Goal: Task Accomplishment & Management: Complete application form

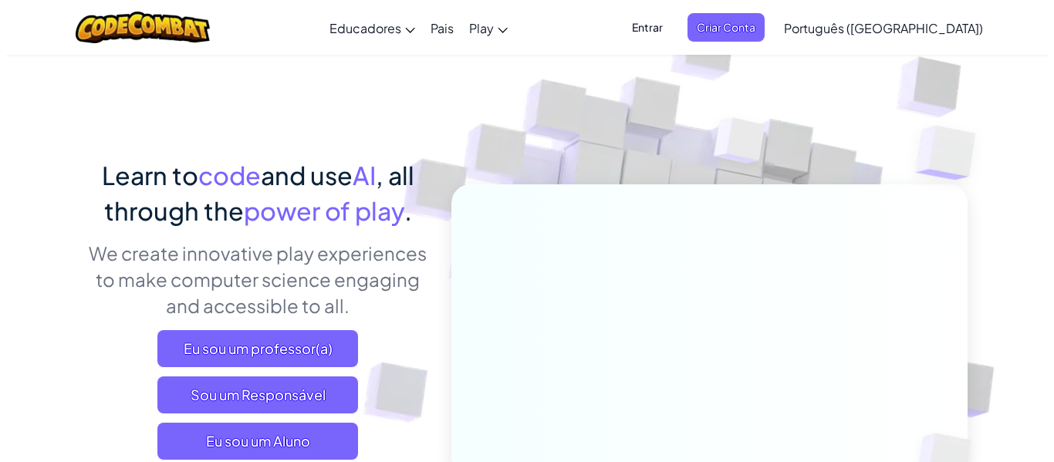
scroll to position [77, 0]
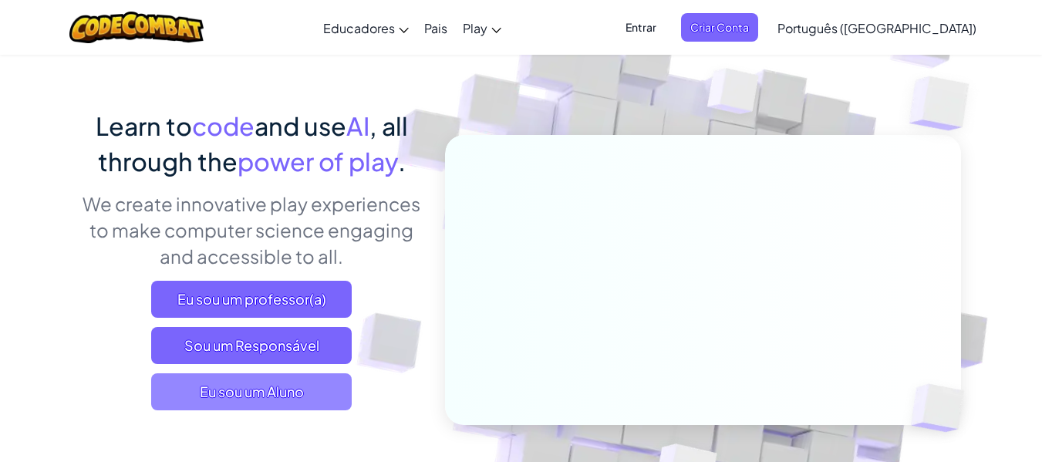
click at [307, 392] on span "Eu sou um Aluno" at bounding box center [251, 391] width 201 height 37
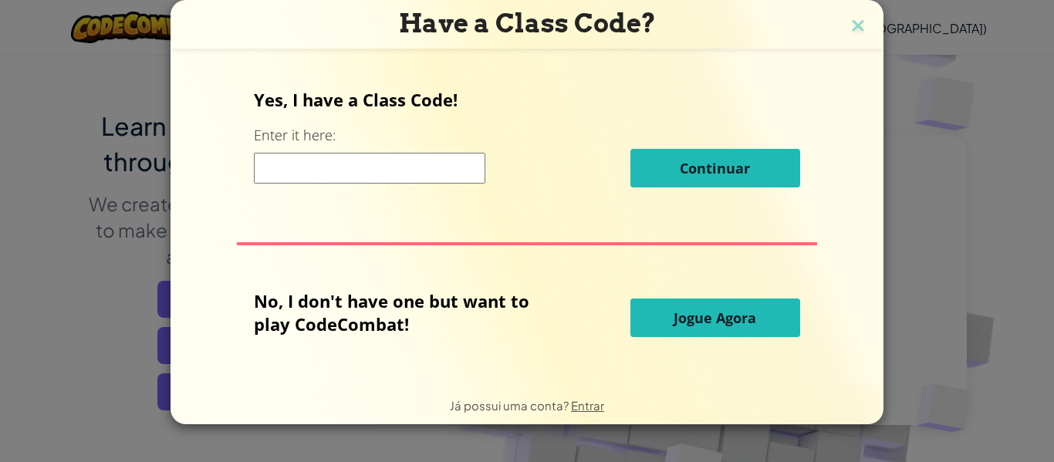
click at [699, 324] on span "Jogue Agora" at bounding box center [714, 318] width 83 height 19
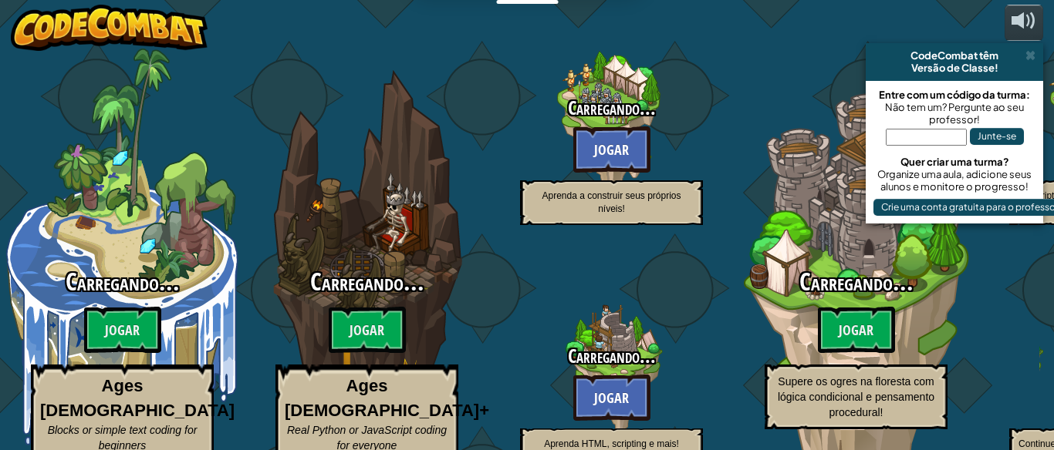
select select "pt-BR"
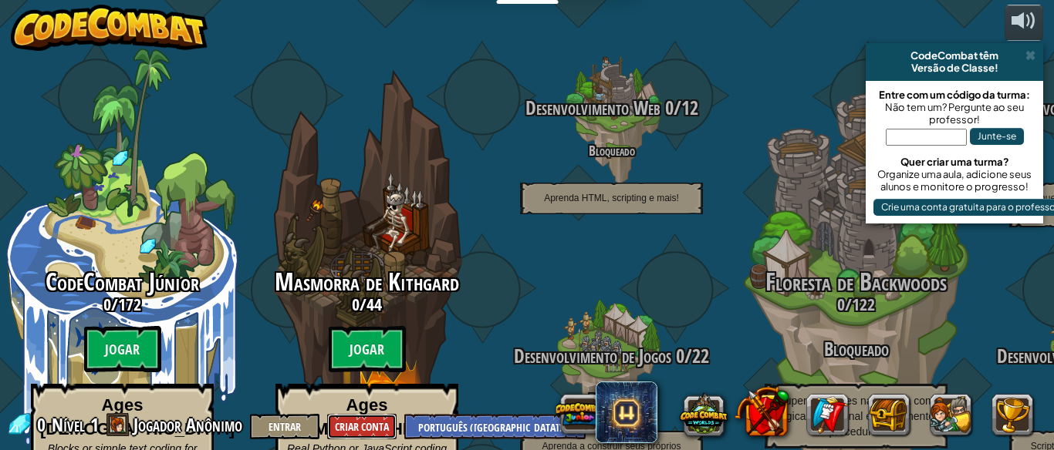
click at [385, 421] on button "Criar Conta" at bounding box center [361, 426] width 69 height 25
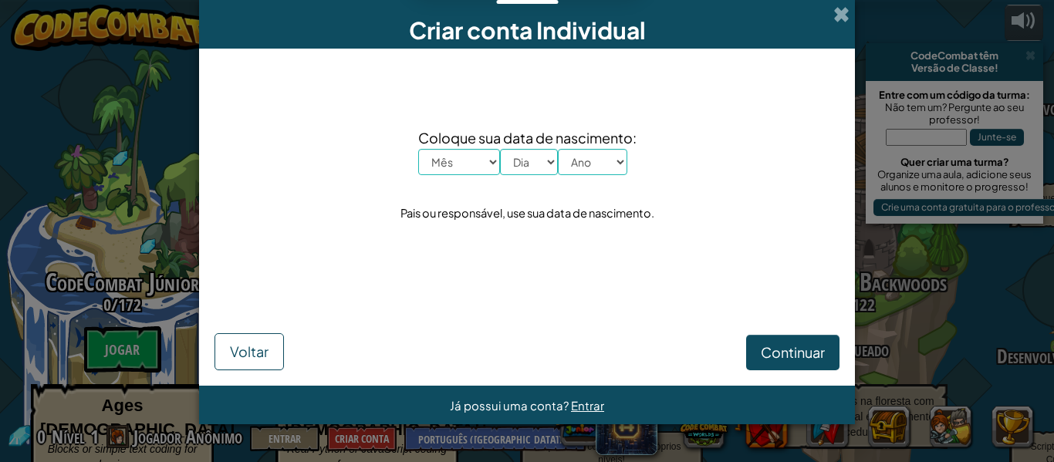
click at [456, 179] on div "Coloque sua data de nascimento: Mês Janeiro Fevereiro Março Abril Maio Junho Ju…" at bounding box center [526, 175] width 625 height 222
click at [470, 158] on select "Mês Janeiro Fevereiro Março Abril Maio Junho Julho Agosto Setembro Outubro Nove…" at bounding box center [459, 162] width 82 height 26
select select "1"
click at [418, 149] on select "Mês Janeiro Fevereiro Março Abril Maio Junho Julho Agosto Setembro Outubro Nove…" at bounding box center [459, 162] width 82 height 26
click at [522, 177] on div "Coloque sua data de nascimento: Mês Janeiro Fevereiro Março Abril Maio Junho Ju…" at bounding box center [526, 175] width 625 height 222
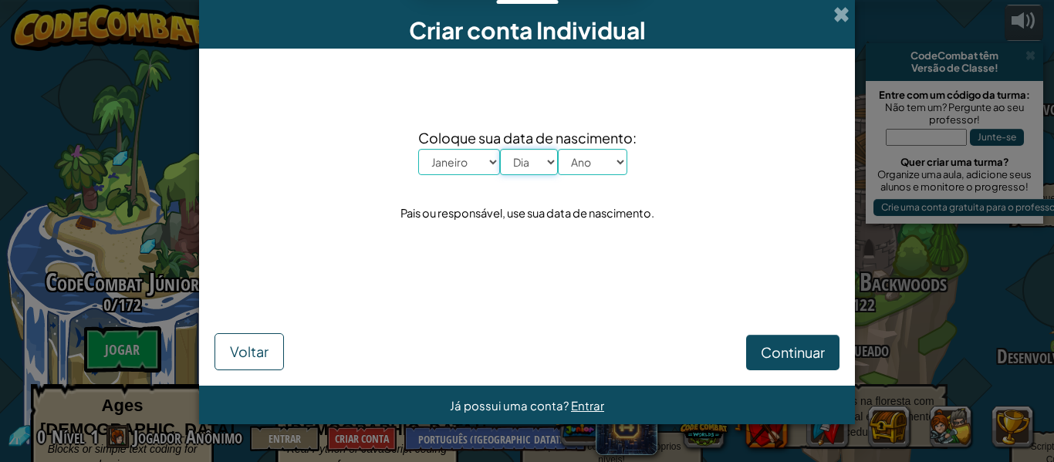
click at [523, 174] on select "Dia 1 2 3 4 5 6 7 8 9 10 11 12 13 14 15 16 17 18 19 20 21 22 23 24 25 26 27 28 …" at bounding box center [529, 162] width 58 height 26
select select "14"
click at [500, 149] on select "Dia 1 2 3 4 5 6 7 8 9 10 11 12 13 14 15 16 17 18 19 20 21 22 23 24 25 26 27 28 …" at bounding box center [529, 162] width 58 height 26
click at [570, 169] on select "Ano 2025 2024 2023 2022 2021 2020 2019 2018 2017 2016 2015 2014 2013 2012 2011 …" at bounding box center [592, 162] width 69 height 26
select select "1999"
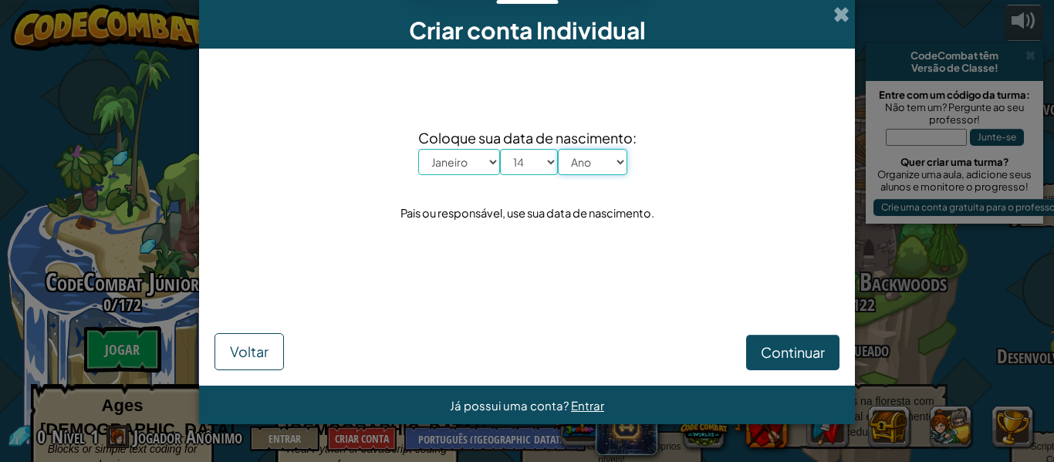
click at [558, 149] on select "Ano 2025 2024 2023 2022 2021 2020 2019 2018 2017 2016 2015 2014 2013 2012 2011 …" at bounding box center [592, 162] width 69 height 26
click at [756, 349] on button "Continuar" at bounding box center [792, 352] width 93 height 35
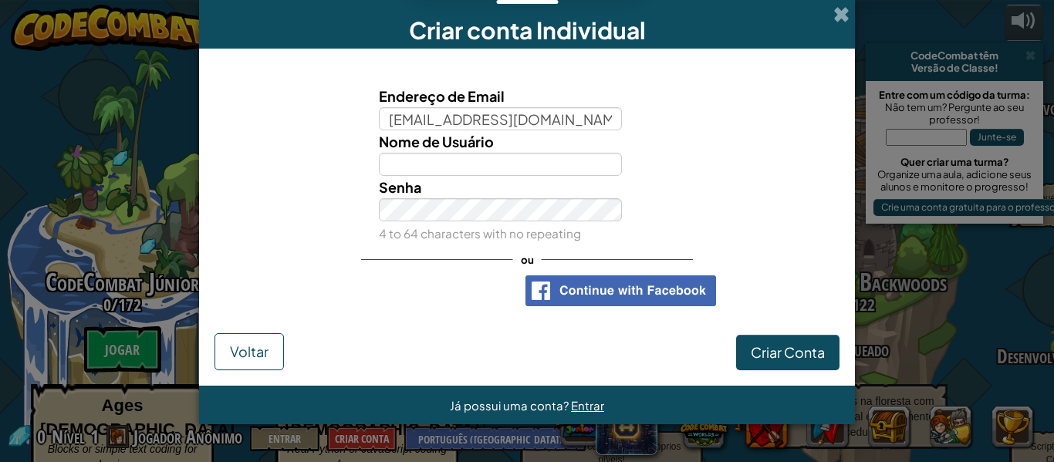
type input "[EMAIL_ADDRESS][DOMAIN_NAME]"
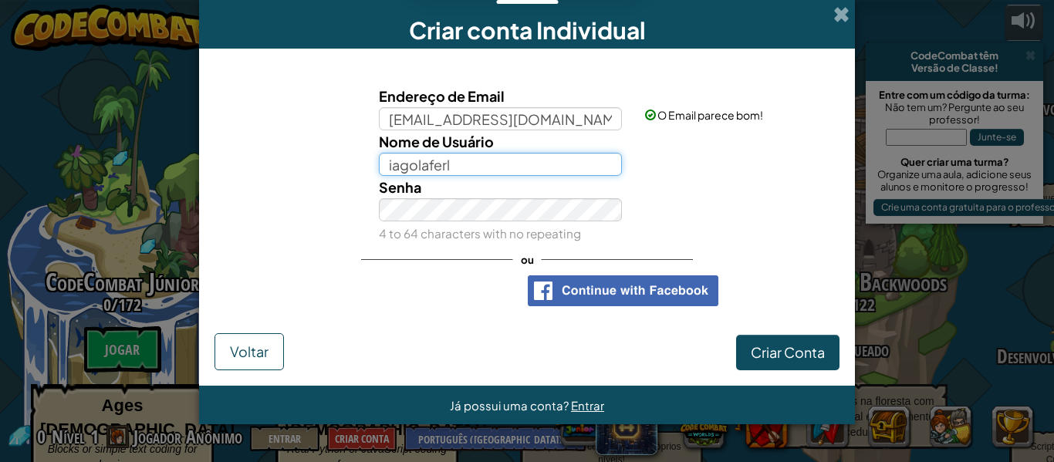
type input "iagolaferl"
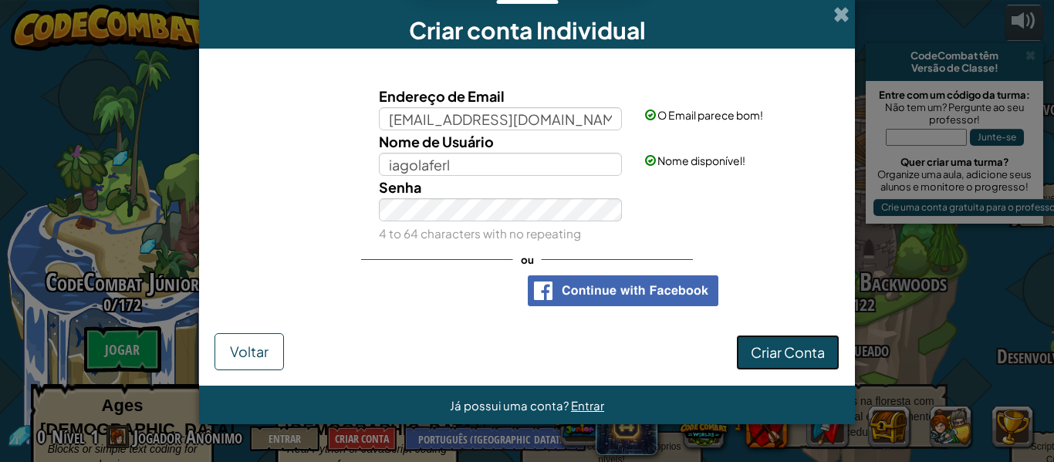
click at [806, 352] on span "Criar Conta" at bounding box center [788, 352] width 74 height 18
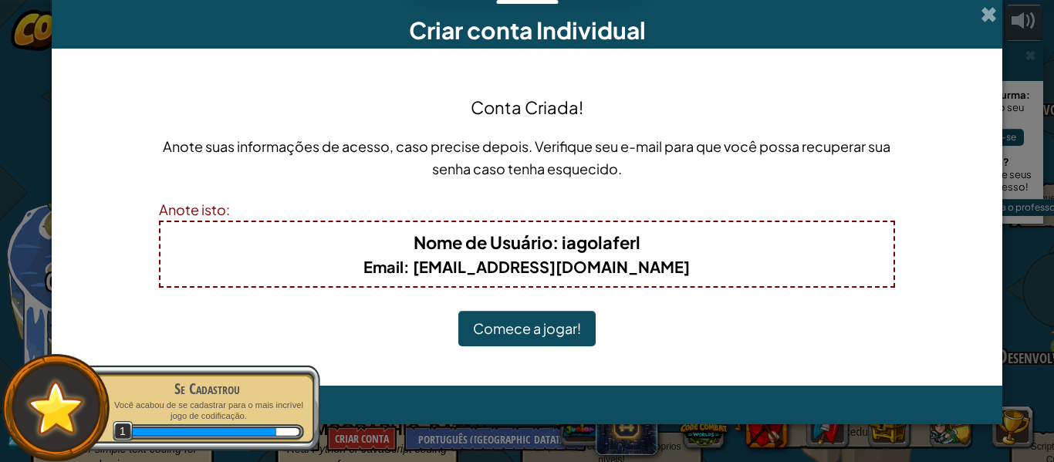
click at [563, 324] on button "Comece a jogar!" at bounding box center [526, 328] width 137 height 35
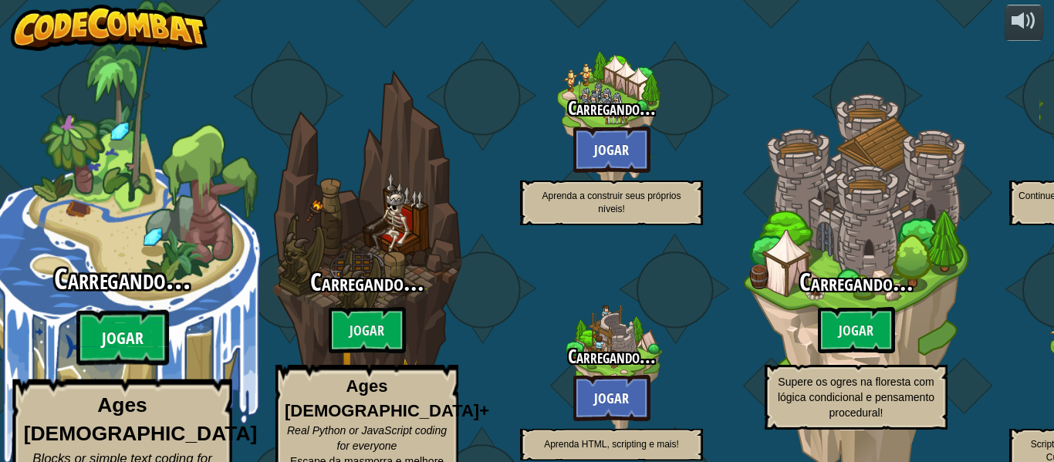
select select "pt-BR"
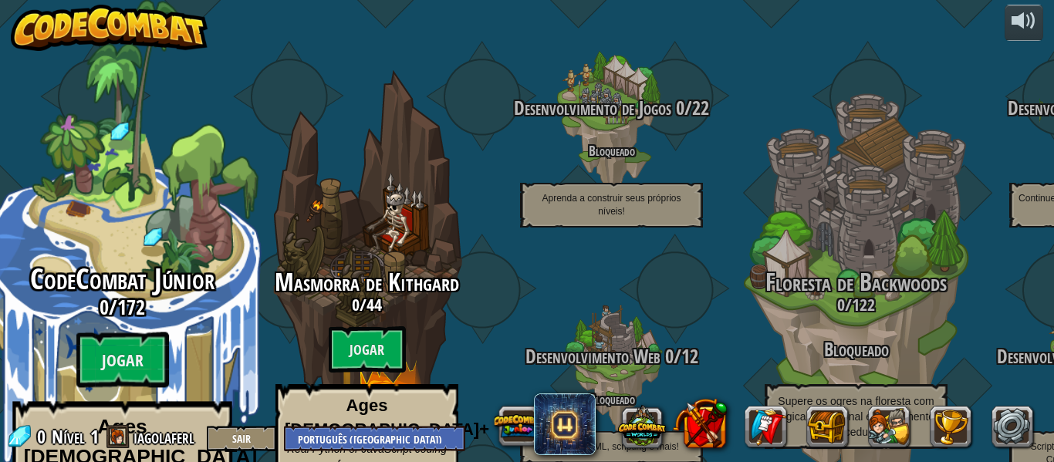
click at [146, 290] on div "CodeCombat Júnior 0 / 172 Jogar Ages [DEMOGRAPHIC_DATA] Blocks or simple text c…" at bounding box center [121, 410] width 293 height 292
select select "pt-BR"
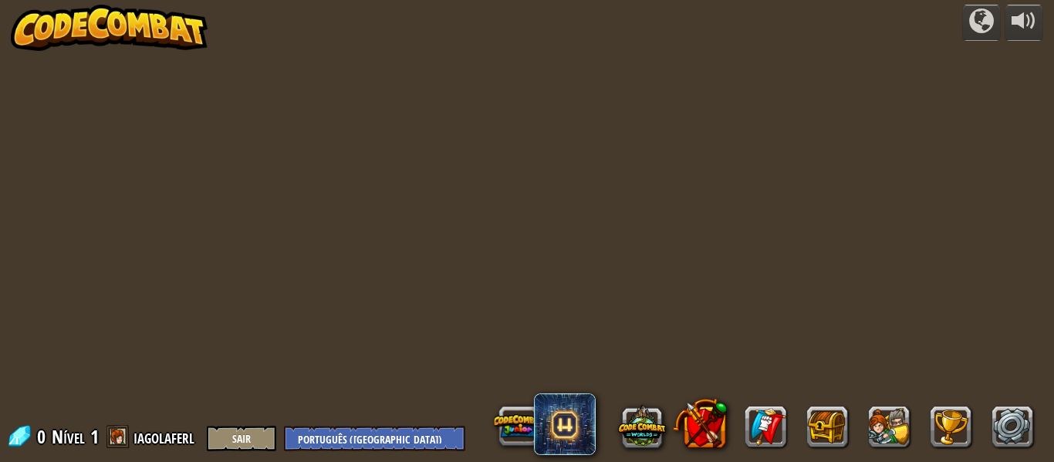
select select "pt-BR"
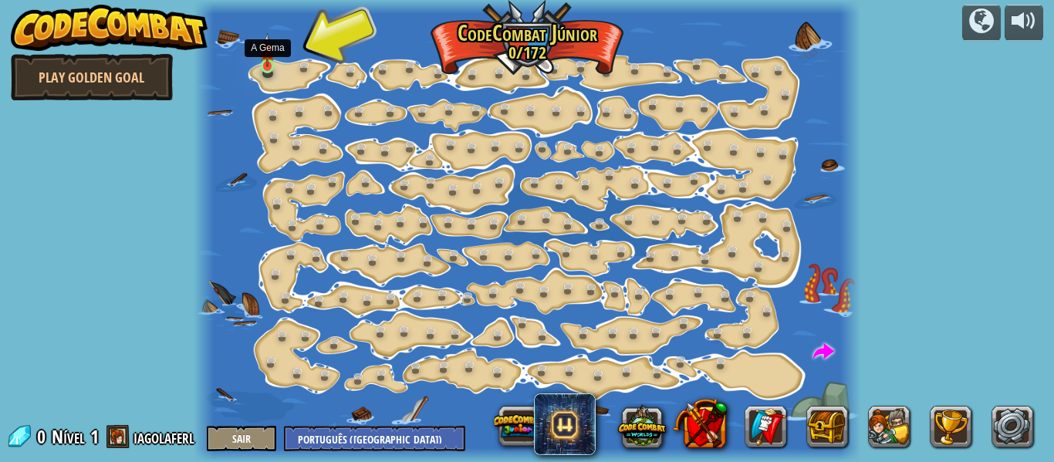
click at [268, 63] on img at bounding box center [267, 50] width 15 height 34
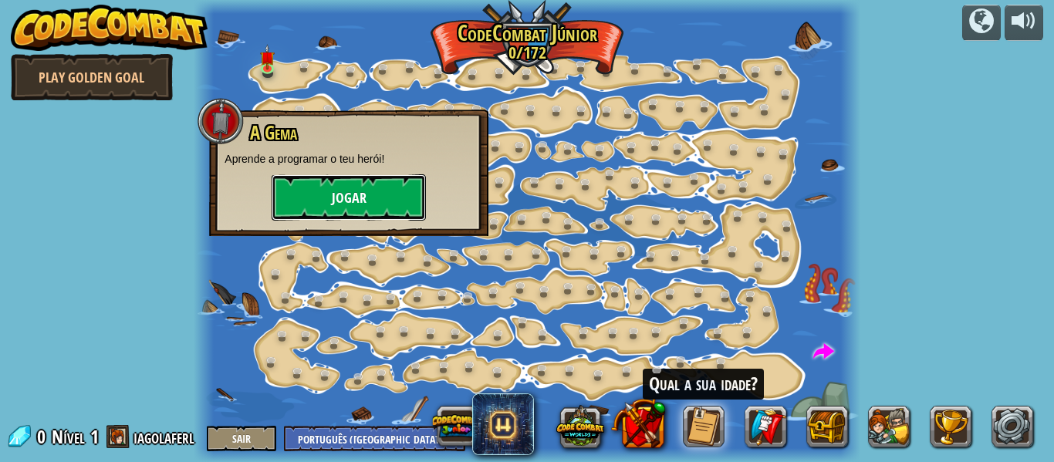
click at [309, 209] on button "Jogar" at bounding box center [349, 197] width 154 height 46
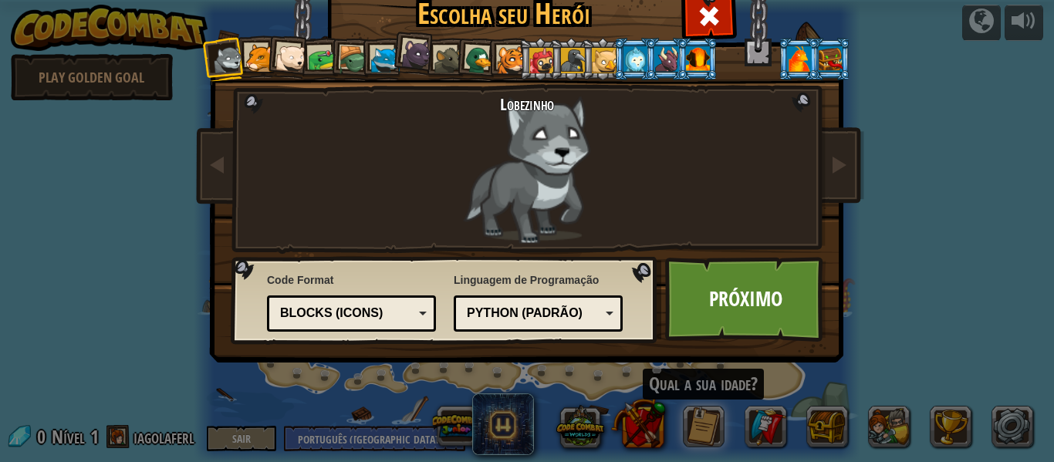
click at [484, 319] on div "Python (Padrão)" at bounding box center [533, 314] width 133 height 18
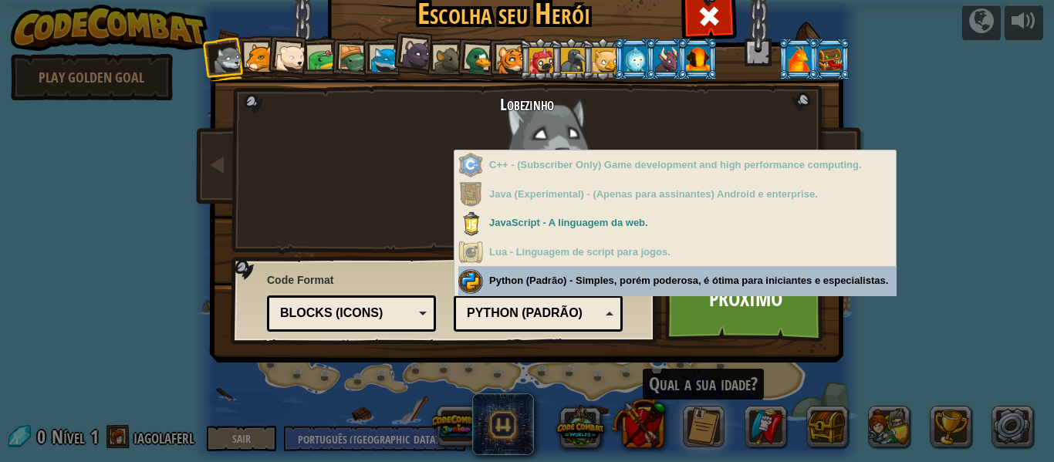
click at [474, 281] on div "Linguagem de Programação Python (Padrão) JavaScript Lua C++ Java (Experimental)…" at bounding box center [538, 299] width 169 height 63
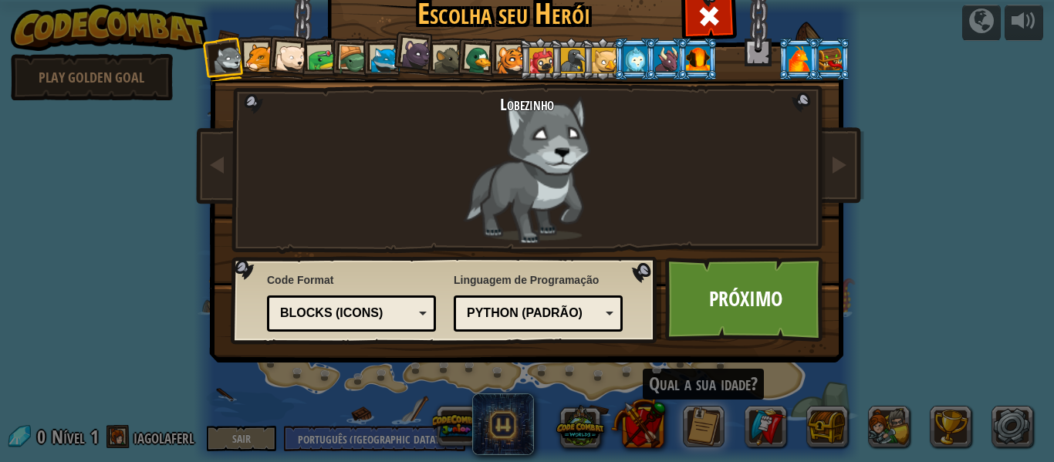
click at [386, 322] on div "Blocks (Icons)" at bounding box center [346, 314] width 133 height 18
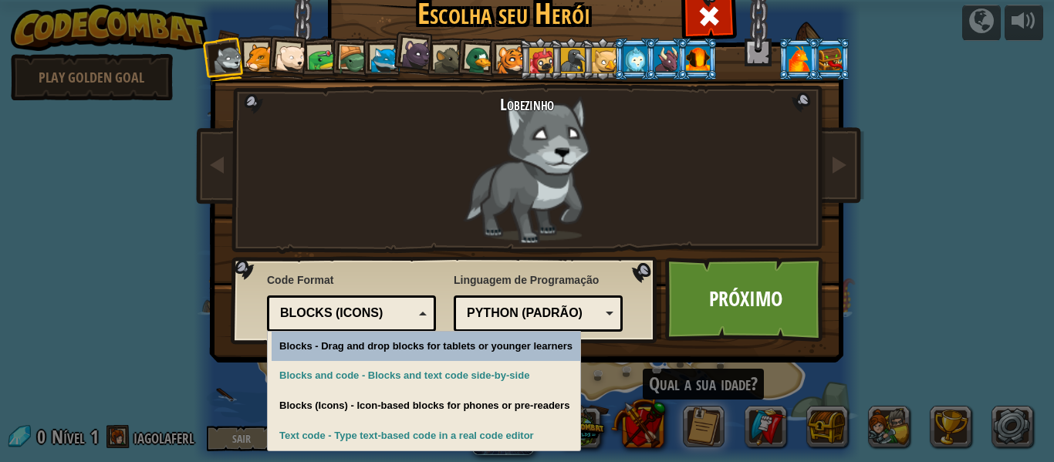
click at [386, 322] on div "Blocks (Icons)" at bounding box center [346, 314] width 133 height 18
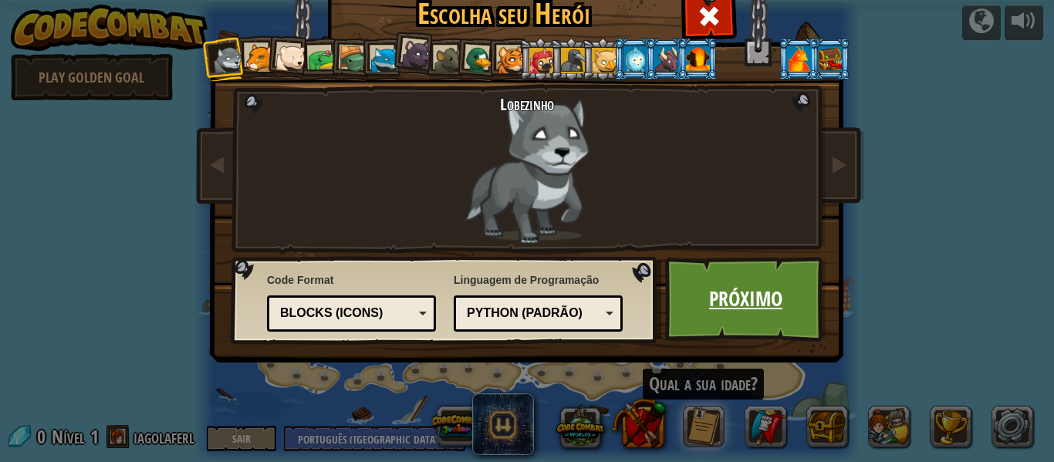
click at [724, 297] on link "Próximo" at bounding box center [745, 299] width 161 height 85
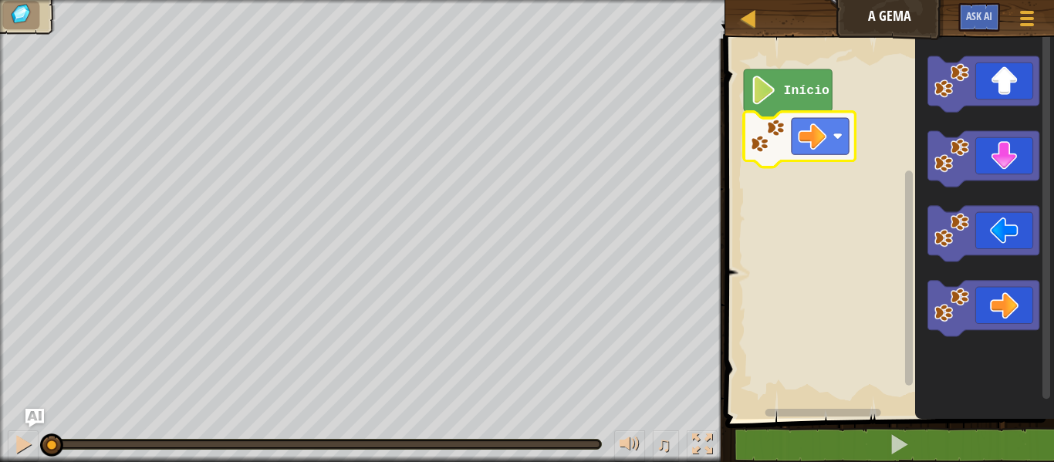
click at [835, 138] on image "Espaço de trabalho do Blockly" at bounding box center [836, 135] width 9 height 9
click at [825, 248] on rect "Espaço de trabalho do Blockly" at bounding box center [886, 225] width 333 height 388
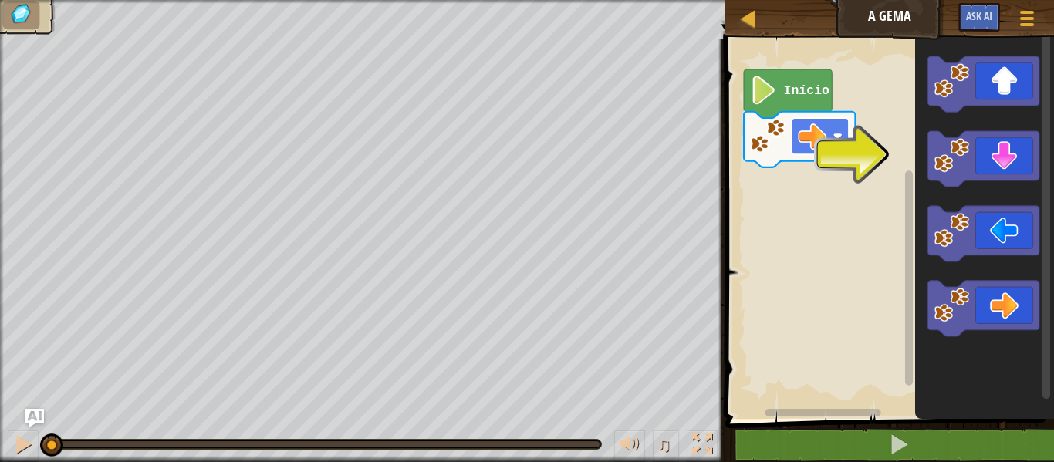
click at [835, 137] on image "Espaço de trabalho do Blockly" at bounding box center [836, 135] width 9 height 9
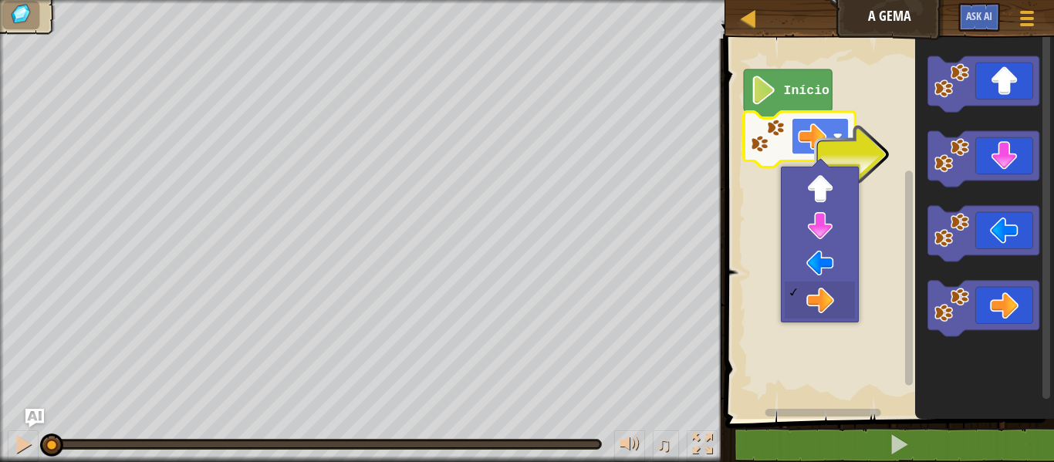
click at [832, 135] on g "Espaço de trabalho do Blockly" at bounding box center [819, 136] width 57 height 36
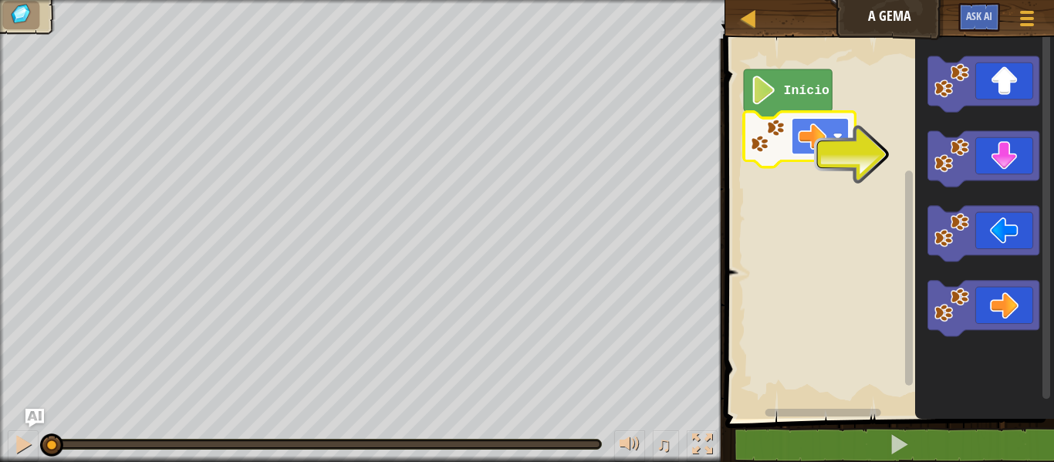
click at [832, 135] on rect "Espaço de trabalho do Blockly" at bounding box center [819, 136] width 57 height 36
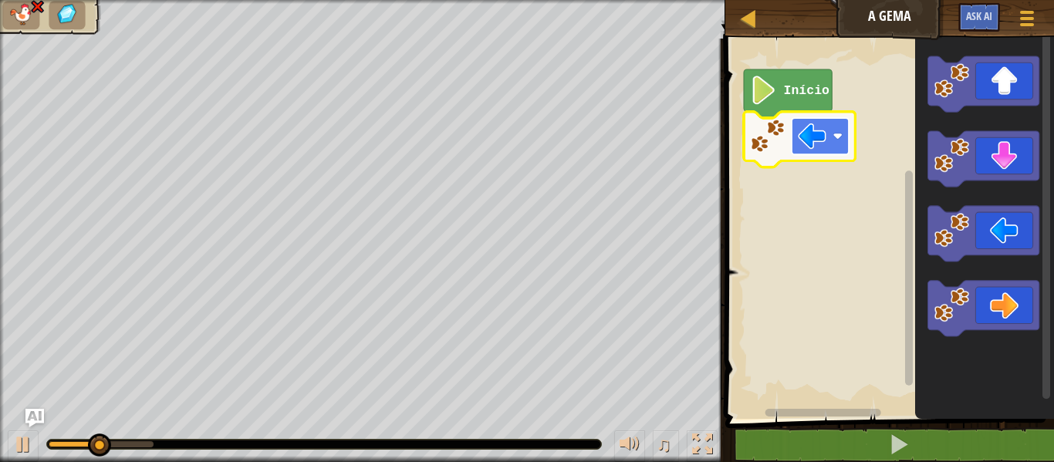
click at [823, 142] on image "Espaço de trabalho do Blockly" at bounding box center [812, 136] width 29 height 29
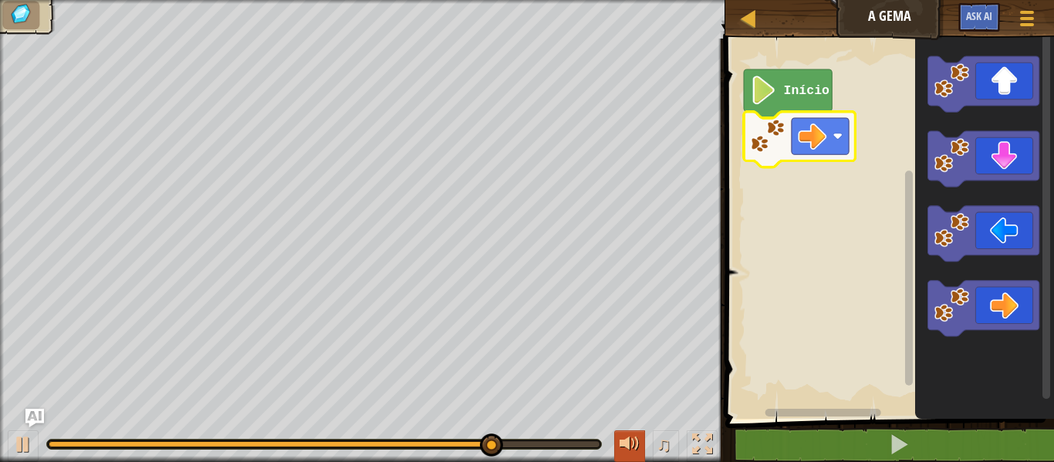
click at [623, 448] on div at bounding box center [629, 444] width 20 height 20
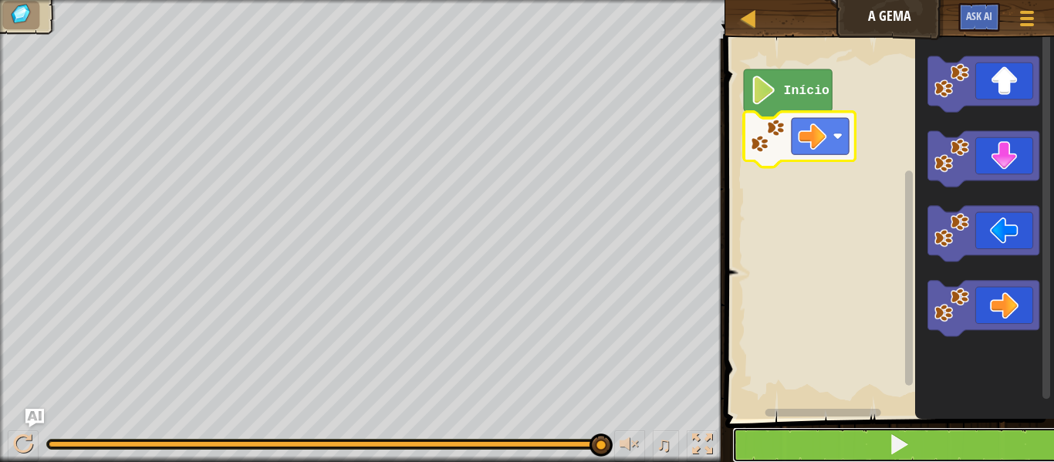
click at [875, 445] on button at bounding box center [898, 444] width 333 height 35
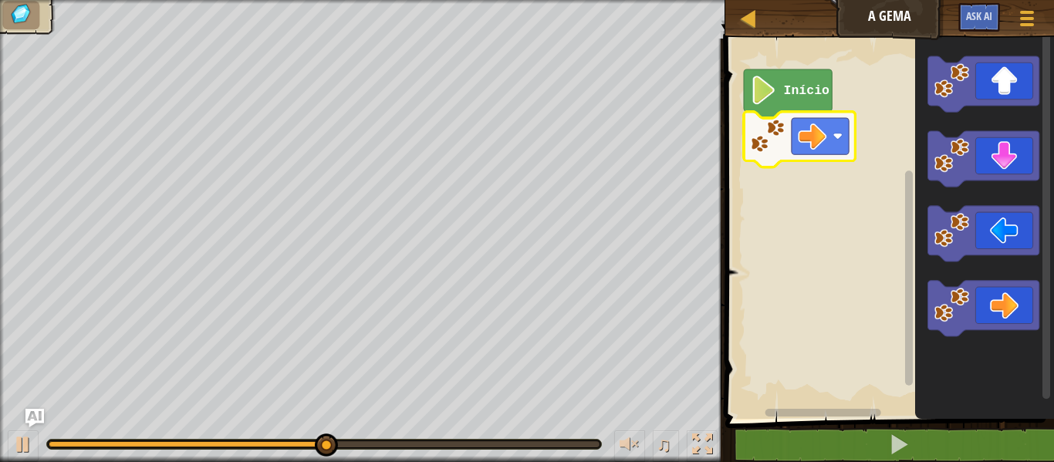
click at [757, 106] on icon "Espaço de trabalho do Blockly" at bounding box center [788, 93] width 88 height 49
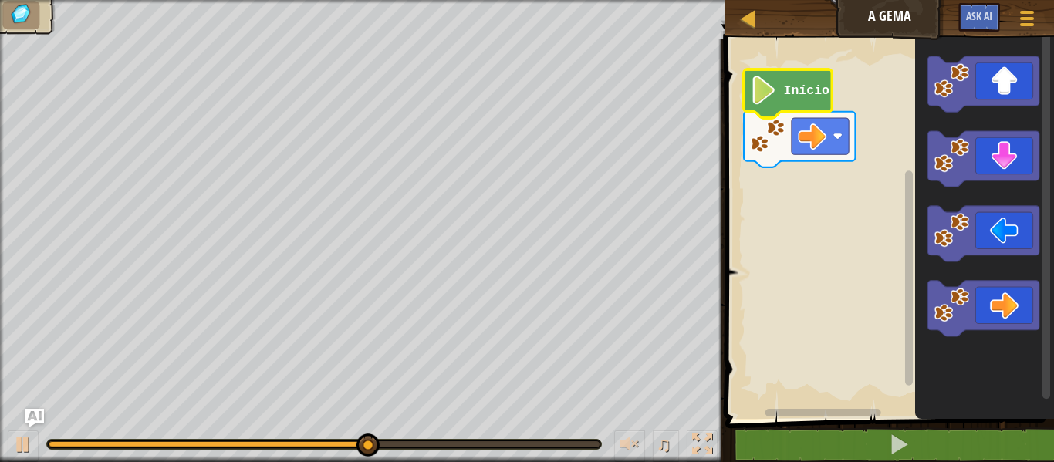
click at [757, 104] on image "Espaço de trabalho do Blockly" at bounding box center [763, 90] width 27 height 29
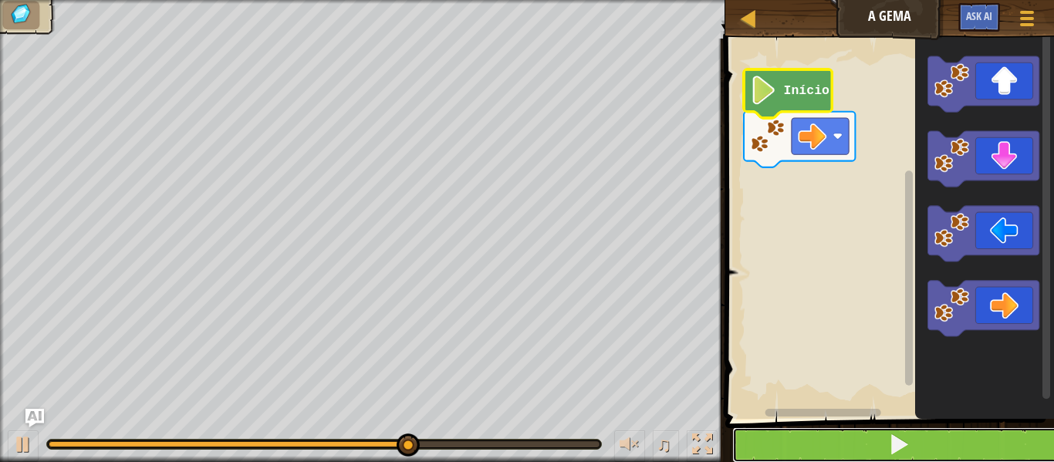
click at [849, 454] on button at bounding box center [898, 444] width 333 height 35
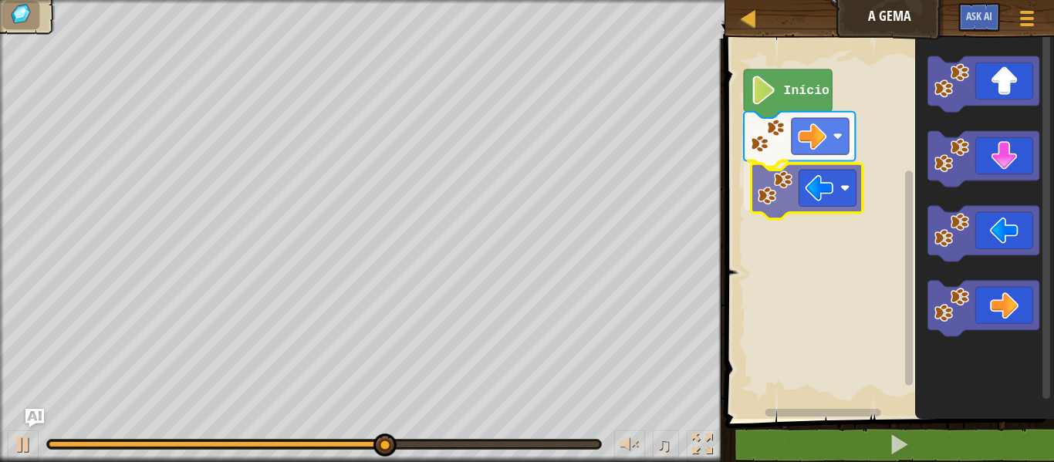
click at [787, 187] on div "Início" at bounding box center [886, 225] width 333 height 388
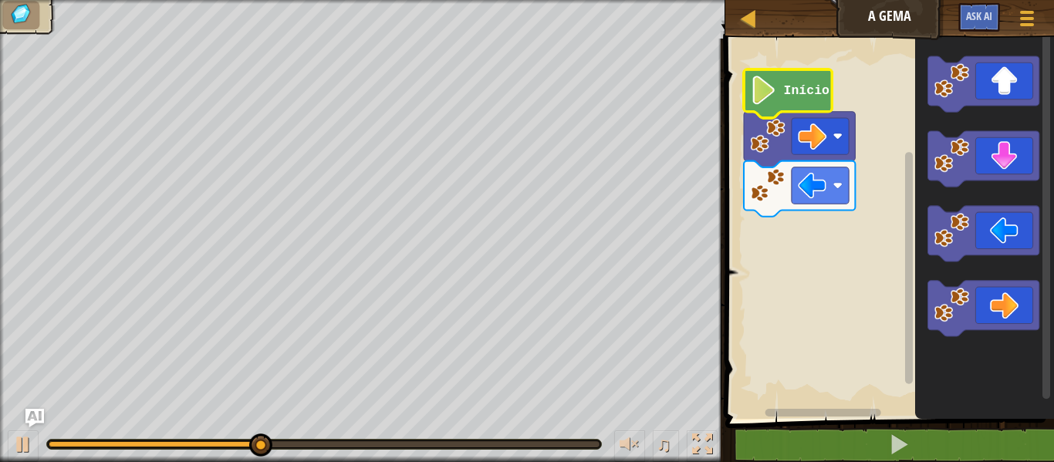
click at [781, 96] on icon "Espaço de trabalho do Blockly" at bounding box center [788, 93] width 88 height 49
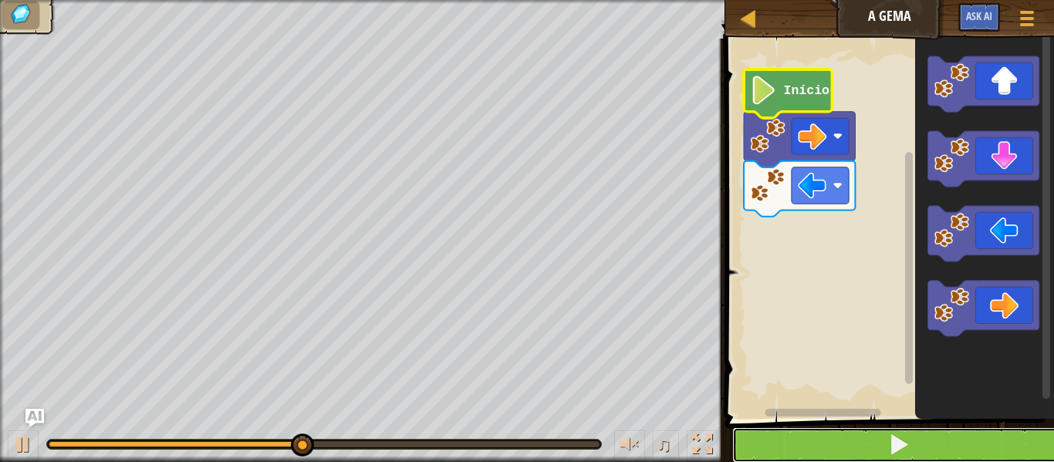
click at [831, 442] on button at bounding box center [898, 444] width 333 height 35
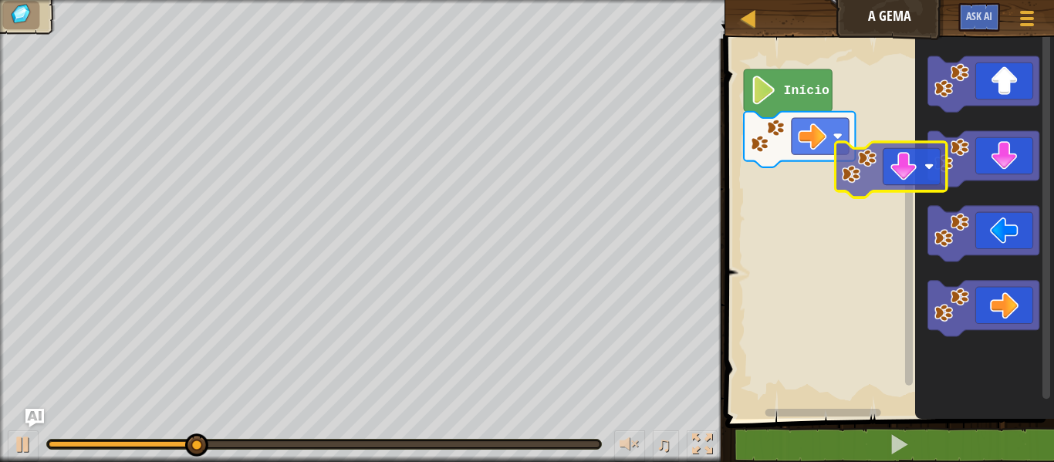
click at [816, 194] on div "Início" at bounding box center [886, 225] width 333 height 388
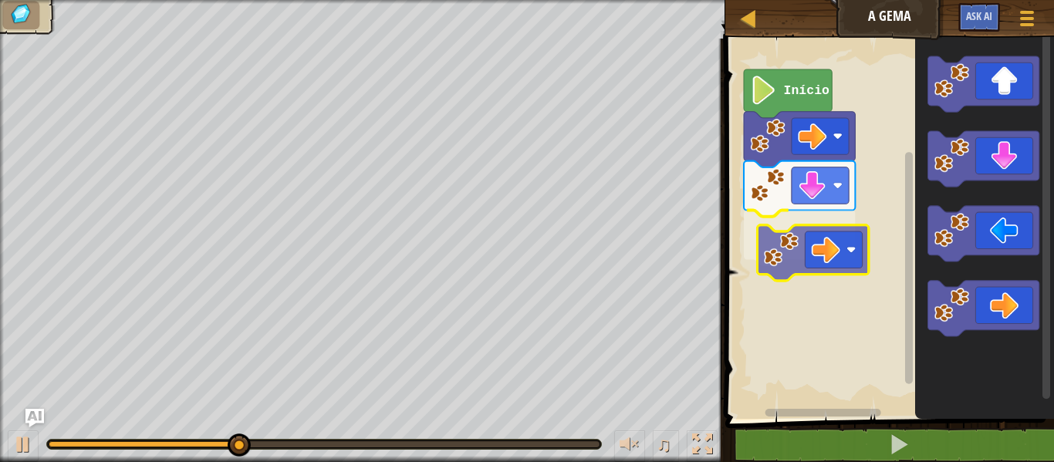
click at [808, 241] on div "Início" at bounding box center [886, 225] width 333 height 388
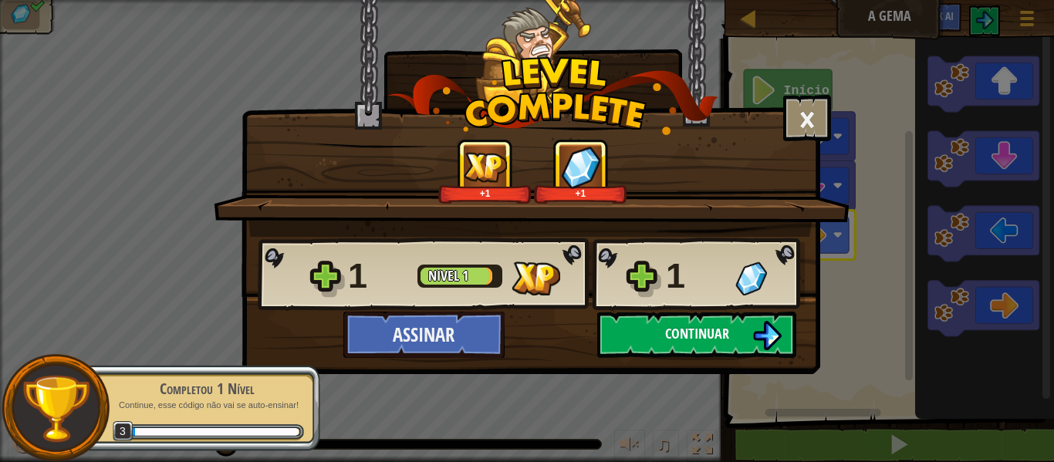
click at [702, 337] on span "Continuar" at bounding box center [697, 333] width 64 height 19
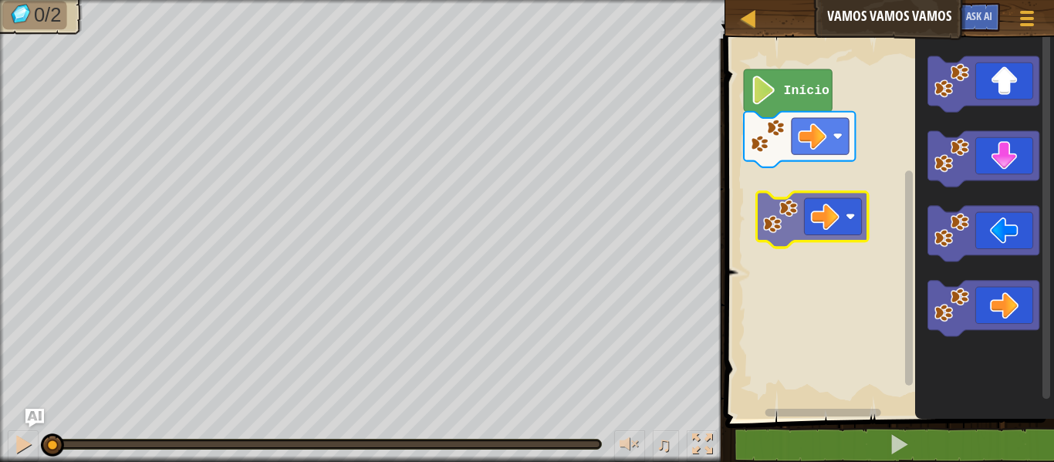
click at [827, 211] on div "Início" at bounding box center [886, 225] width 333 height 388
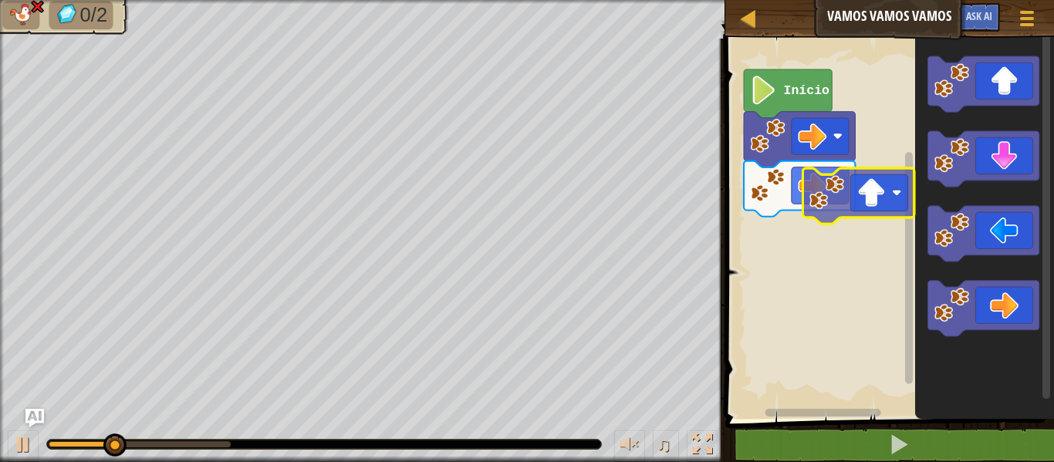
click at [815, 228] on div "Início" at bounding box center [886, 225] width 333 height 388
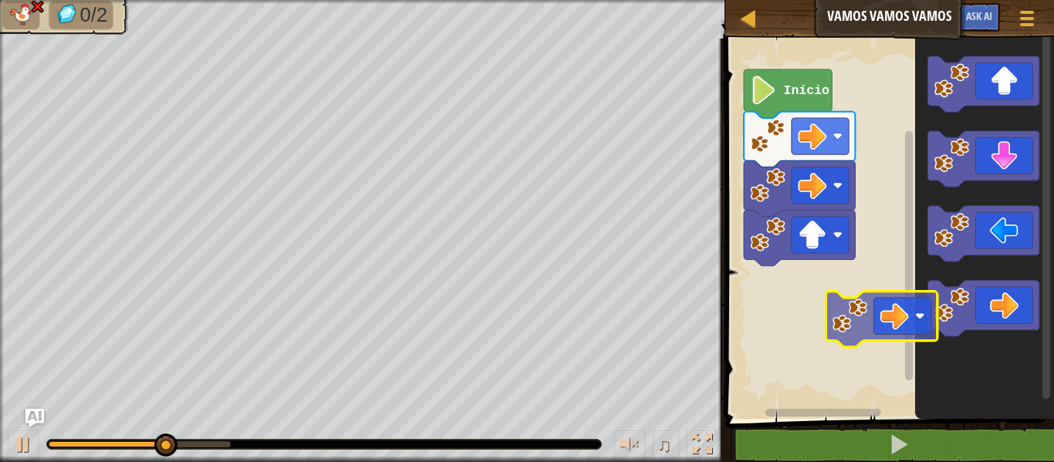
click at [819, 292] on div "Início" at bounding box center [886, 225] width 333 height 388
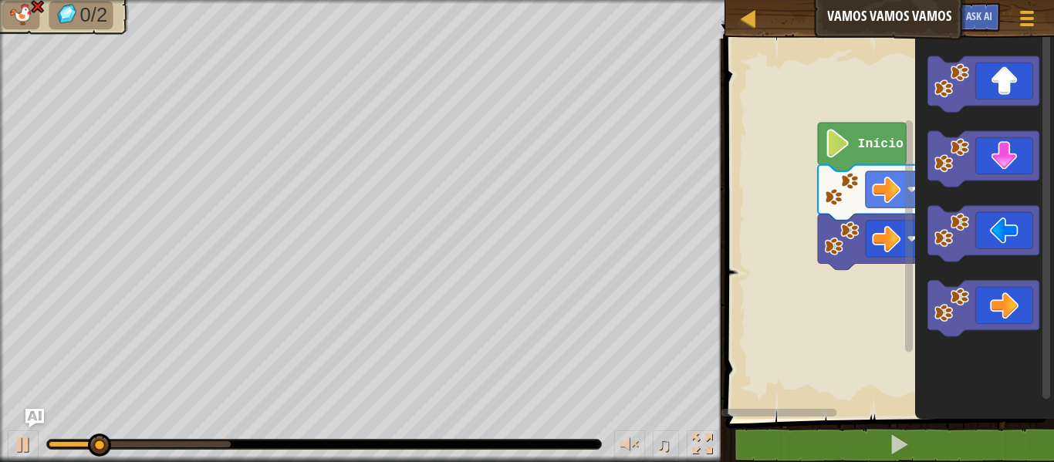
click at [1010, 266] on div "Início" at bounding box center [886, 225] width 333 height 388
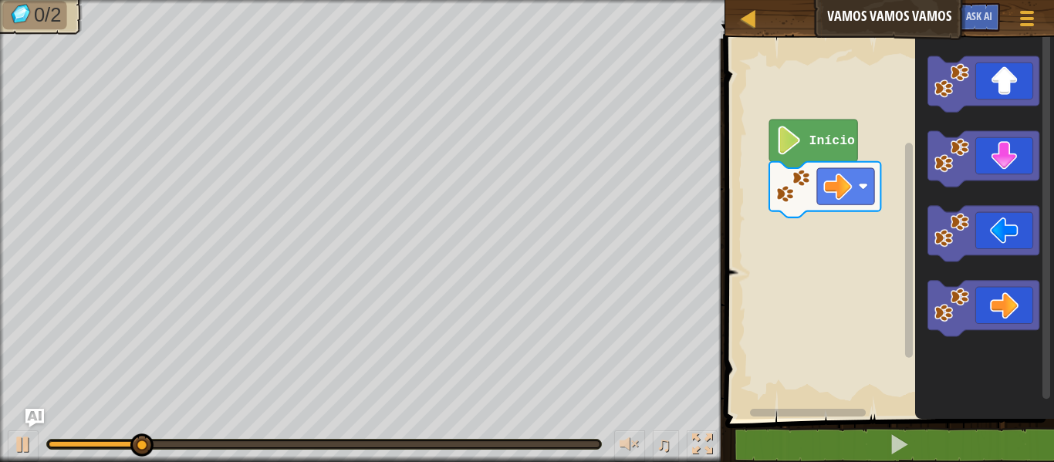
click at [781, 293] on rect "Espaço de trabalho do Blockly" at bounding box center [886, 225] width 333 height 388
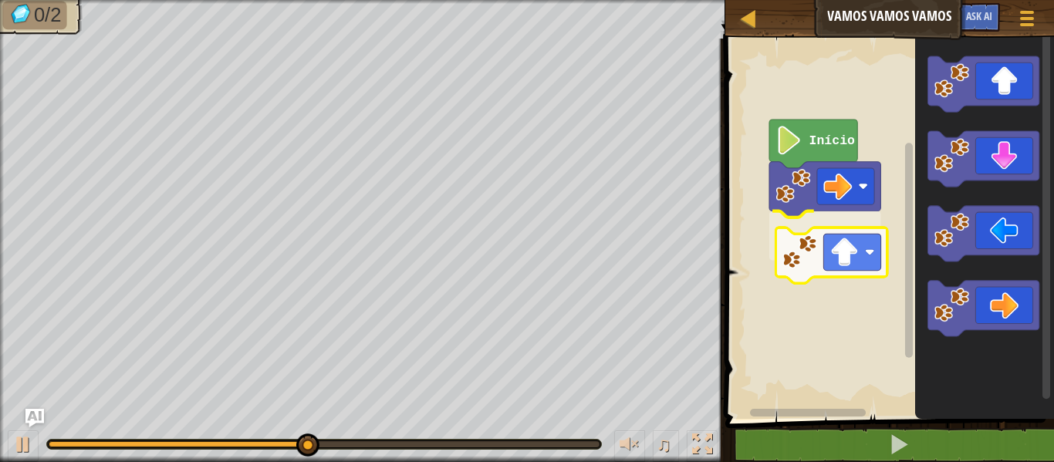
click at [834, 263] on div "Início" at bounding box center [886, 225] width 333 height 388
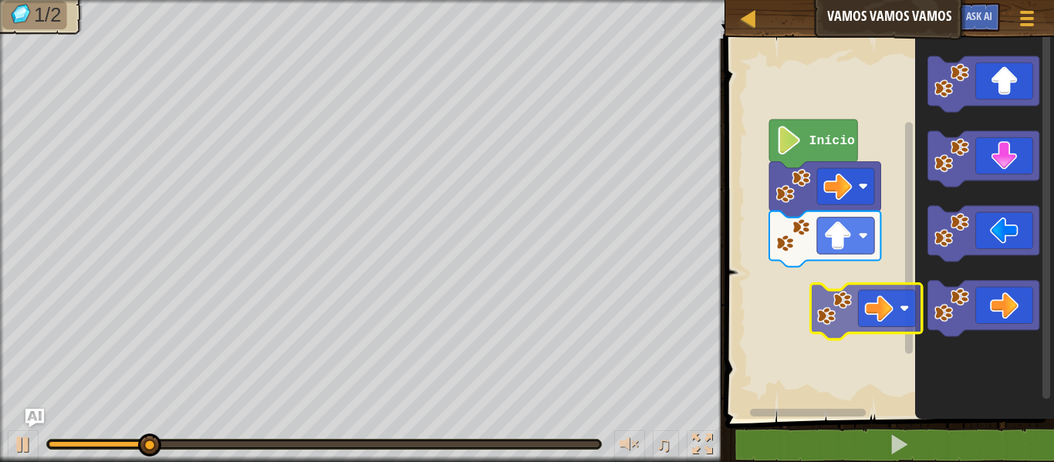
click at [852, 311] on div "Início" at bounding box center [886, 225] width 333 height 388
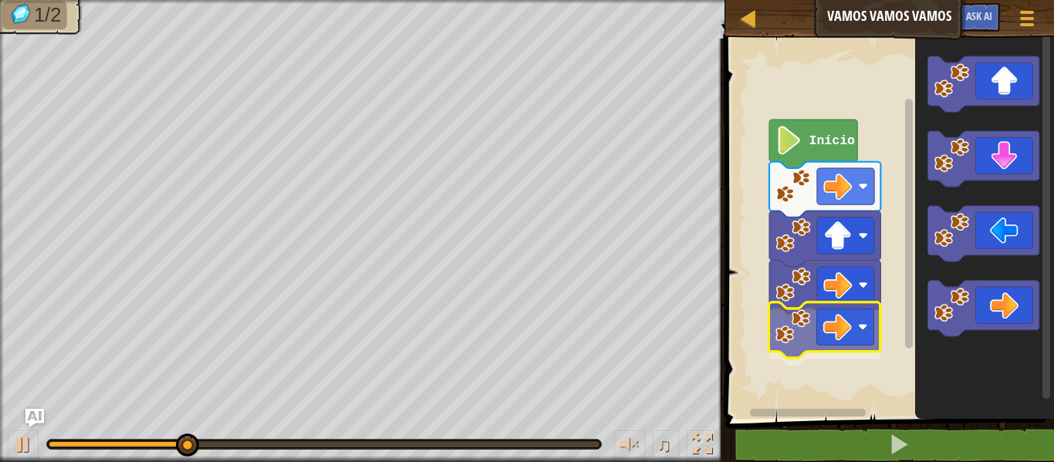
click at [844, 334] on div "Início" at bounding box center [886, 225] width 333 height 388
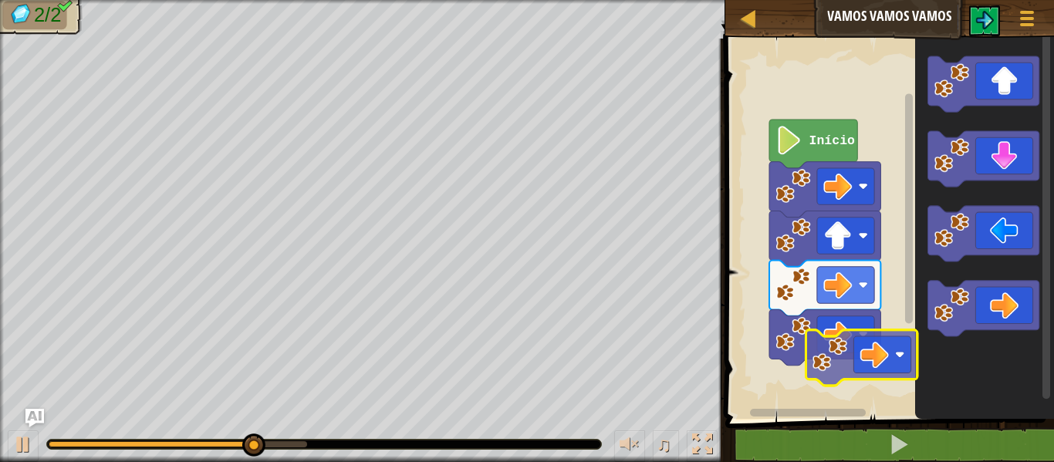
click at [831, 389] on div "Início" at bounding box center [886, 225] width 333 height 388
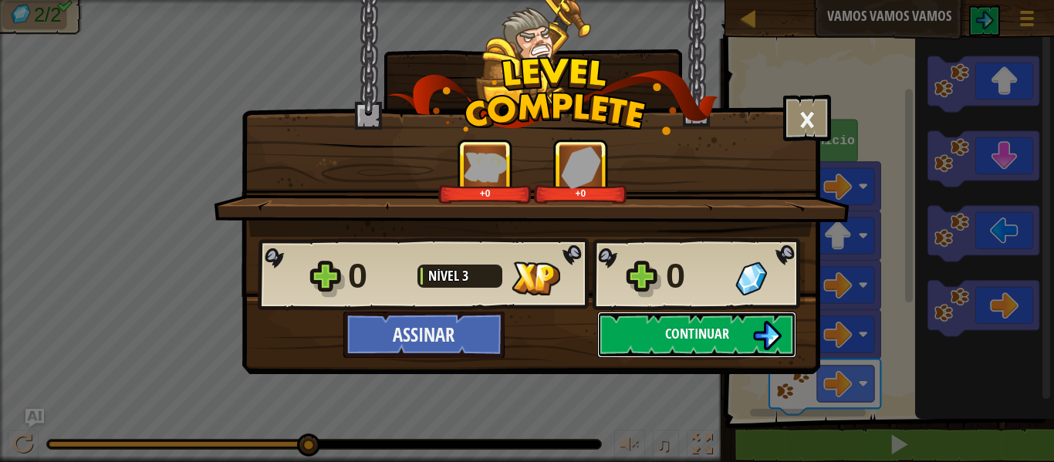
click at [762, 341] on img at bounding box center [766, 335] width 29 height 29
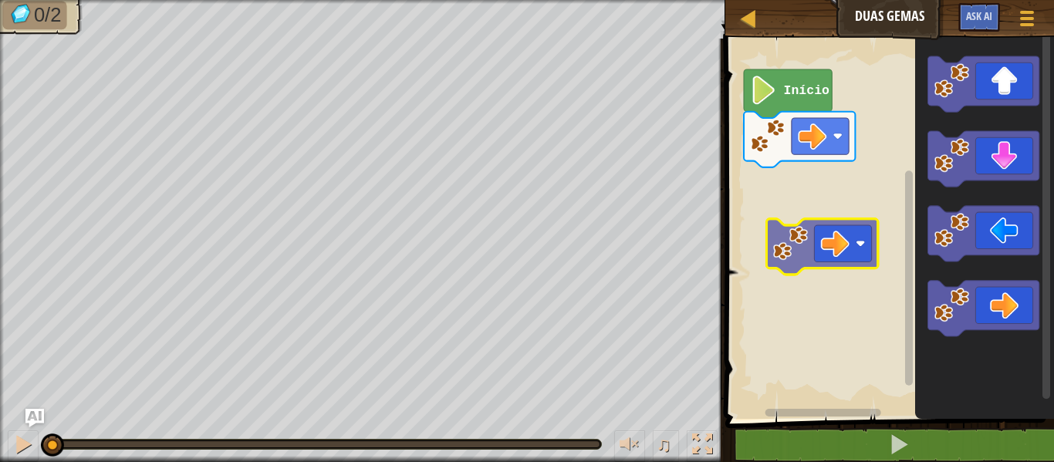
click at [783, 248] on div "Início" at bounding box center [886, 225] width 333 height 388
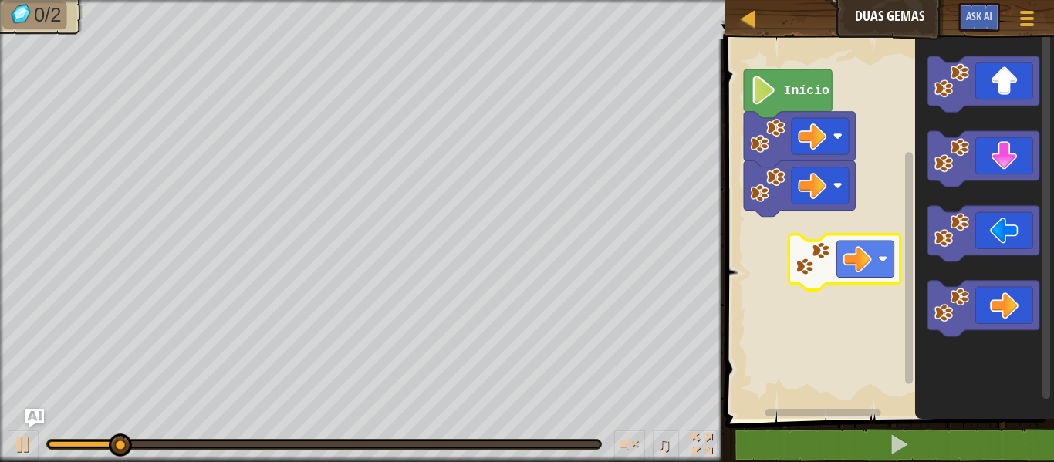
click at [789, 256] on div "Início" at bounding box center [886, 225] width 333 height 388
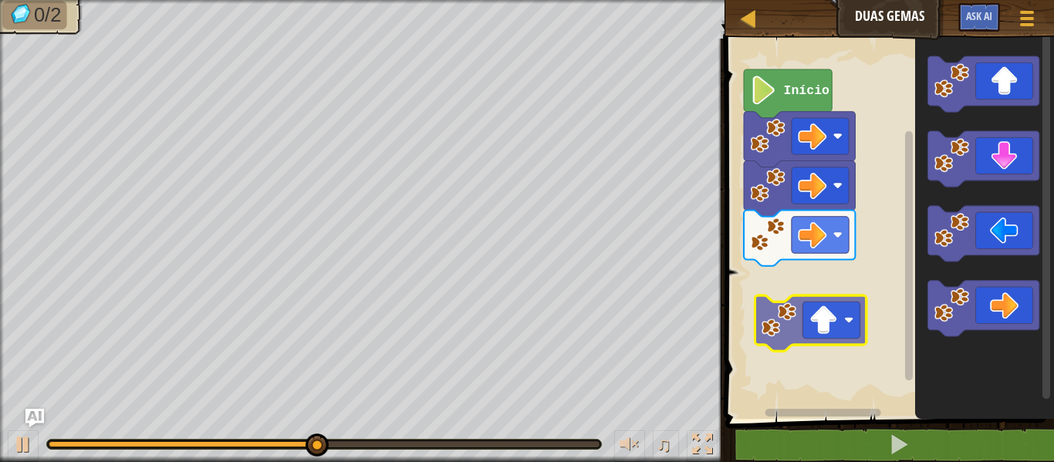
click at [796, 322] on div "Início" at bounding box center [886, 225] width 333 height 388
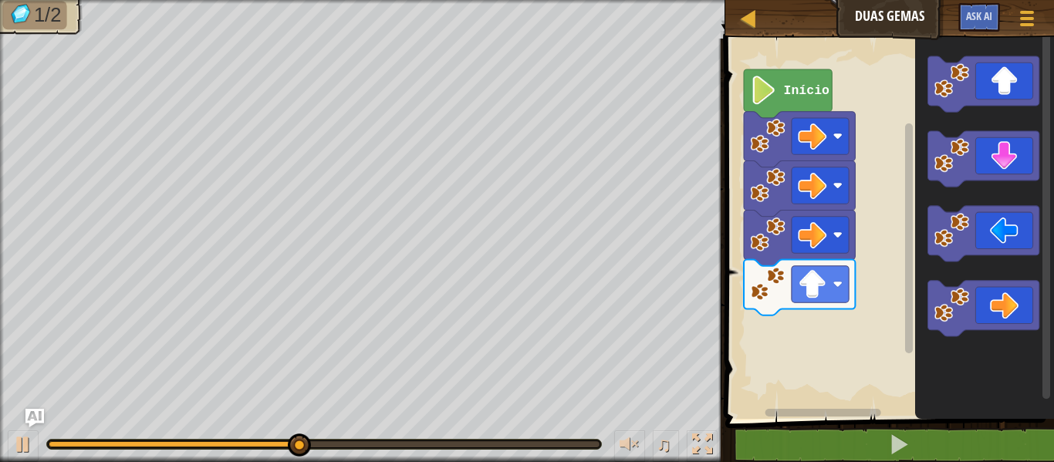
click at [808, 380] on div "Início" at bounding box center [886, 225] width 333 height 388
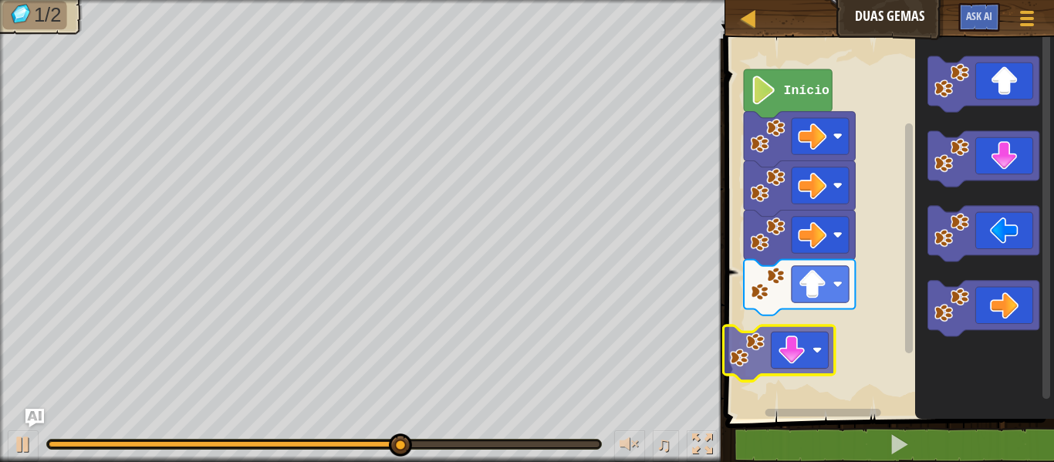
click at [793, 361] on div "Início" at bounding box center [886, 225] width 333 height 388
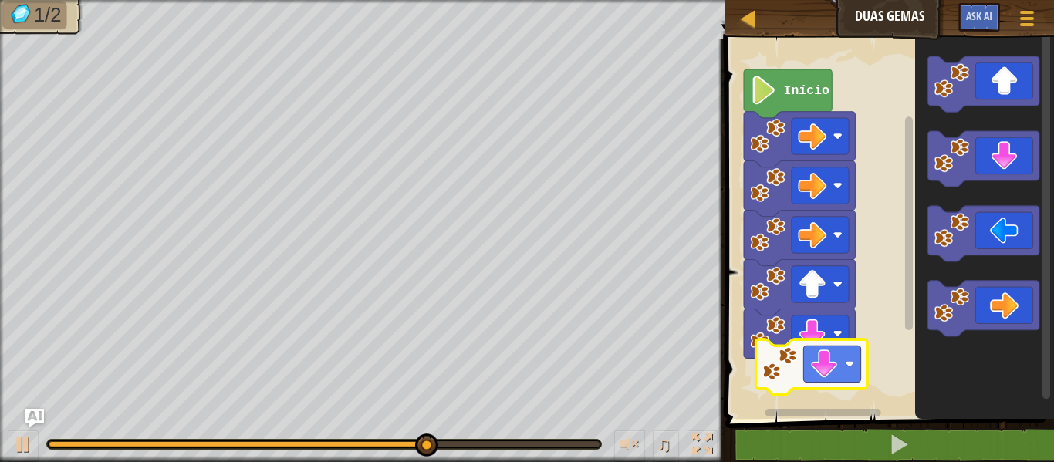
click at [845, 376] on div "Início" at bounding box center [886, 225] width 333 height 388
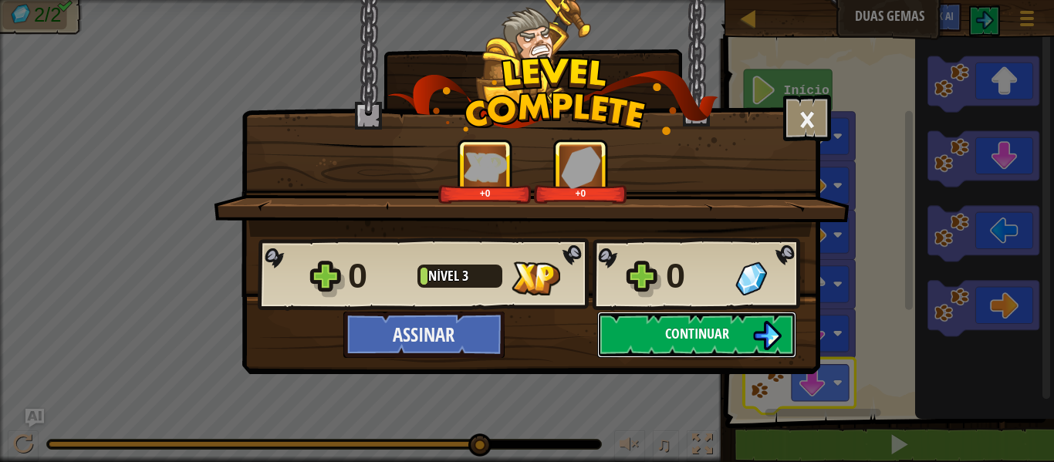
click at [644, 322] on button "Continuar" at bounding box center [696, 335] width 199 height 46
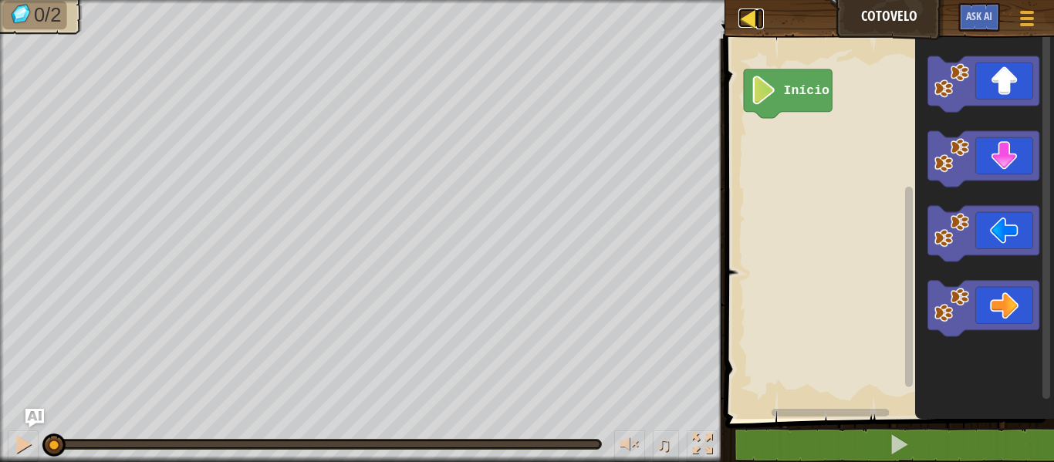
click at [756, 11] on div at bounding box center [747, 17] width 19 height 19
select select "pt-BR"
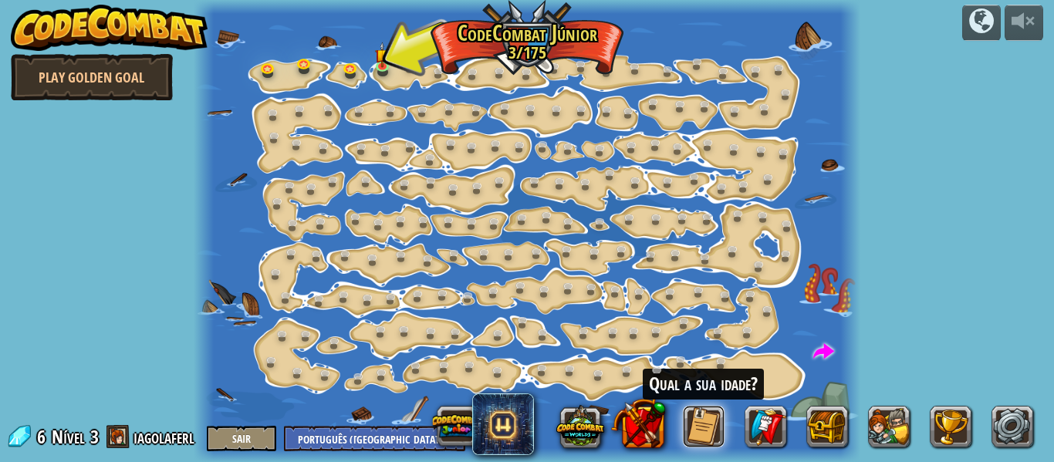
click at [707, 431] on button at bounding box center [704, 427] width 42 height 42
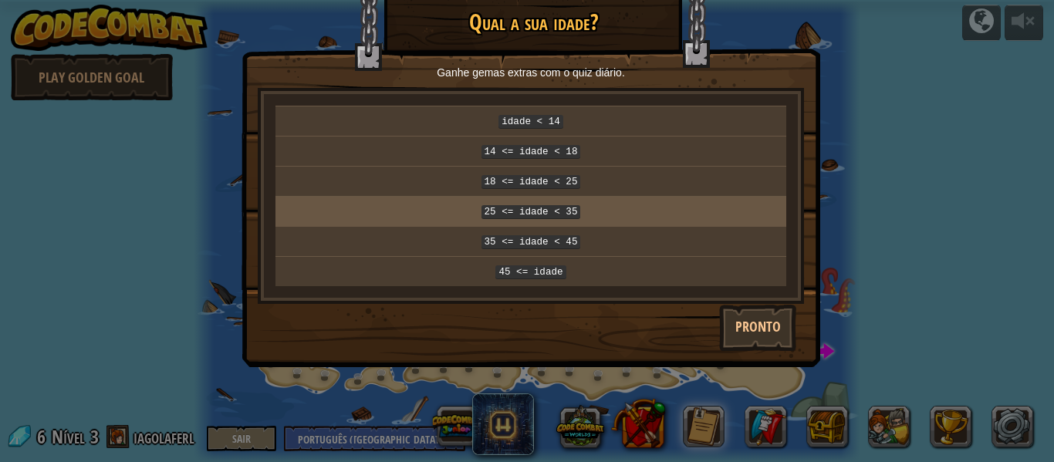
click at [572, 205] on code "25 <= idade < 35" at bounding box center [531, 212] width 100 height 14
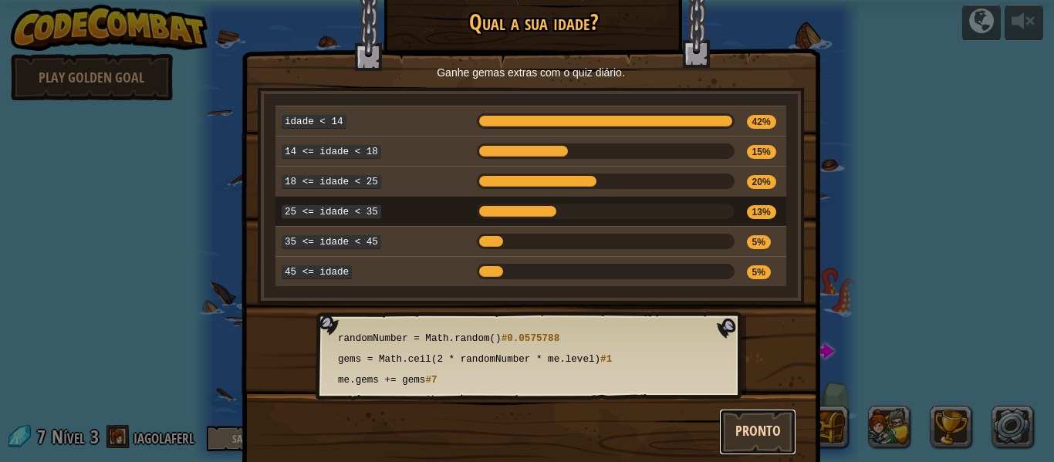
click at [751, 413] on button "Pronto" at bounding box center [757, 432] width 77 height 46
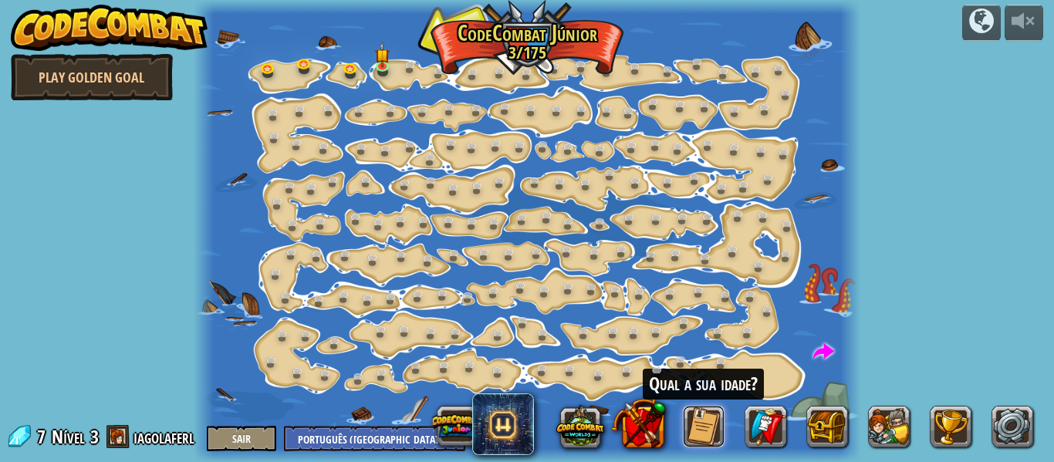
click at [684, 424] on button at bounding box center [704, 427] width 42 height 42
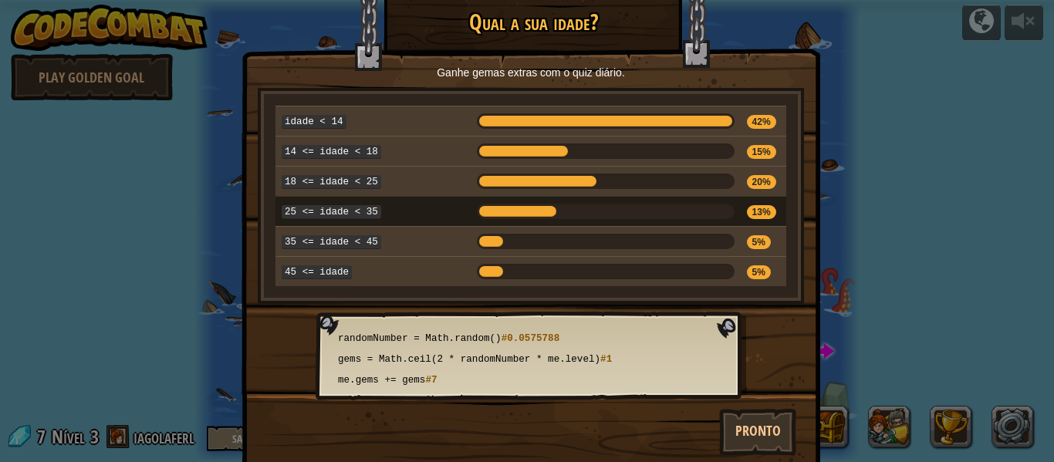
click at [716, 319] on div "randomNumber = Math.random() #0.0575788 gems = Math.ceil(2 * randomNumber * me.…" at bounding box center [530, 356] width 430 height 89
click at [939, 56] on div "× Qual a sua idade? Ganhe gemas extras com o quiz diário. idade < 14 42% 14 <= …" at bounding box center [527, 231] width 1054 height 462
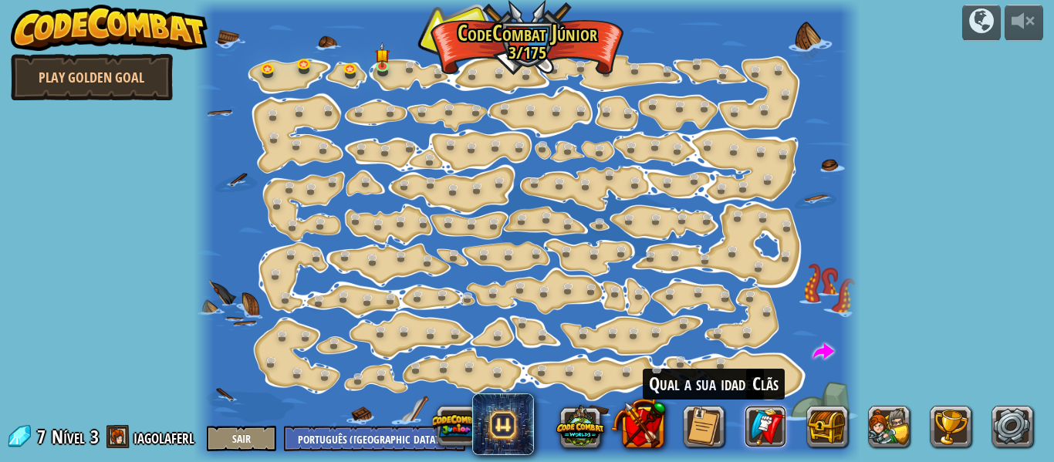
click at [760, 419] on link at bounding box center [766, 427] width 42 height 42
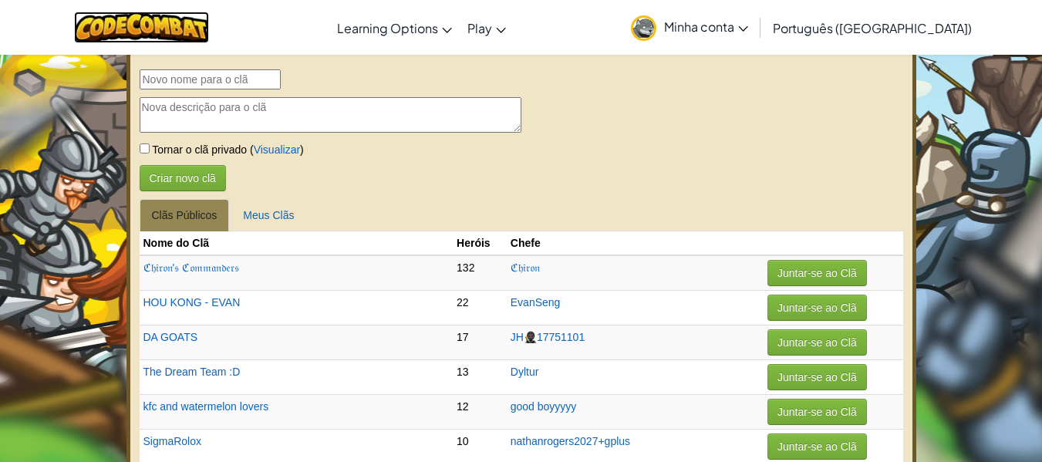
click at [209, 35] on img at bounding box center [141, 28] width 135 height 32
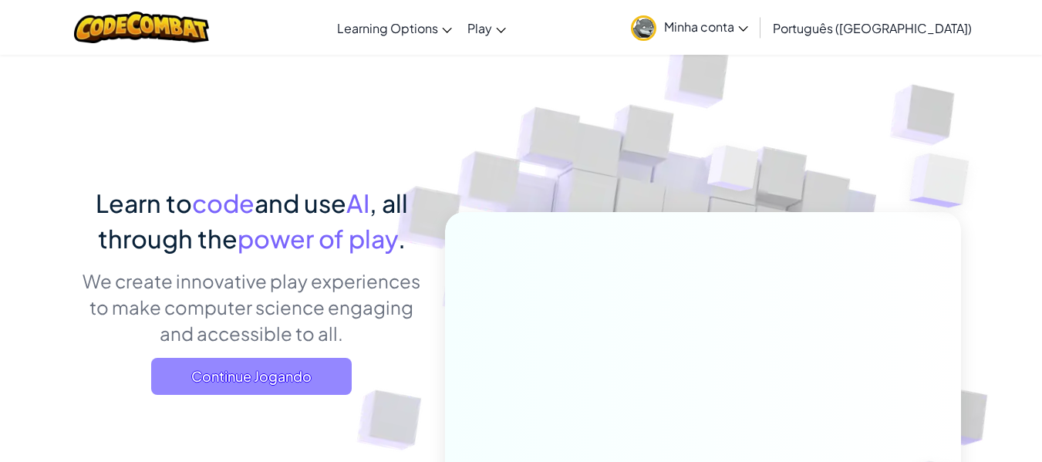
click at [321, 379] on span "Continue Jogando" at bounding box center [251, 376] width 201 height 37
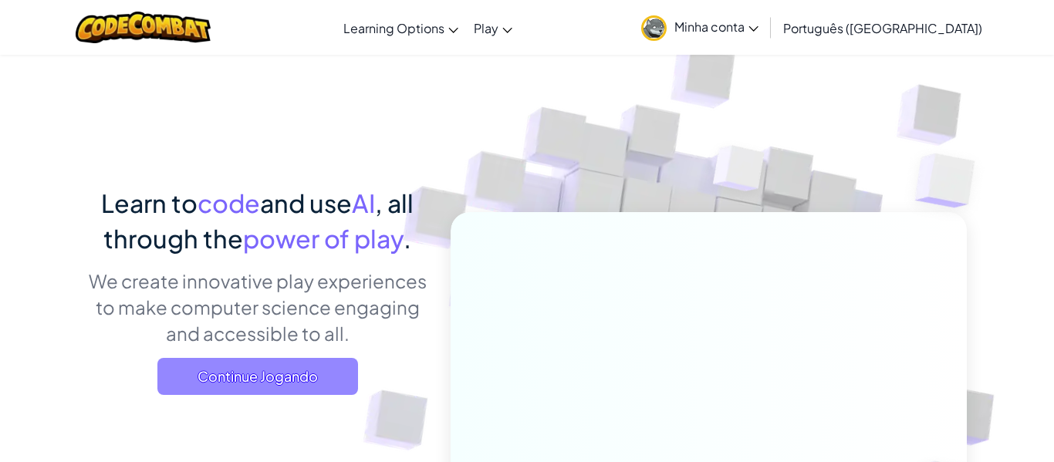
select select "pt-BR"
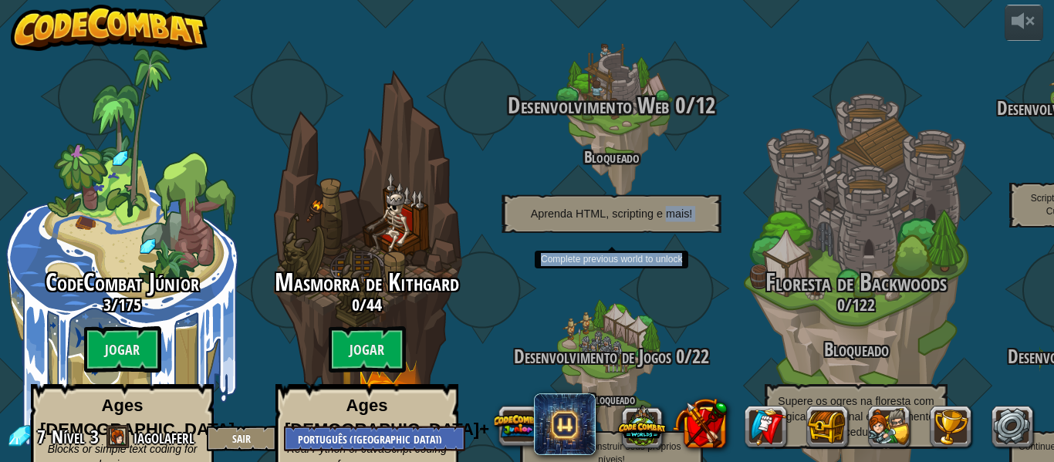
drag, startPoint x: 697, startPoint y: 221, endPoint x: 665, endPoint y: 139, distance: 88.7
click at [665, 139] on div "Desenvolvimento Web 0 / 12 Bloqueado Aprenda HTML, scripting e mais! Complete p…" at bounding box center [611, 244] width 245 height 489
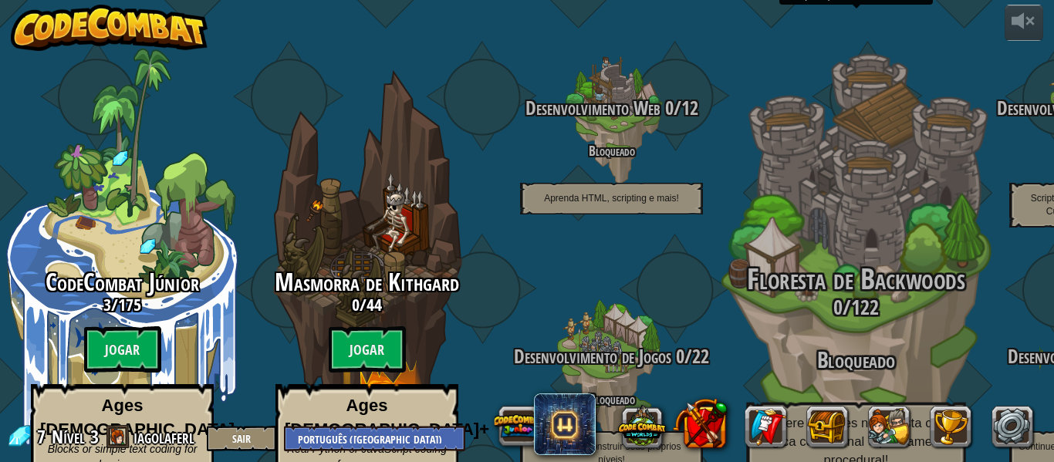
click at [756, 56] on div "Floresta de Backwoods 0 / 122 Bloqueado Supere os ogres na floresta com lógica …" at bounding box center [855, 293] width 293 height 587
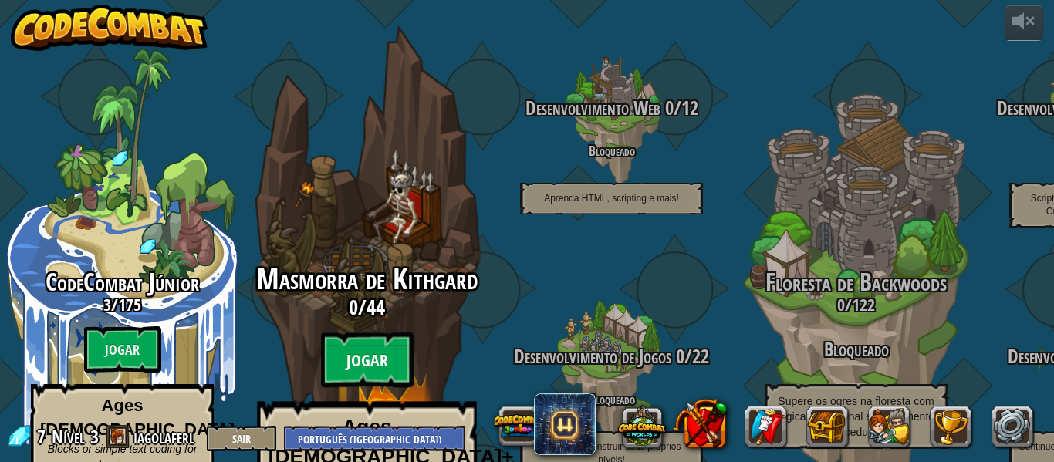
click at [378, 332] on btn "Jogar" at bounding box center [367, 360] width 93 height 56
select select "pt-BR"
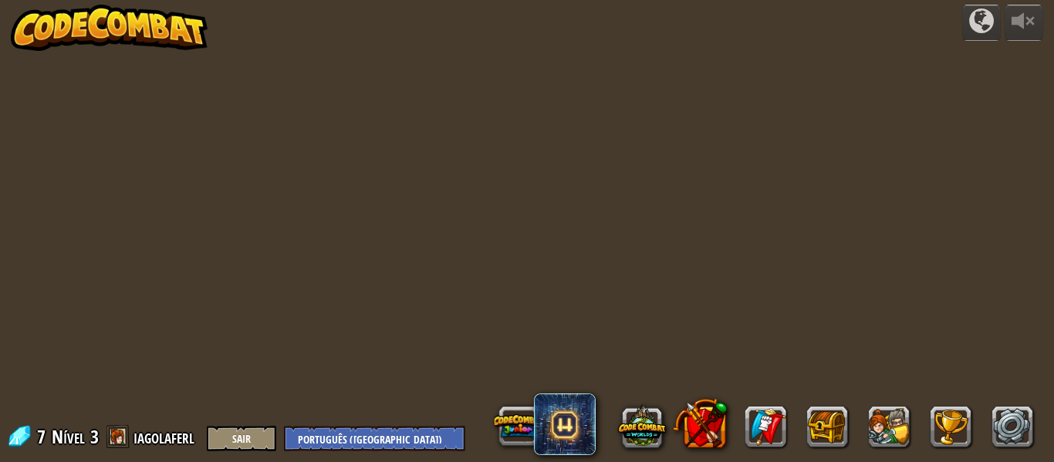
select select "pt-BR"
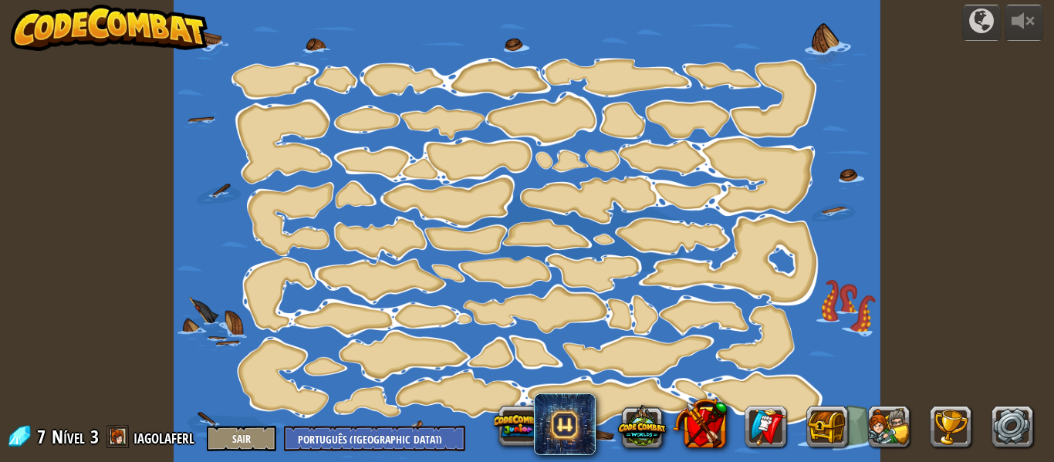
select select "pt-BR"
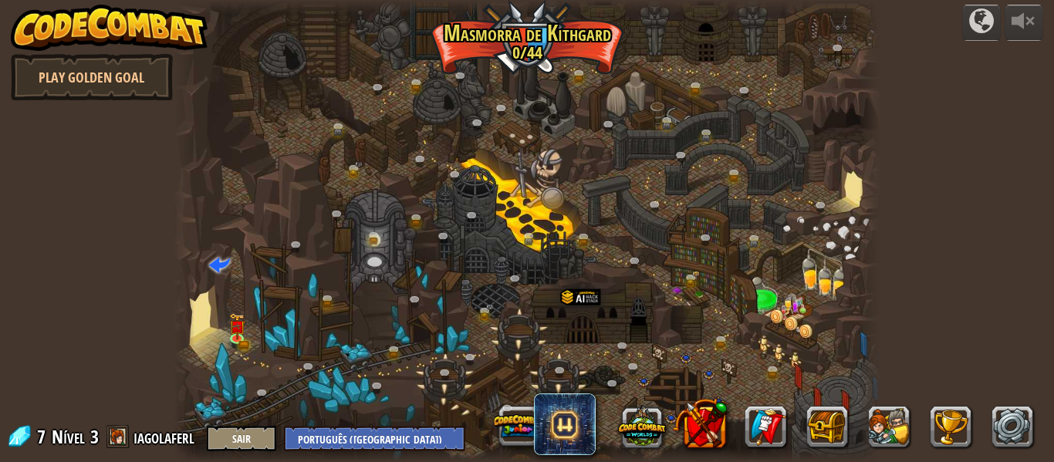
click at [685, 215] on div at bounding box center [527, 231] width 707 height 462
click at [233, 339] on link at bounding box center [239, 339] width 31 height 31
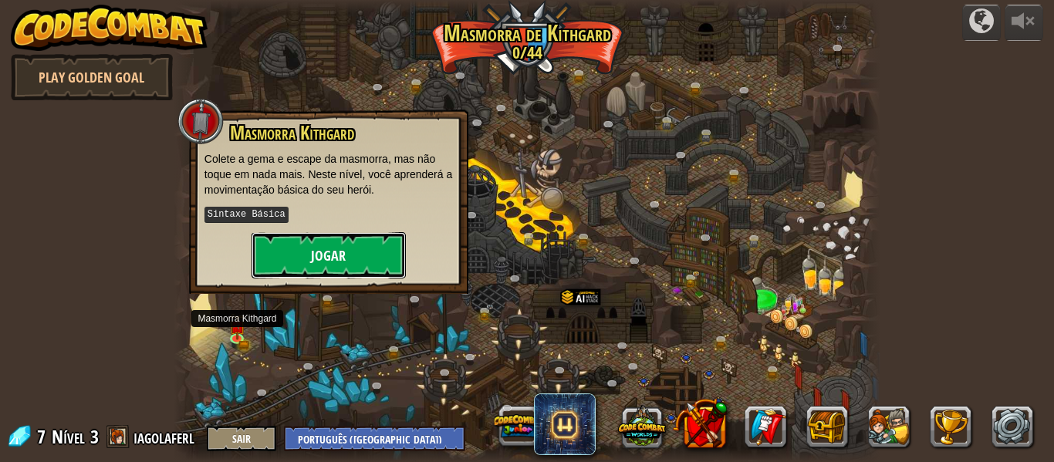
click at [314, 248] on button "Jogar" at bounding box center [328, 255] width 154 height 46
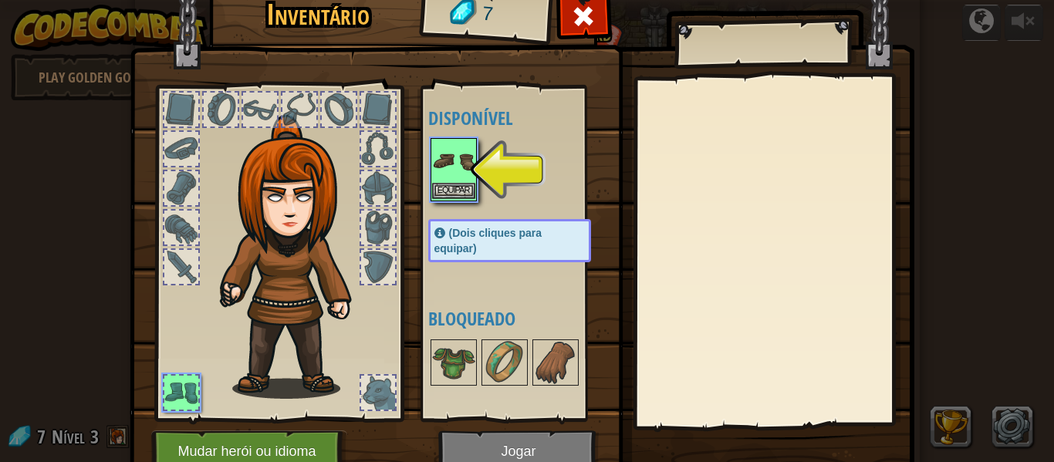
click at [454, 153] on img at bounding box center [453, 161] width 43 height 43
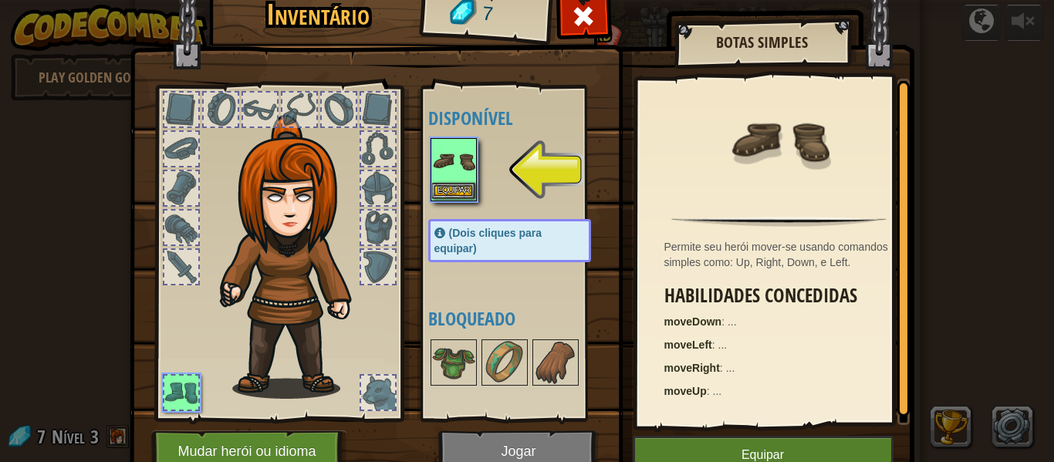
click at [454, 153] on img at bounding box center [453, 161] width 43 height 43
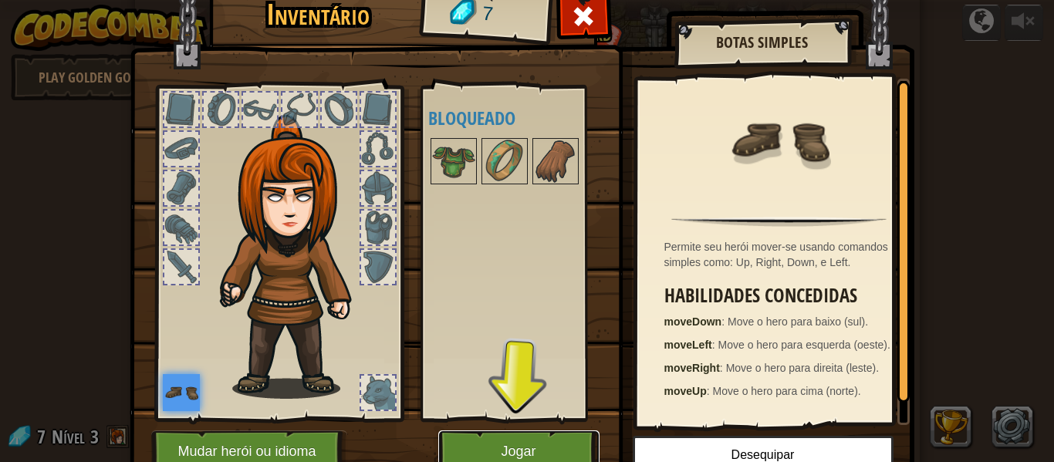
click at [516, 433] on button "Jogar" at bounding box center [518, 451] width 161 height 42
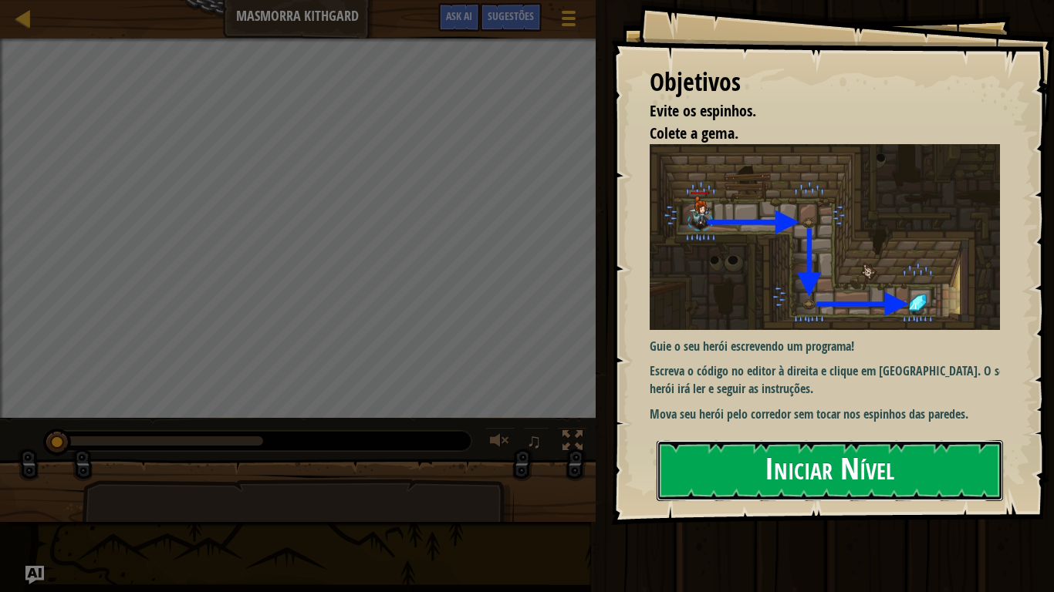
click at [717, 461] on button "Iniciar Nível" at bounding box center [829, 470] width 346 height 61
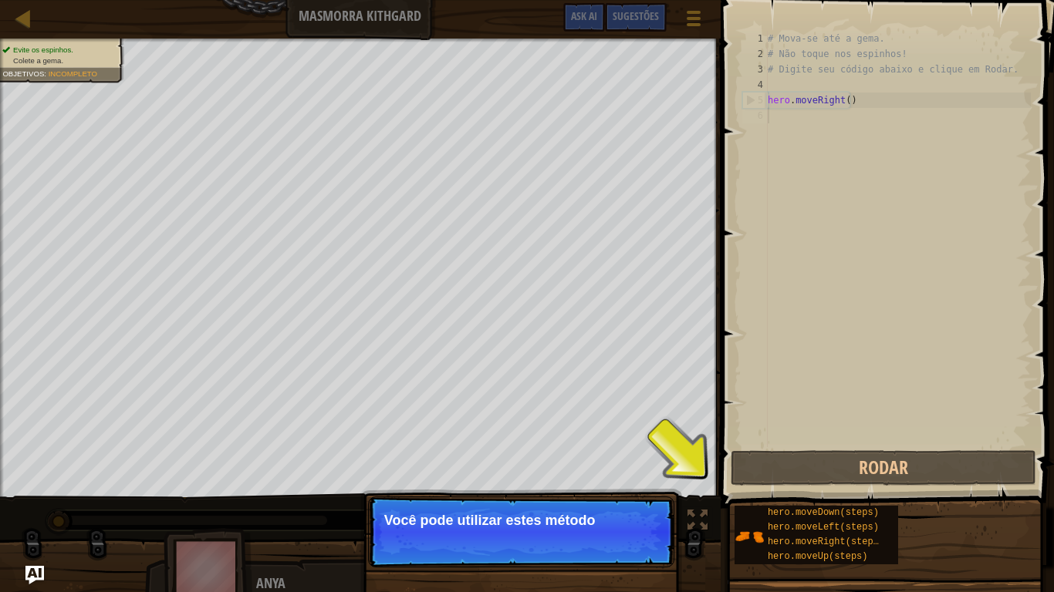
click at [801, 357] on div "# Mova-se até a gema. # Não toque nos espinhos! # Digite seu código abaixo e cl…" at bounding box center [897, 254] width 266 height 447
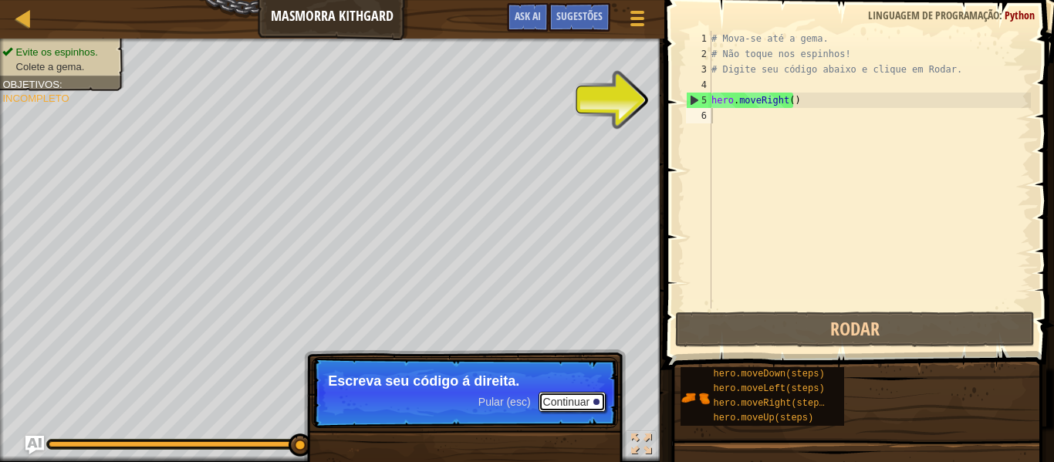
click at [572, 398] on button "Continuar" at bounding box center [572, 402] width 68 height 20
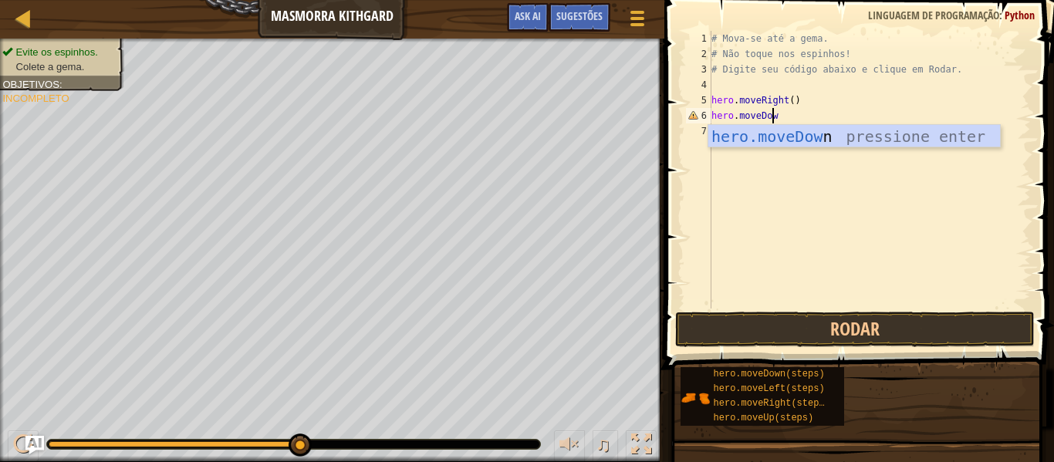
scroll to position [7, 5]
type textarea "hero.moveDown"
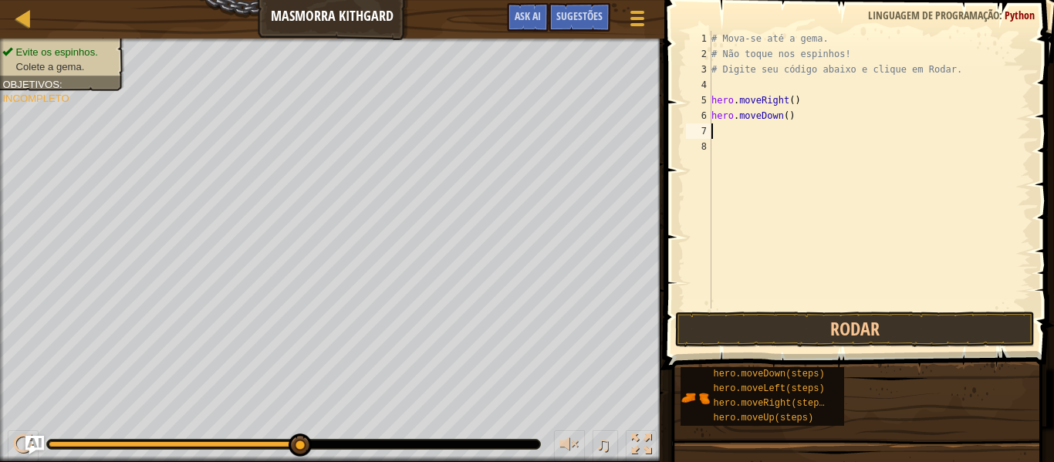
scroll to position [7, 0]
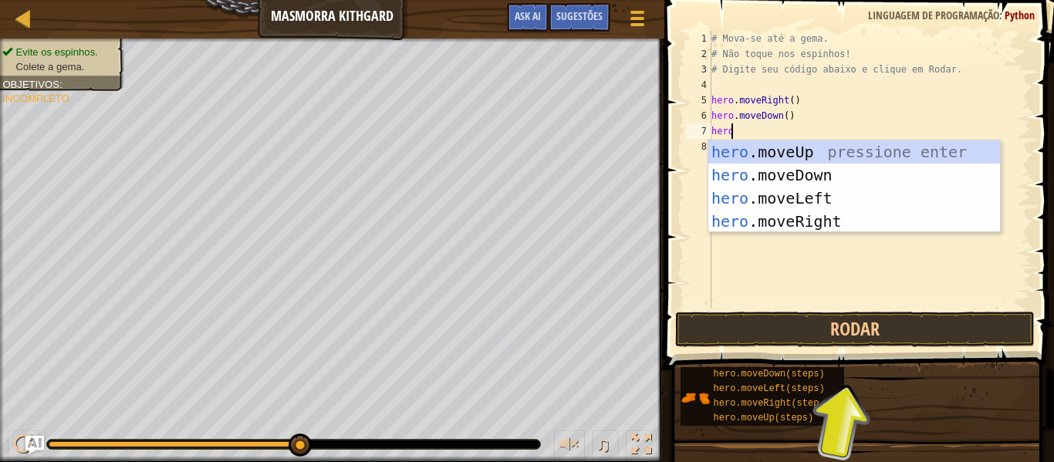
type textarea "hero."
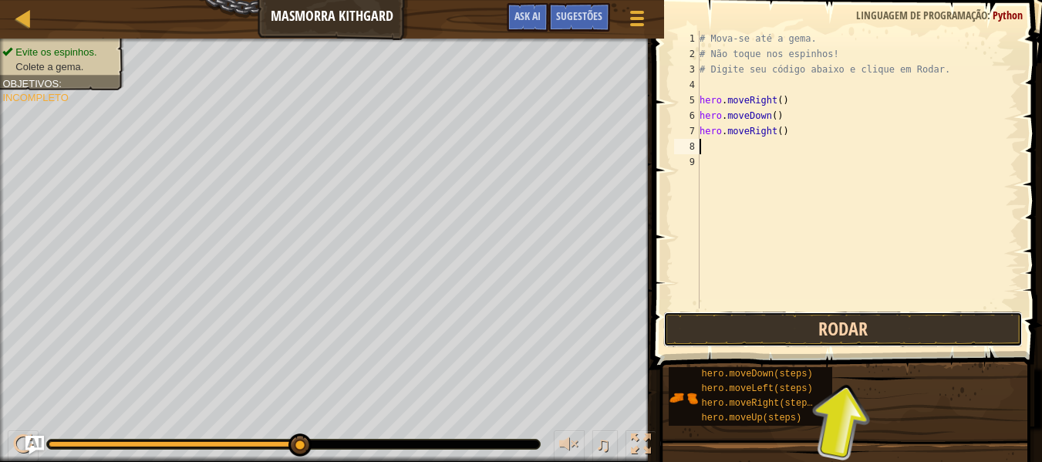
click at [827, 315] on button "Rodar" at bounding box center [842, 329] width 359 height 35
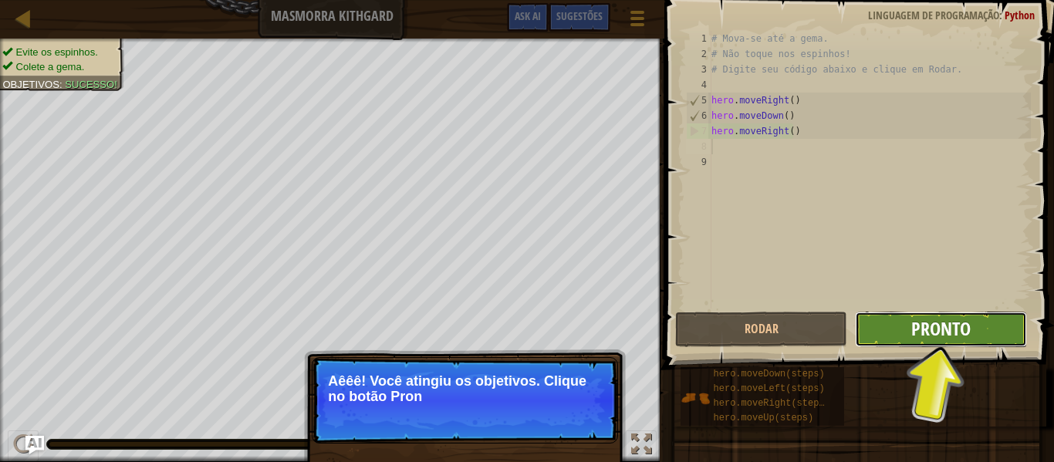
click at [943, 336] on span "Pronto" at bounding box center [940, 328] width 59 height 25
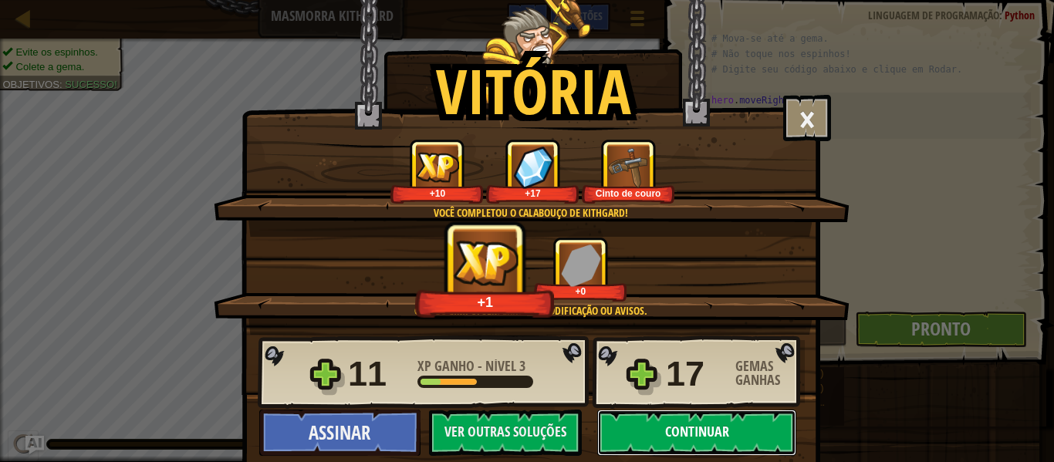
click at [687, 430] on button "Continuar" at bounding box center [696, 433] width 199 height 46
select select "pt-BR"
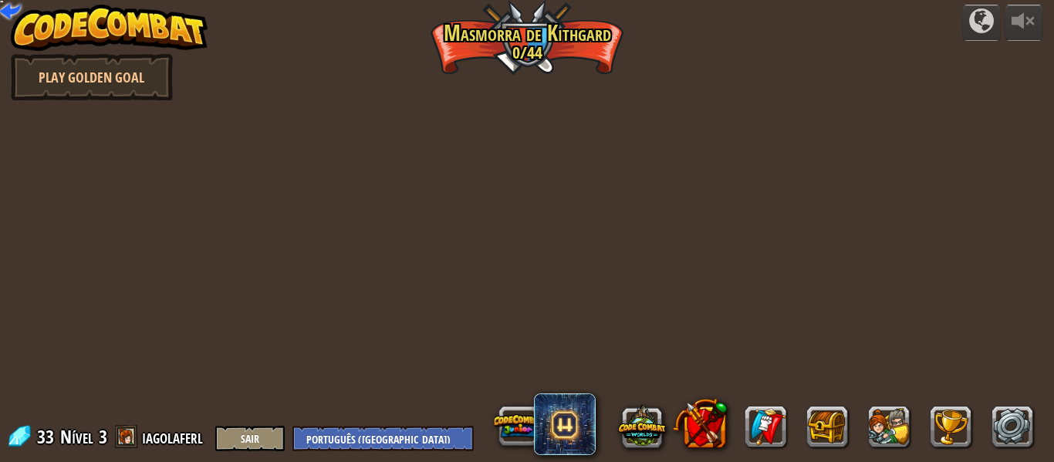
select select "pt-BR"
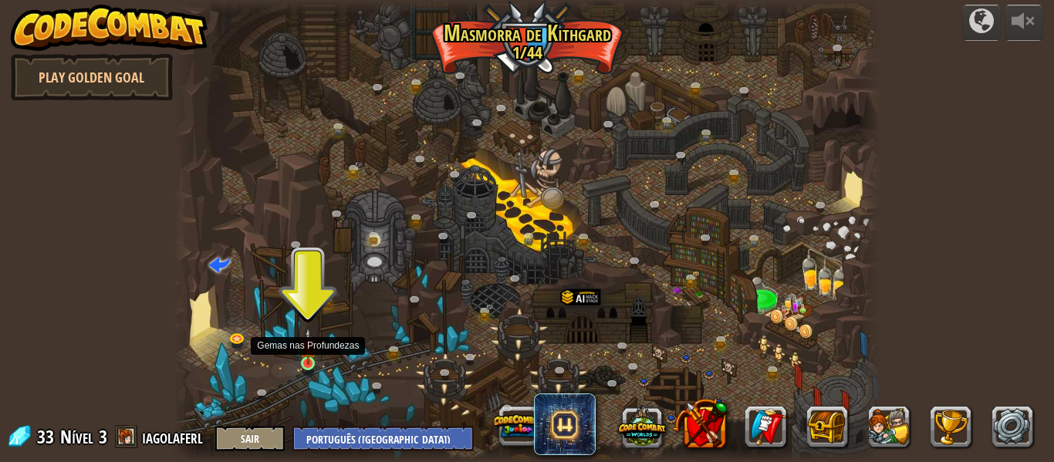
click at [311, 364] on img at bounding box center [308, 346] width 16 height 37
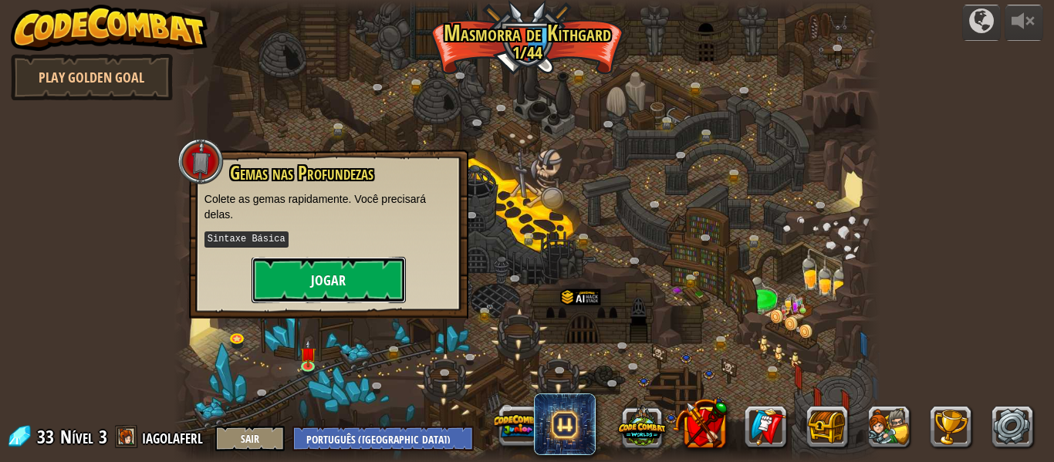
click at [310, 300] on button "Jogar" at bounding box center [328, 280] width 154 height 46
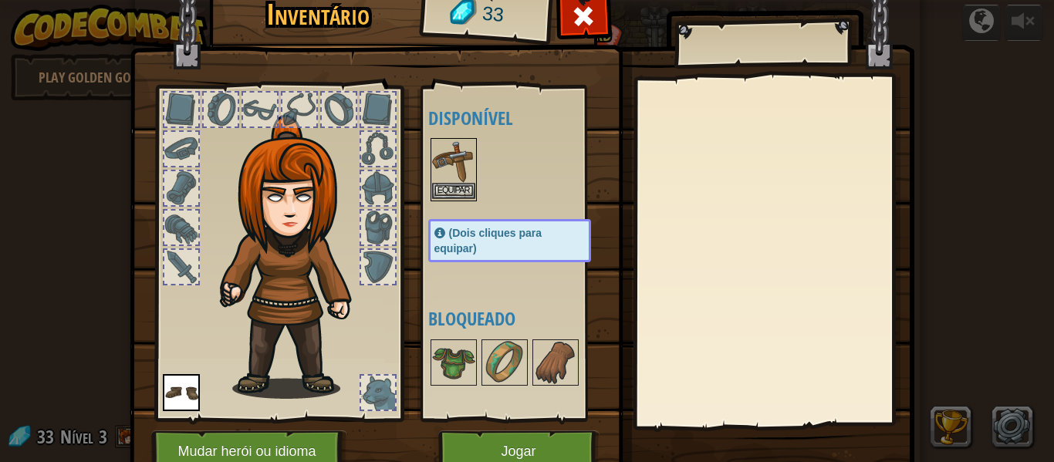
click at [447, 168] on img at bounding box center [453, 161] width 43 height 43
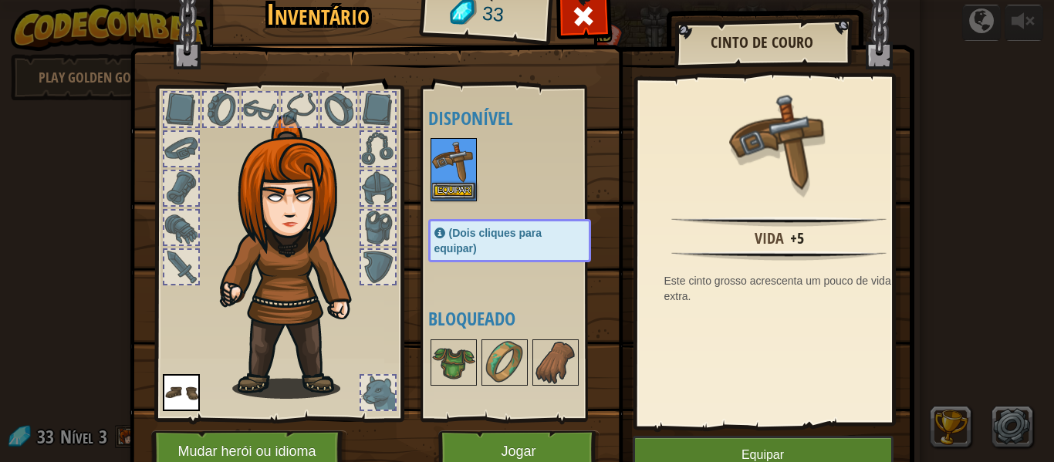
click at [447, 168] on img at bounding box center [453, 161] width 43 height 43
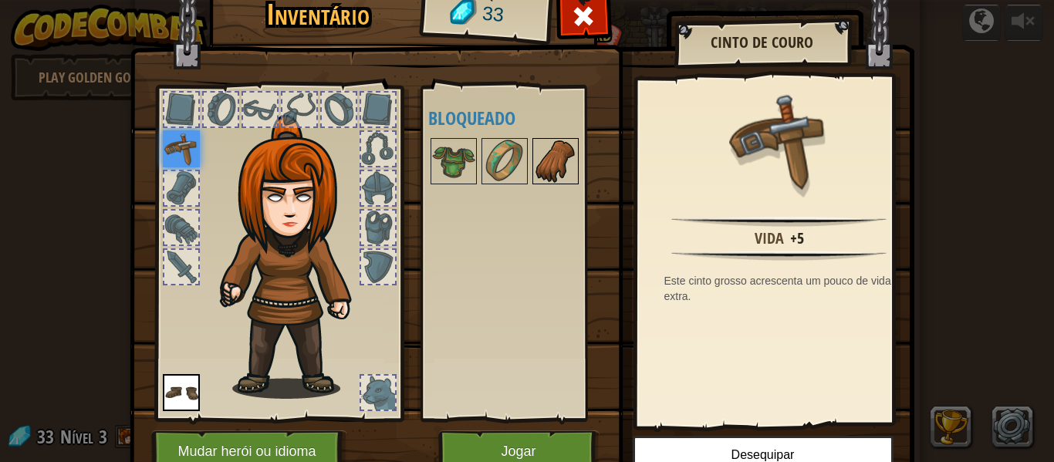
click at [559, 164] on img at bounding box center [555, 161] width 43 height 43
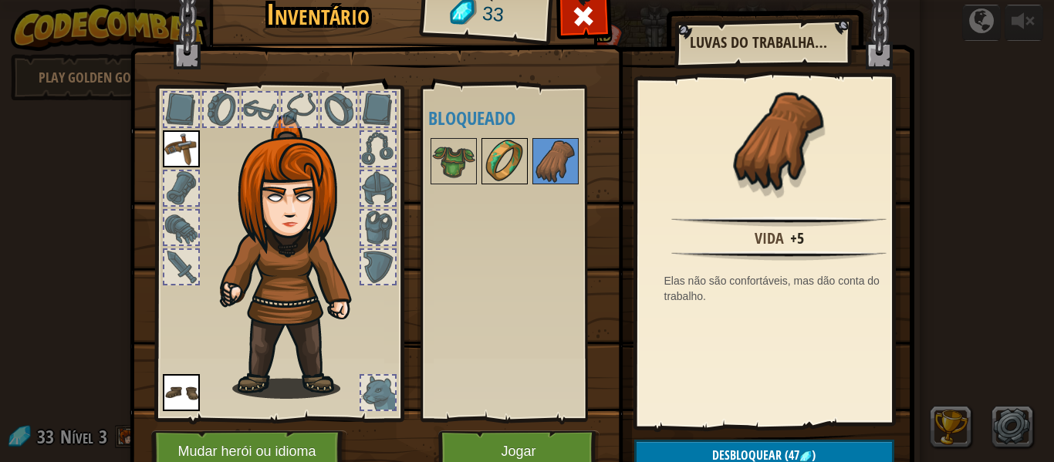
click at [498, 162] on img at bounding box center [504, 161] width 43 height 43
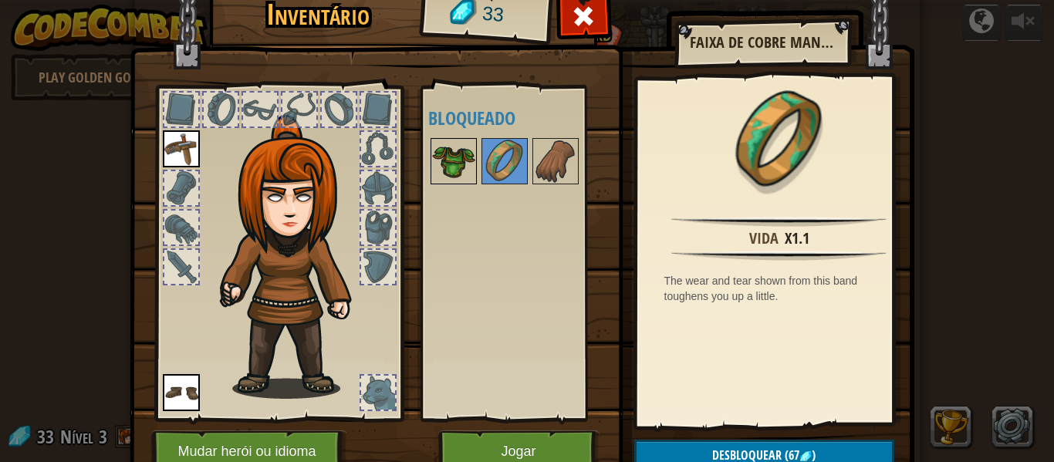
click at [442, 170] on img at bounding box center [453, 161] width 43 height 43
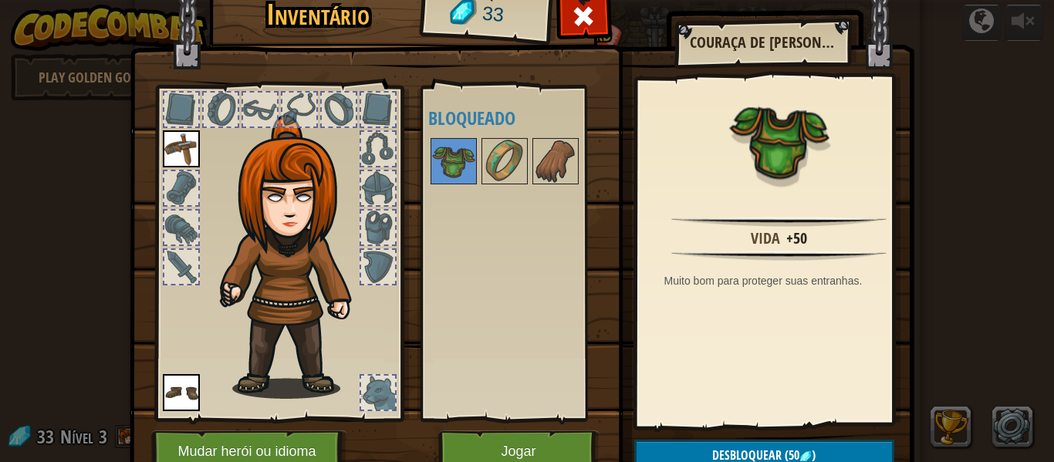
scroll to position [70, 0]
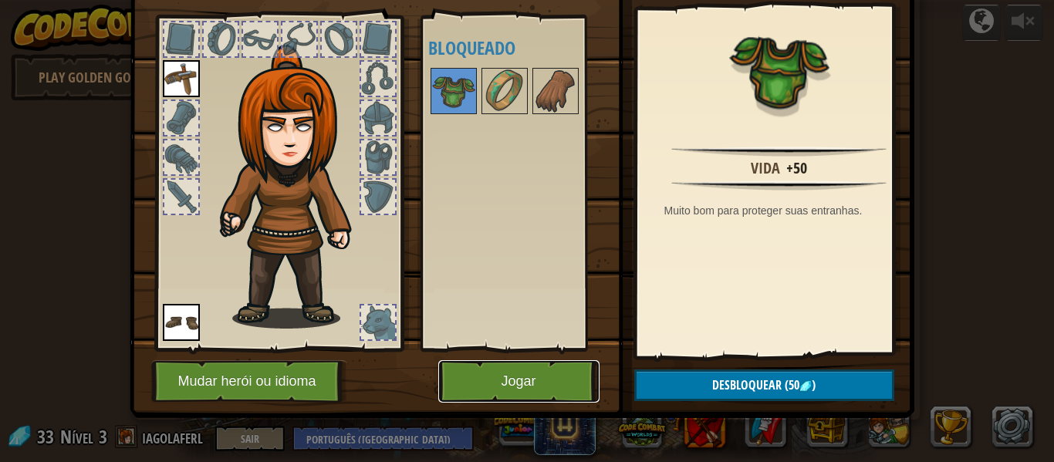
click at [514, 379] on button "Jogar" at bounding box center [518, 381] width 161 height 42
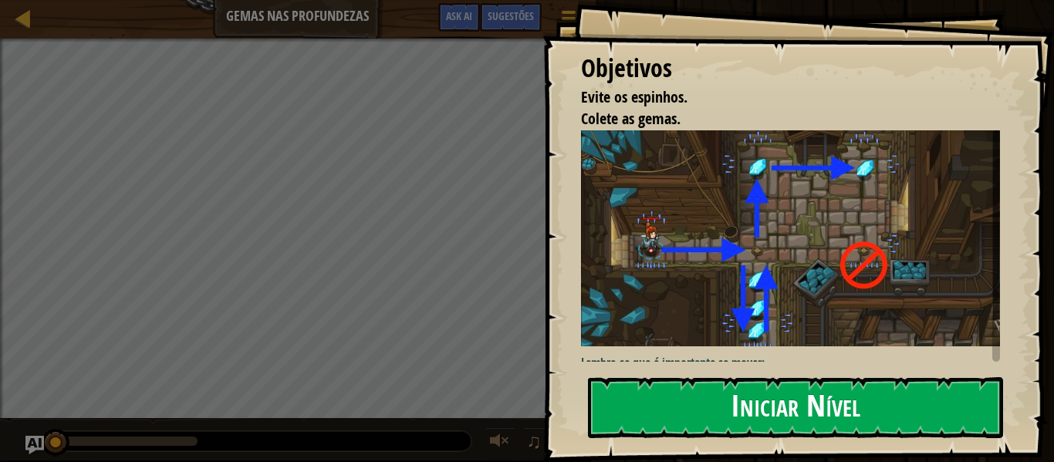
click at [767, 400] on button "Iniciar Nível" at bounding box center [795, 407] width 415 height 61
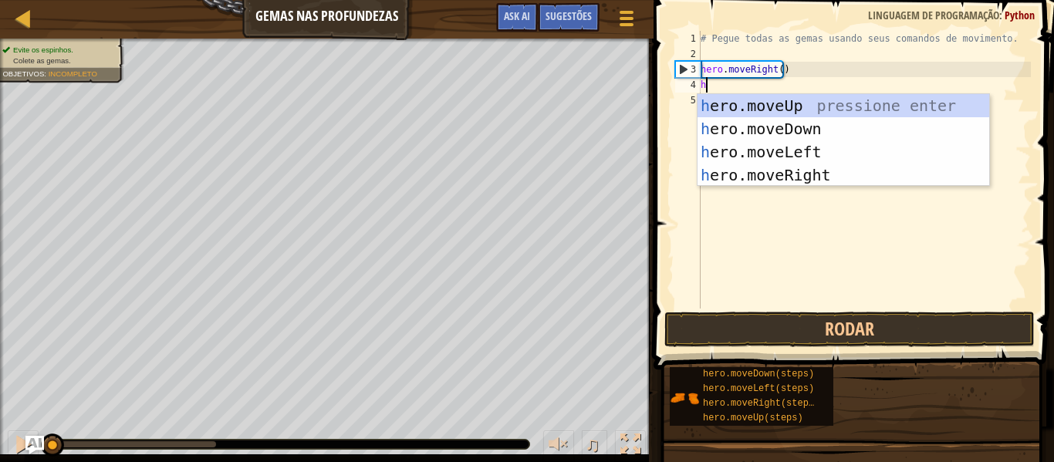
scroll to position [7, 0]
type textarea "hero.move"
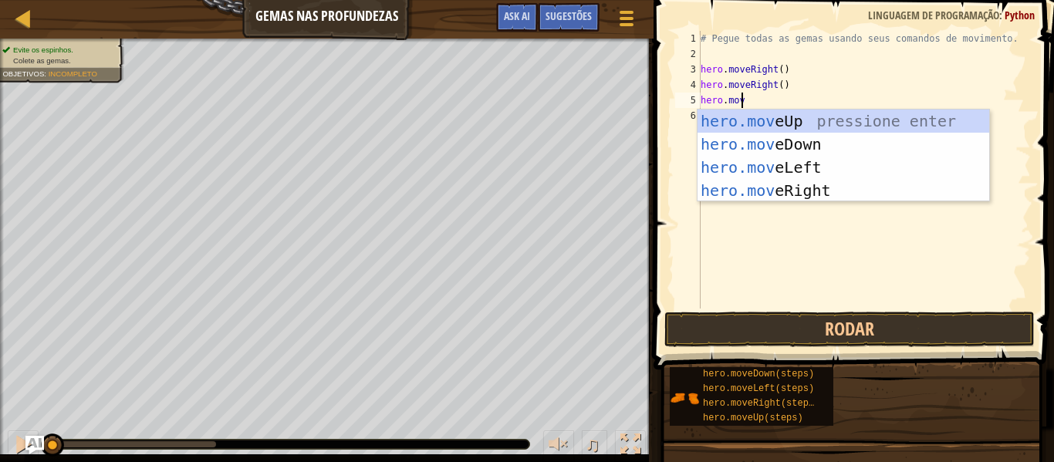
type textarea "hero.move"
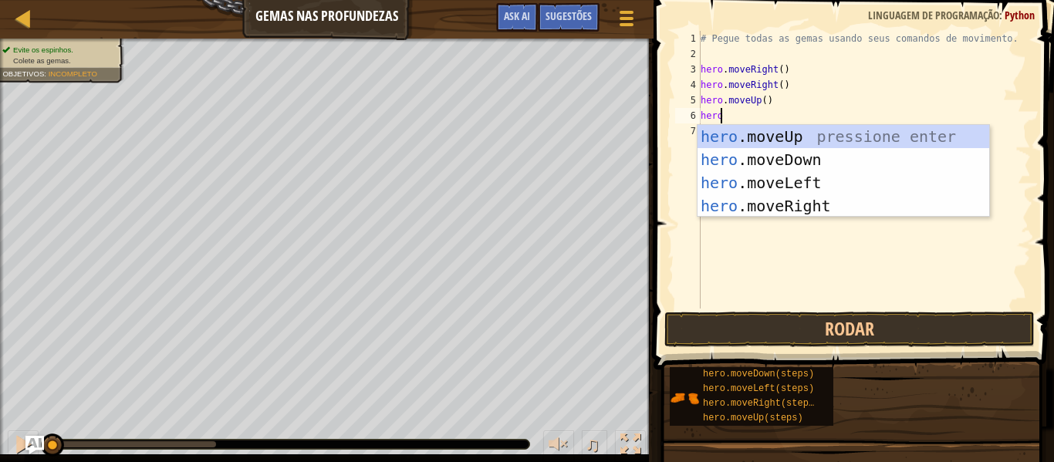
scroll to position [7, 2]
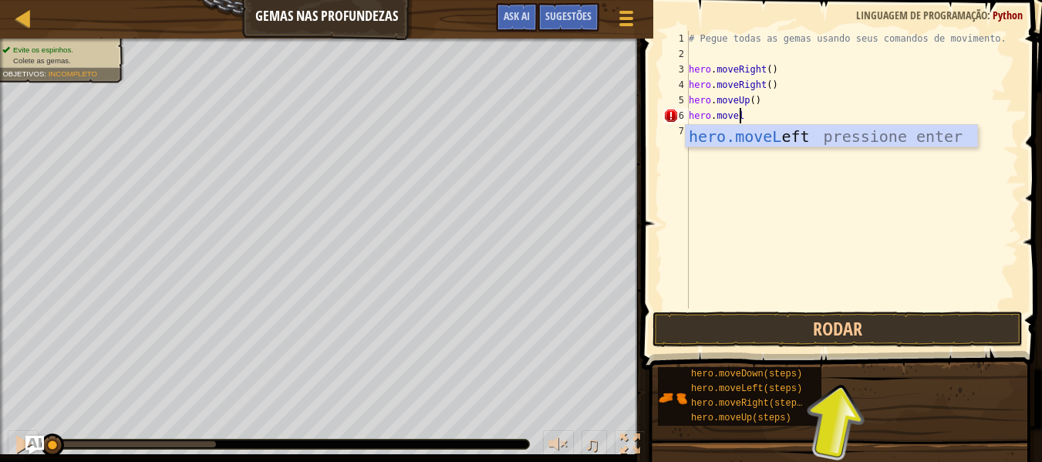
type textarea "hero.movele"
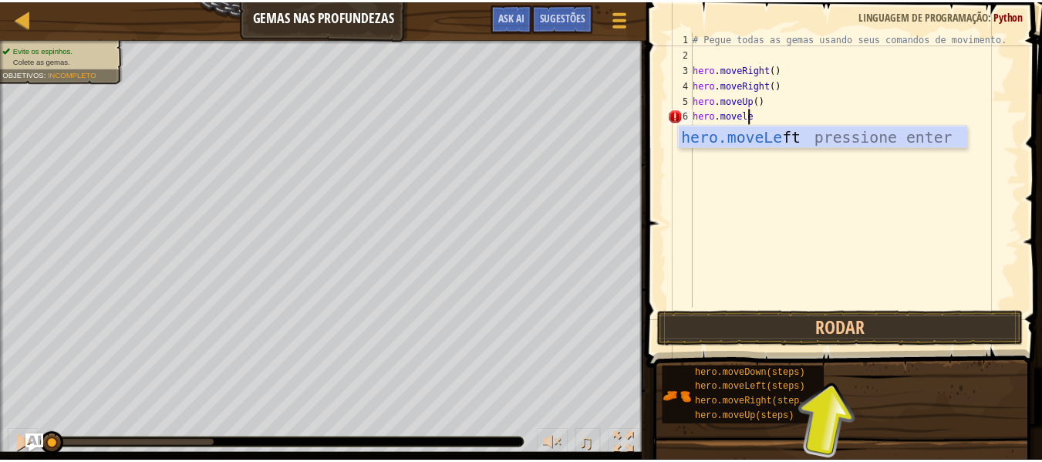
scroll to position [7, 0]
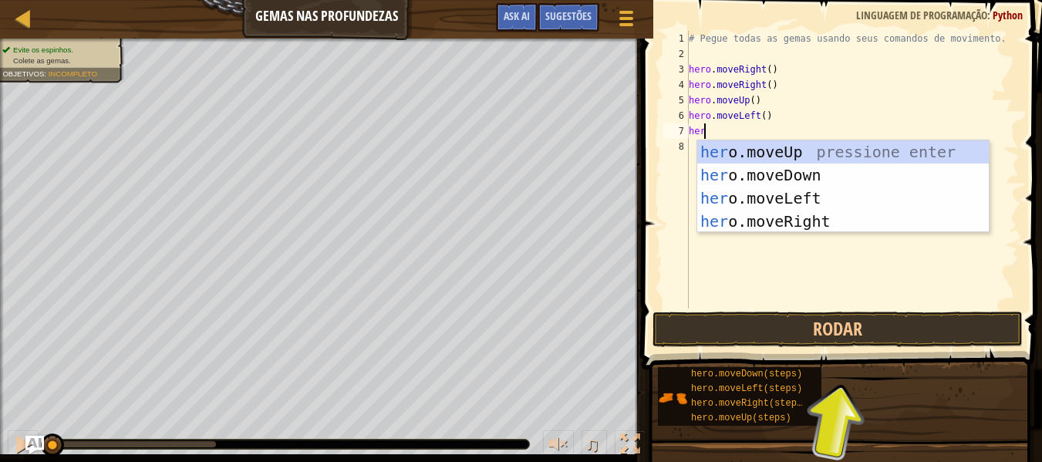
type textarea "hero"
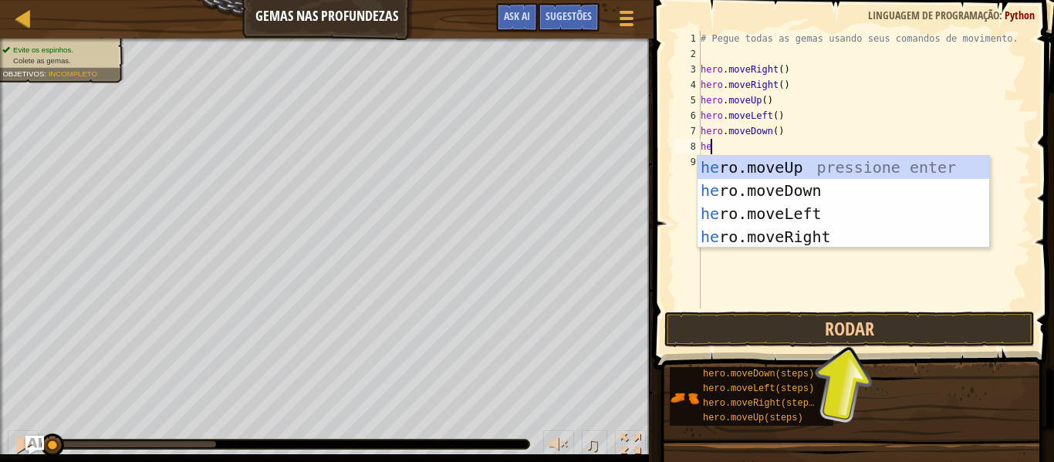
type textarea "hero"
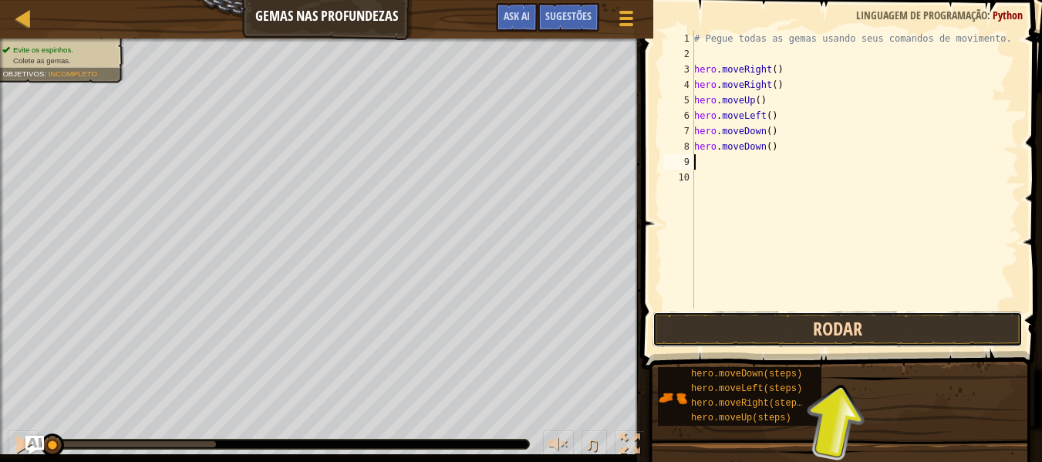
click at [815, 313] on button "Rodar" at bounding box center [838, 329] width 370 height 35
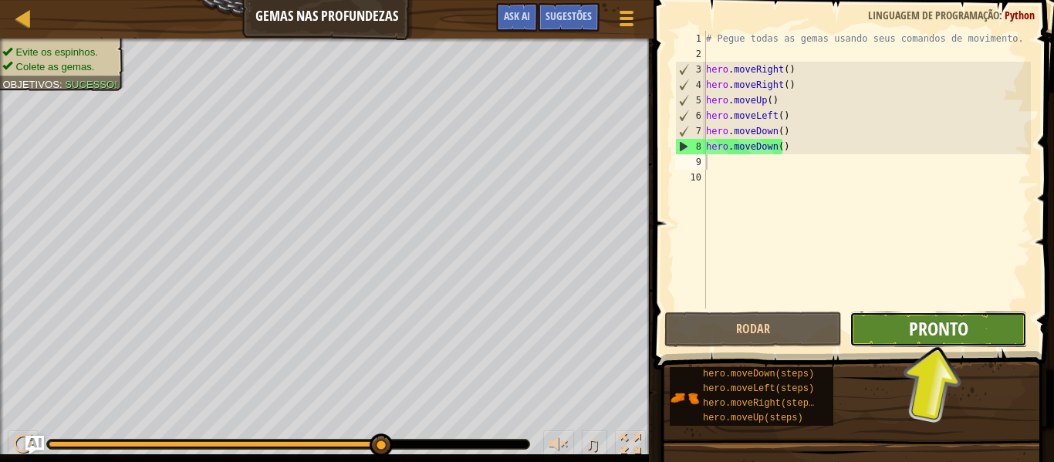
click at [903, 319] on button "Pronto" at bounding box center [937, 329] width 177 height 35
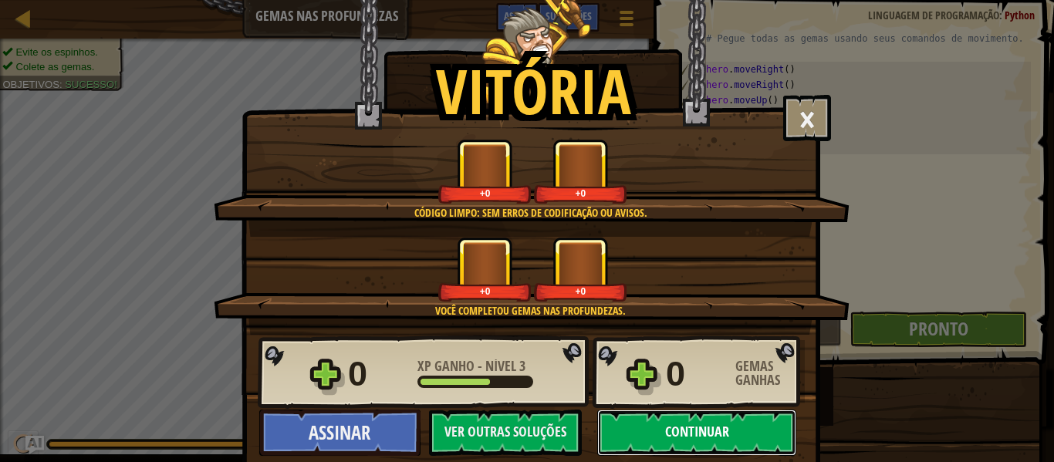
click at [659, 433] on button "Continuar" at bounding box center [696, 433] width 199 height 46
select select "pt-BR"
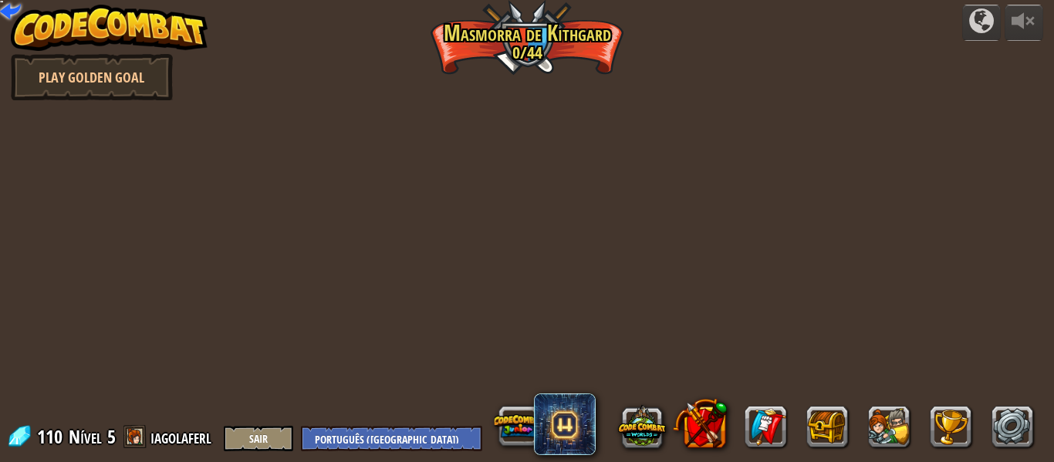
select select "pt-BR"
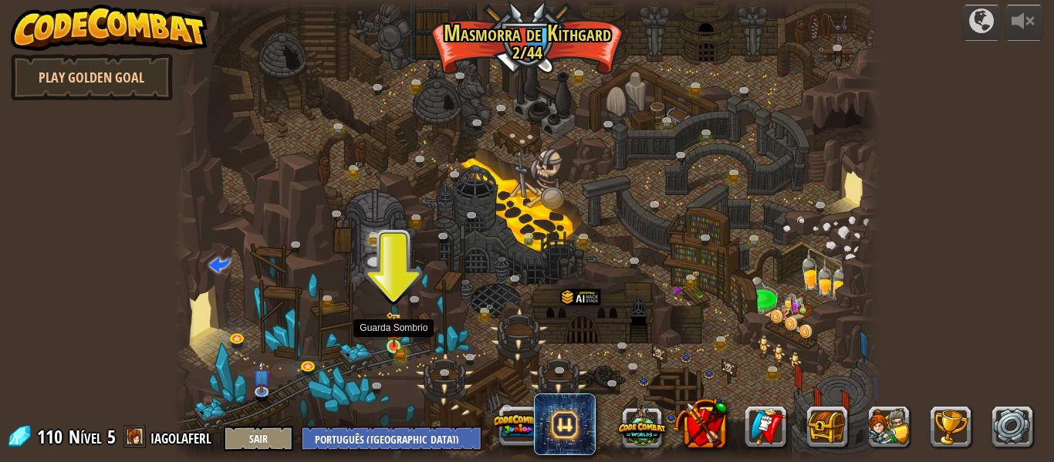
click at [393, 346] on img at bounding box center [394, 329] width 16 height 35
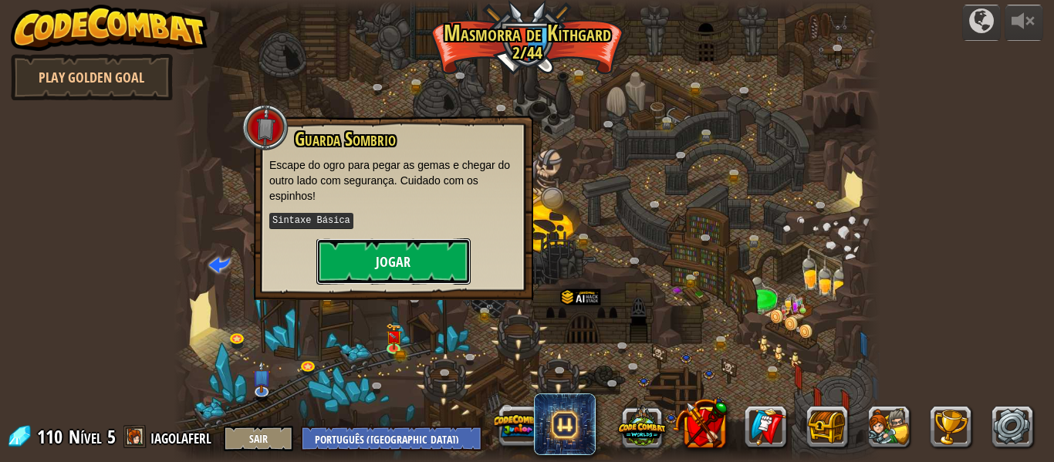
click at [385, 264] on button "Jogar" at bounding box center [393, 261] width 154 height 46
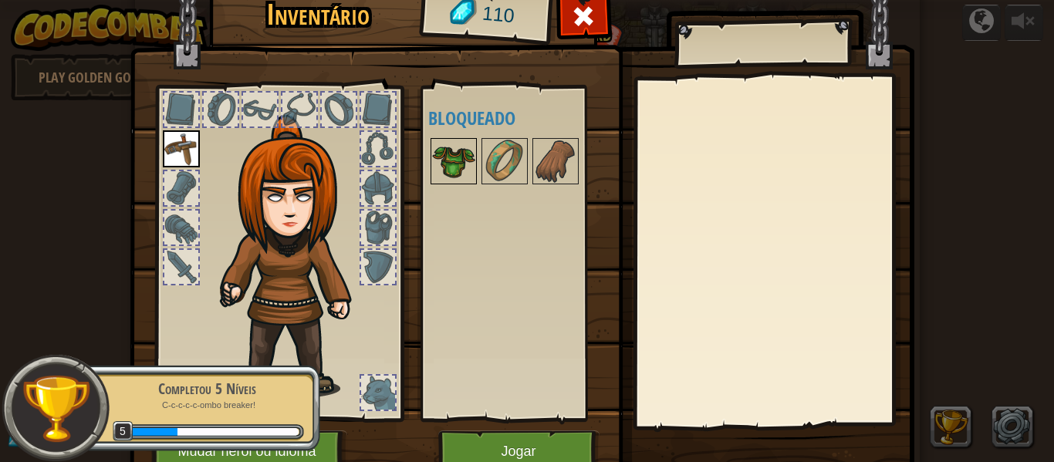
click at [440, 160] on img at bounding box center [453, 161] width 43 height 43
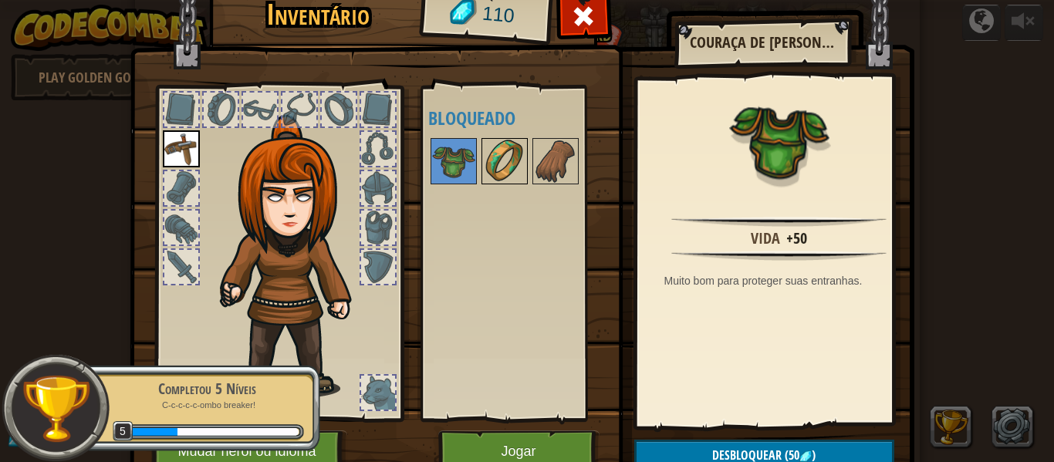
click at [481, 161] on div at bounding box center [504, 161] width 46 height 46
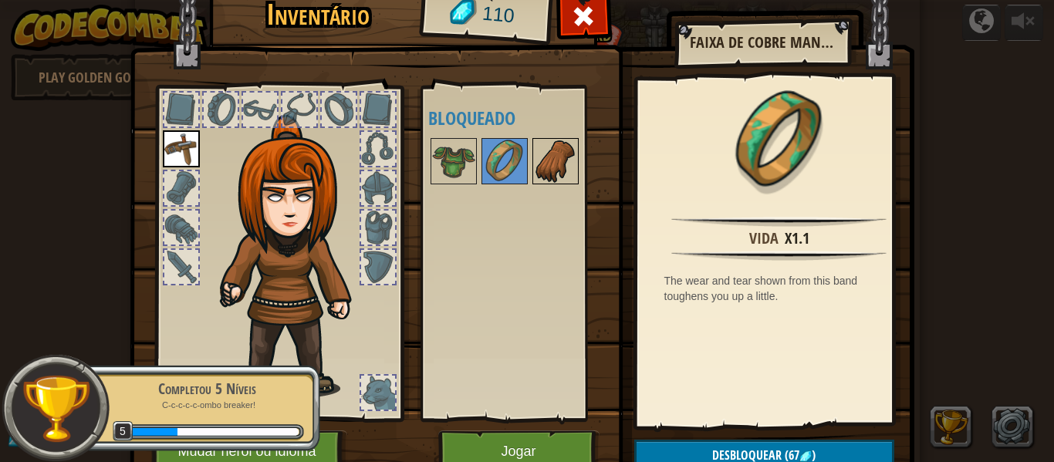
click at [541, 170] on img at bounding box center [555, 161] width 43 height 43
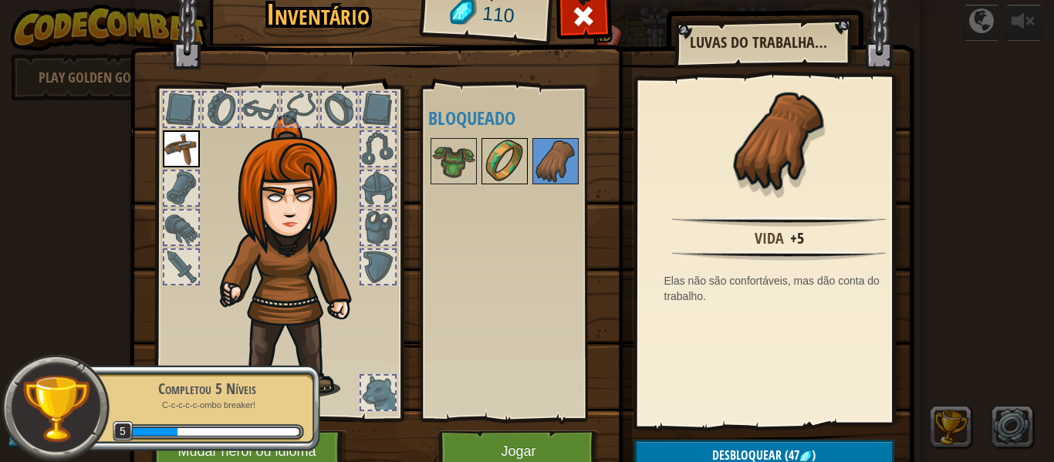
click at [496, 169] on img at bounding box center [504, 161] width 43 height 43
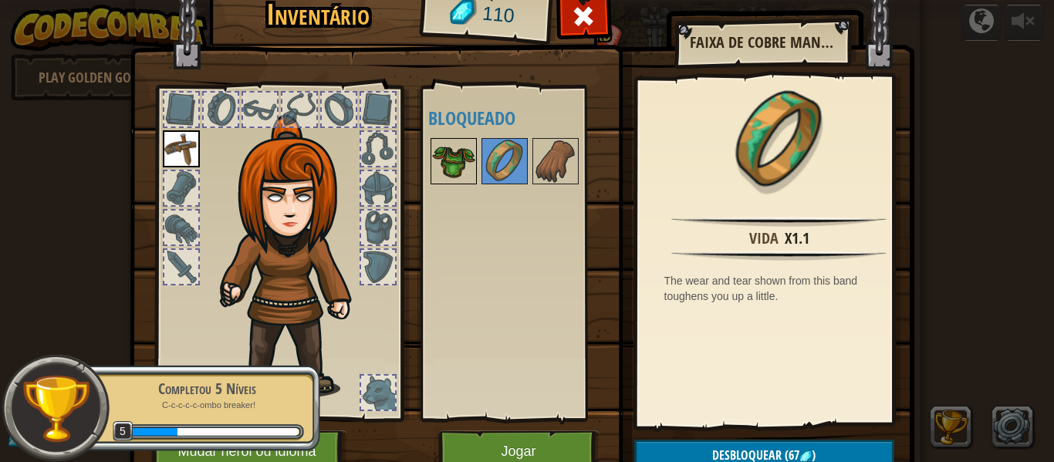
click at [457, 167] on img at bounding box center [453, 161] width 43 height 43
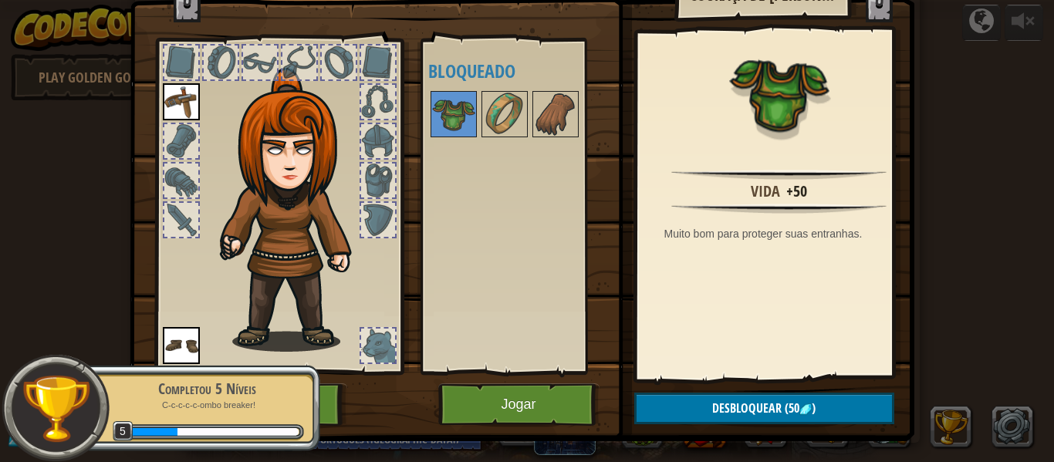
scroll to position [70, 0]
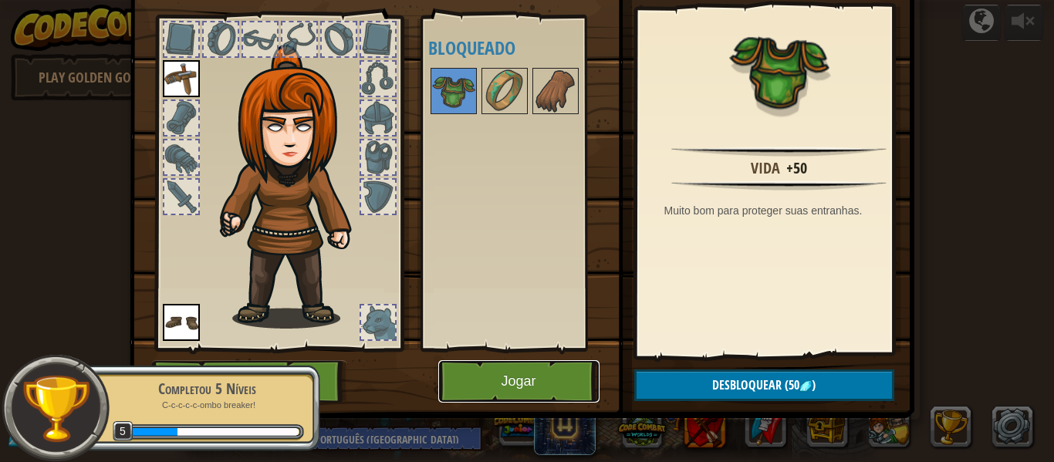
click at [547, 386] on button "Jogar" at bounding box center [518, 381] width 161 height 42
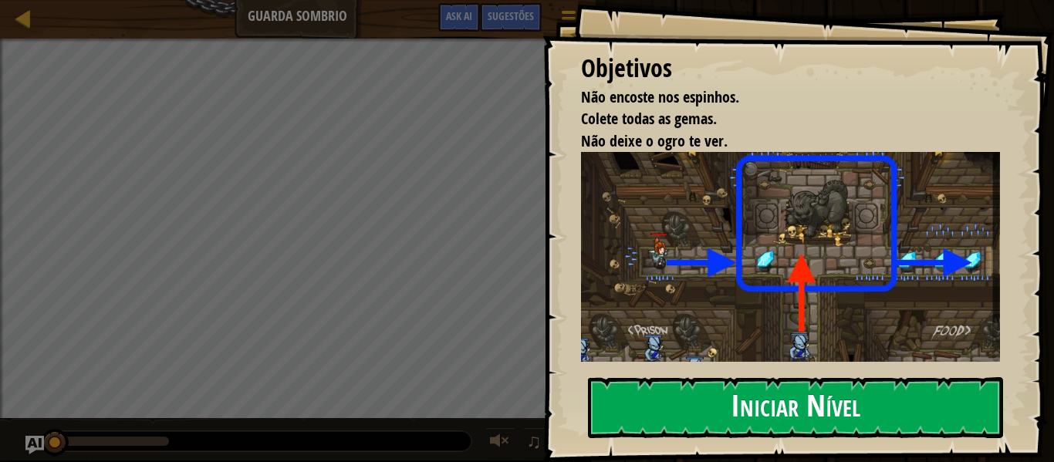
click at [817, 400] on button "Iniciar Nível" at bounding box center [795, 407] width 415 height 61
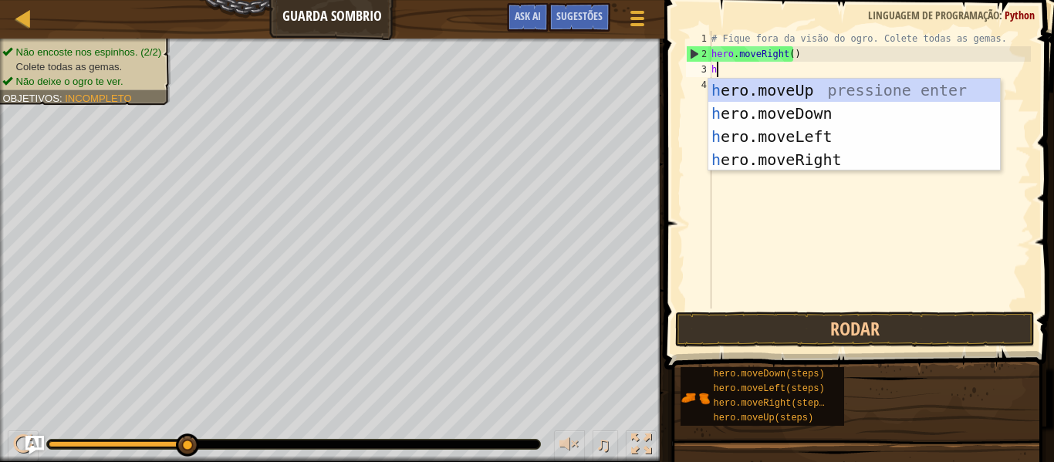
scroll to position [7, 0]
type textarea "hero"
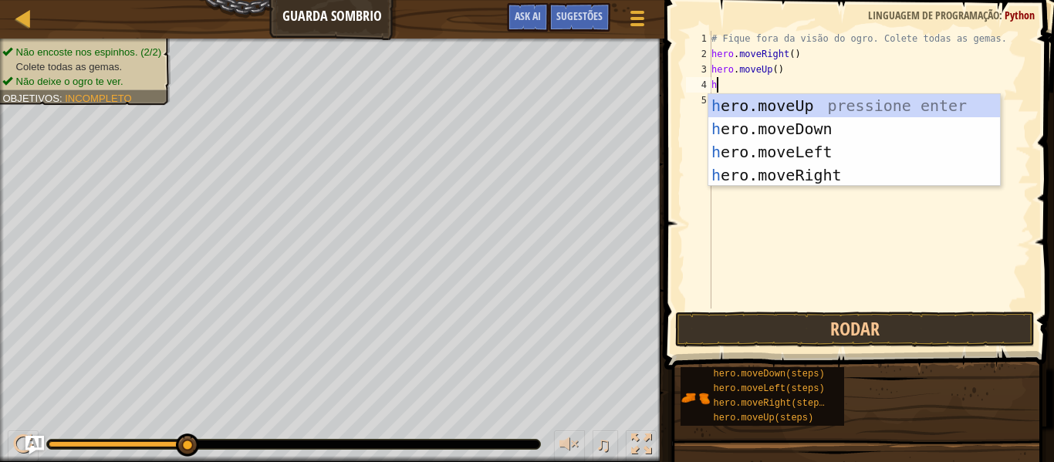
scroll to position [7, 1]
type textarea "hero"
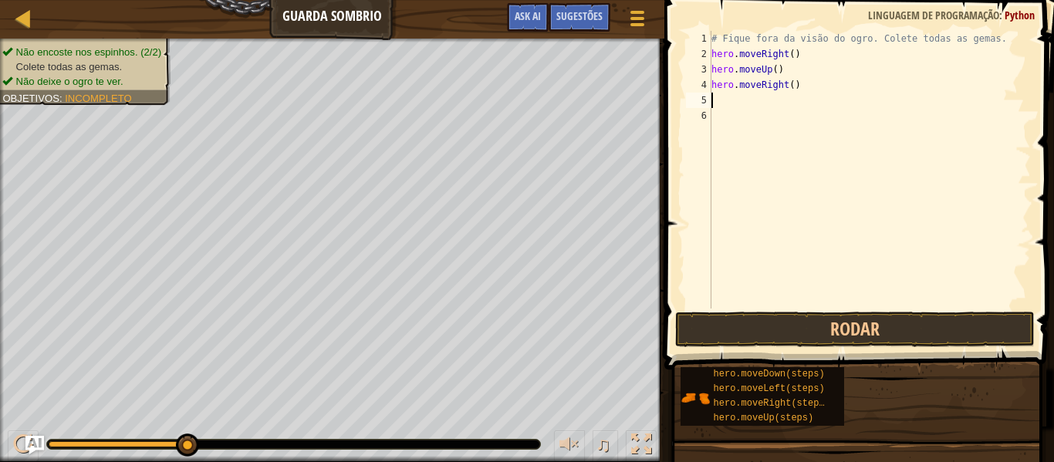
scroll to position [7, 0]
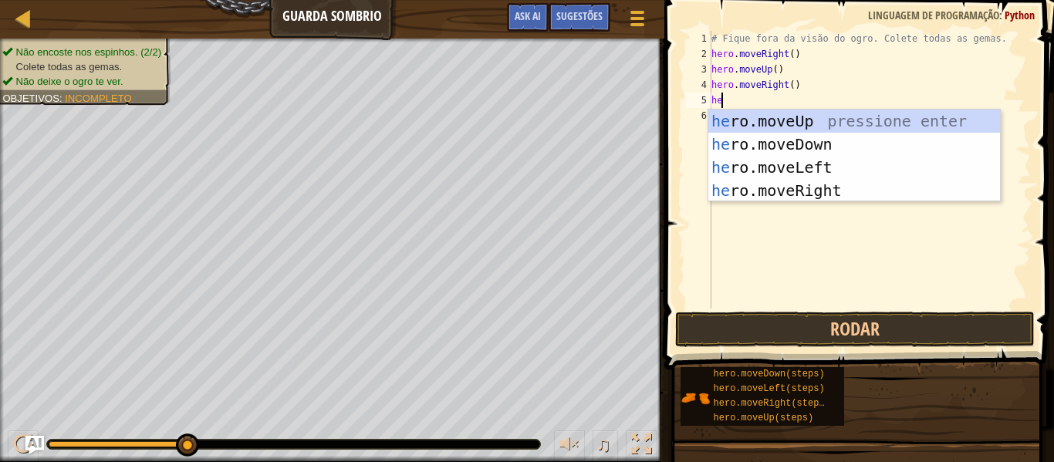
type textarea "hero"
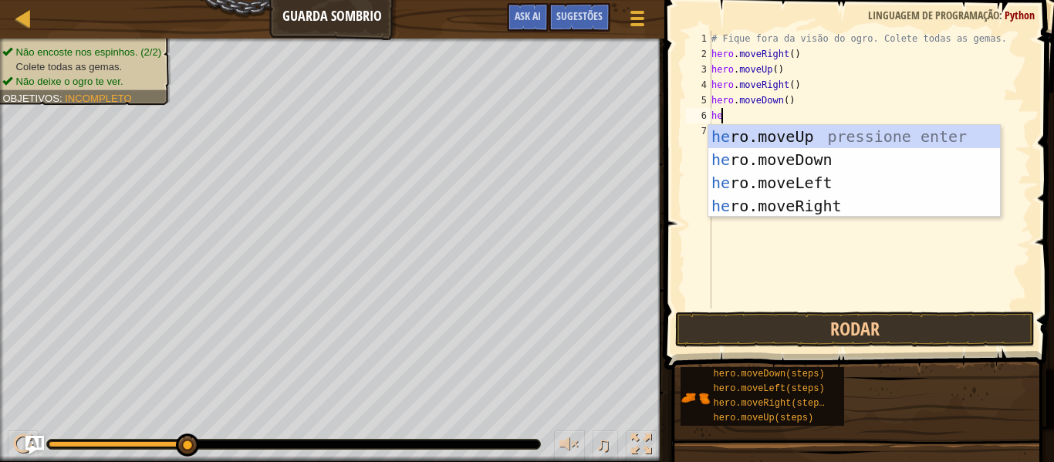
type textarea "hero"
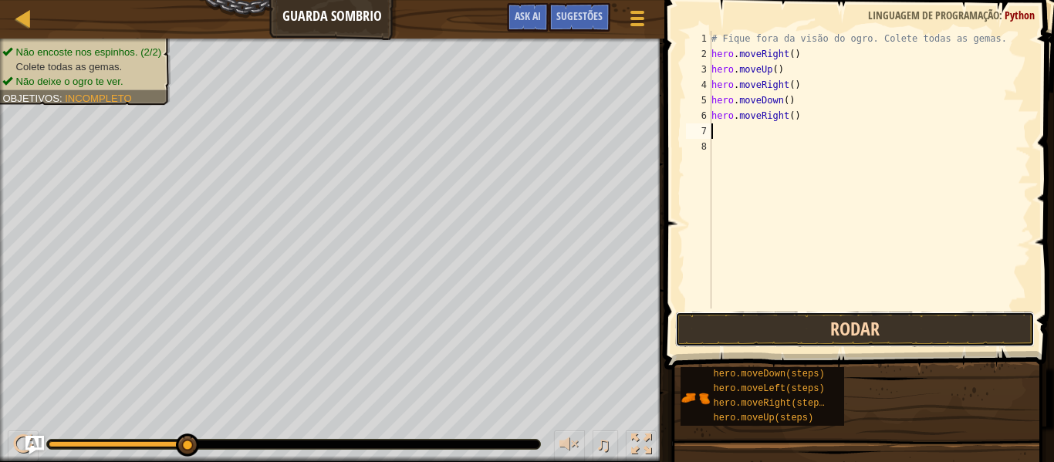
click at [932, 327] on button "Rodar" at bounding box center [854, 329] width 359 height 35
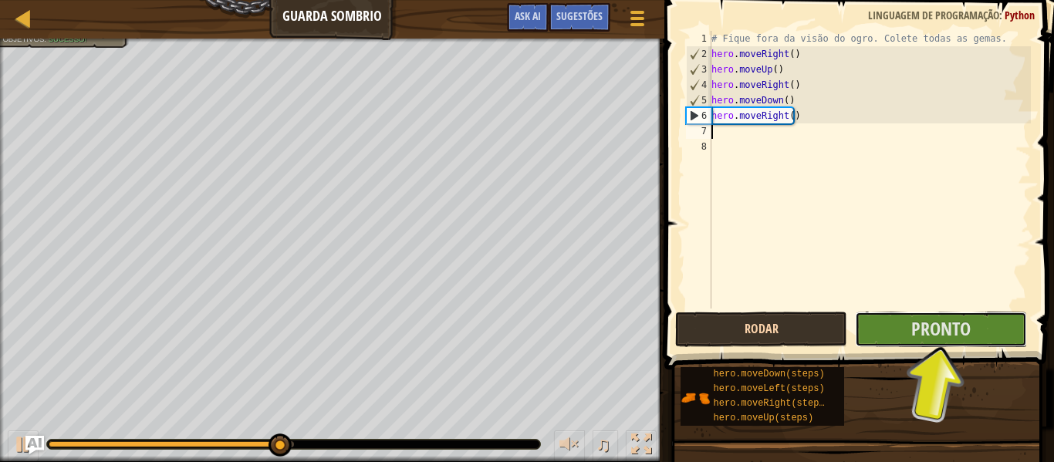
click at [932, 327] on span "Pronto" at bounding box center [940, 328] width 59 height 25
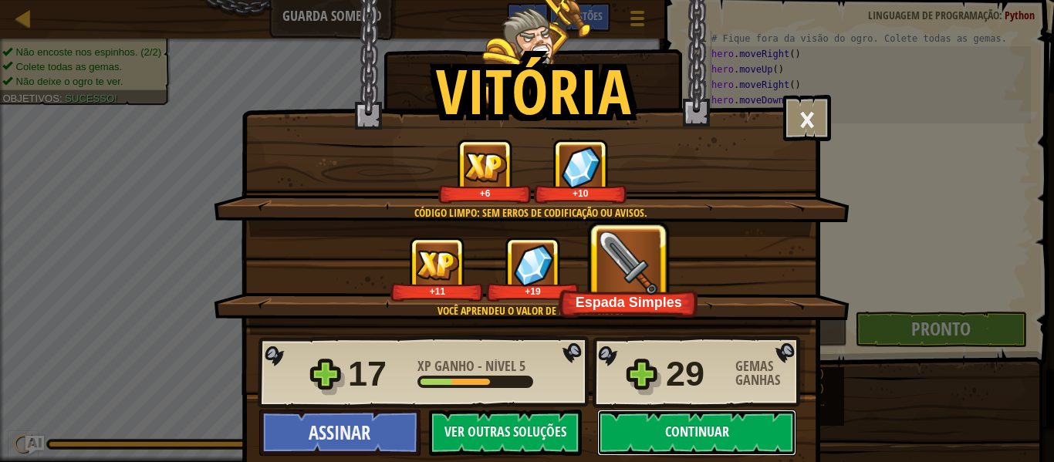
click at [666, 423] on button "Continuar" at bounding box center [696, 433] width 199 height 46
select select "pt-BR"
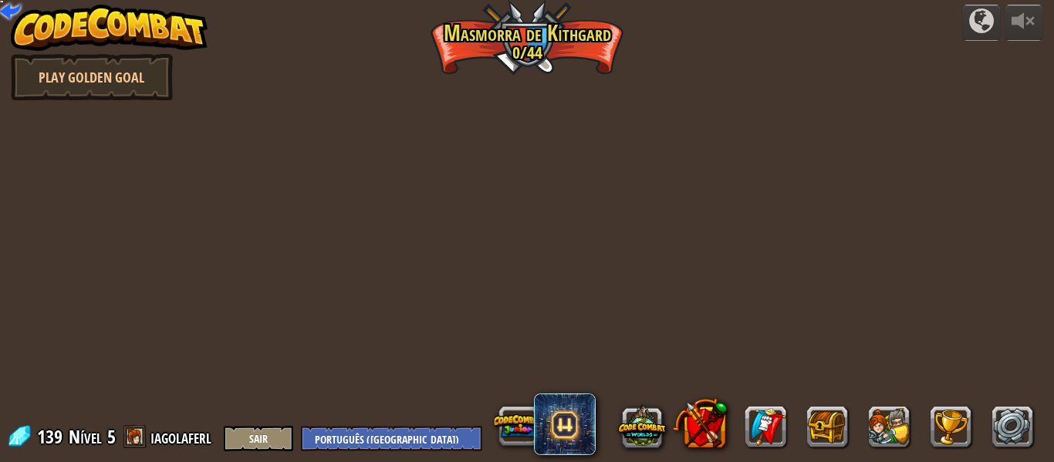
select select "pt-BR"
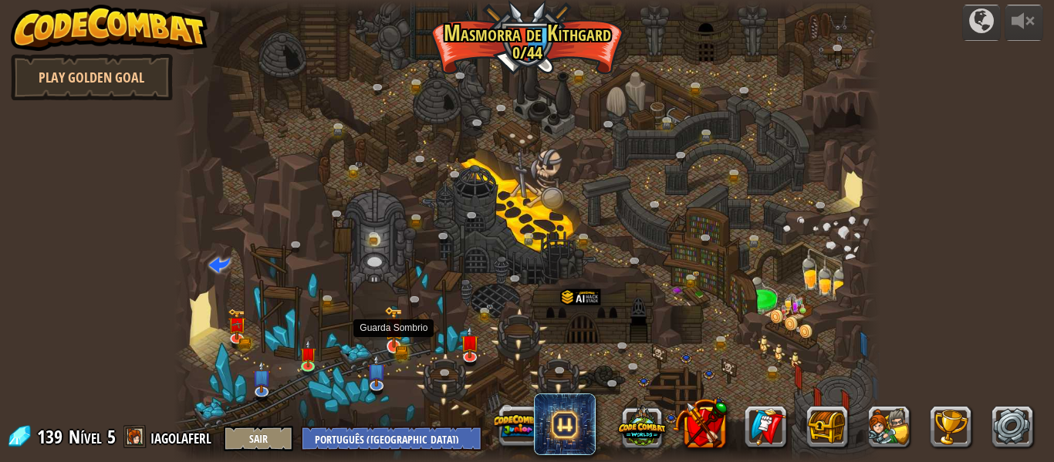
select select "pt-BR"
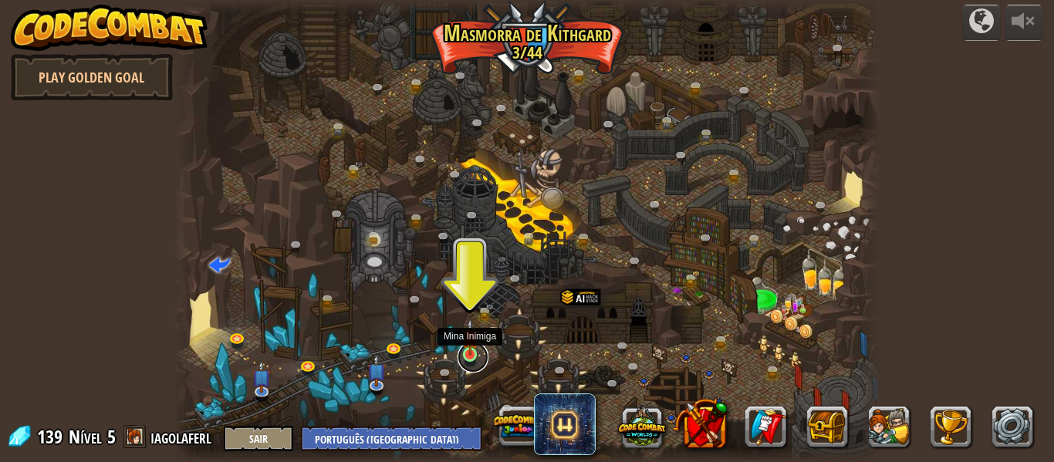
click at [468, 359] on link at bounding box center [472, 357] width 31 height 31
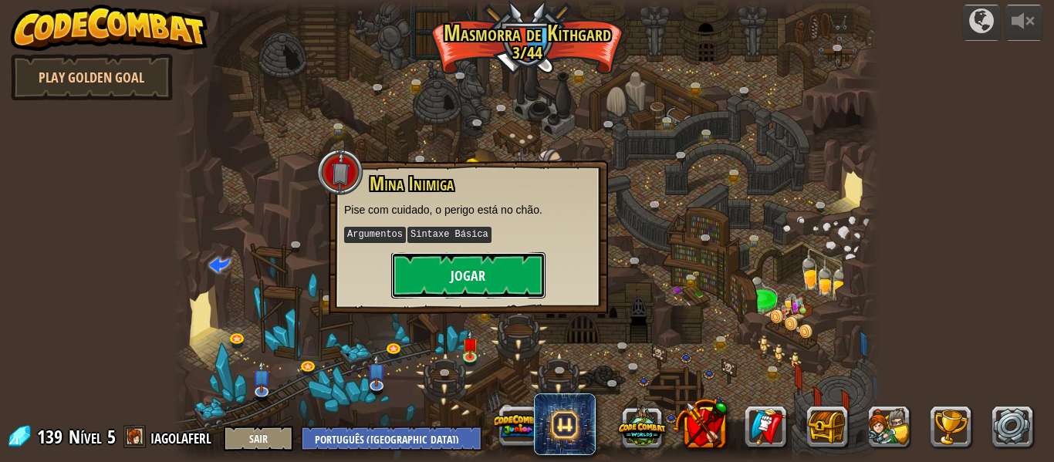
click at [469, 253] on button "Jogar" at bounding box center [468, 275] width 154 height 46
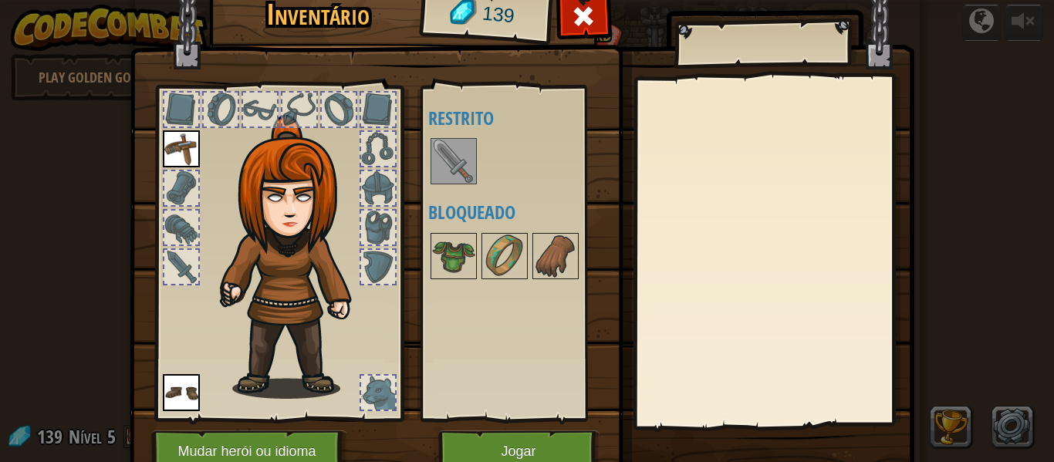
click at [452, 164] on img at bounding box center [453, 161] width 43 height 43
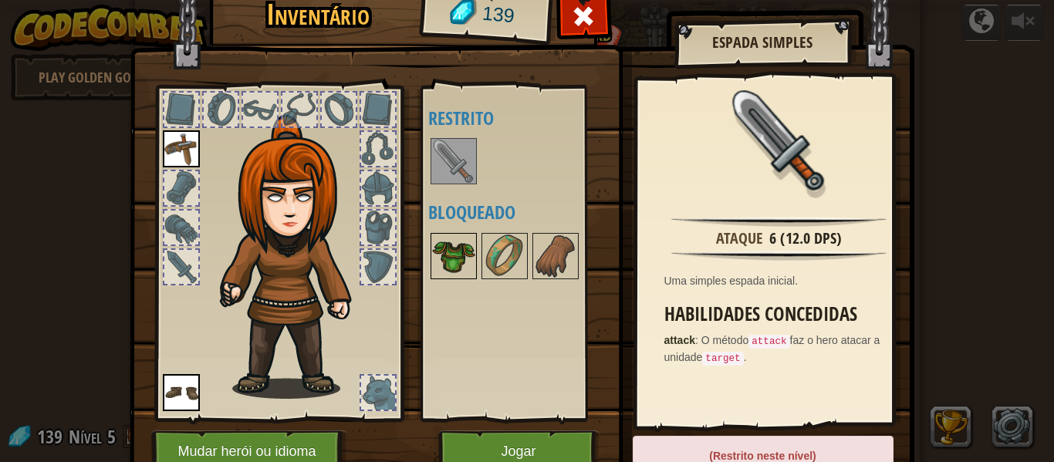
click at [458, 263] on img at bounding box center [453, 255] width 43 height 43
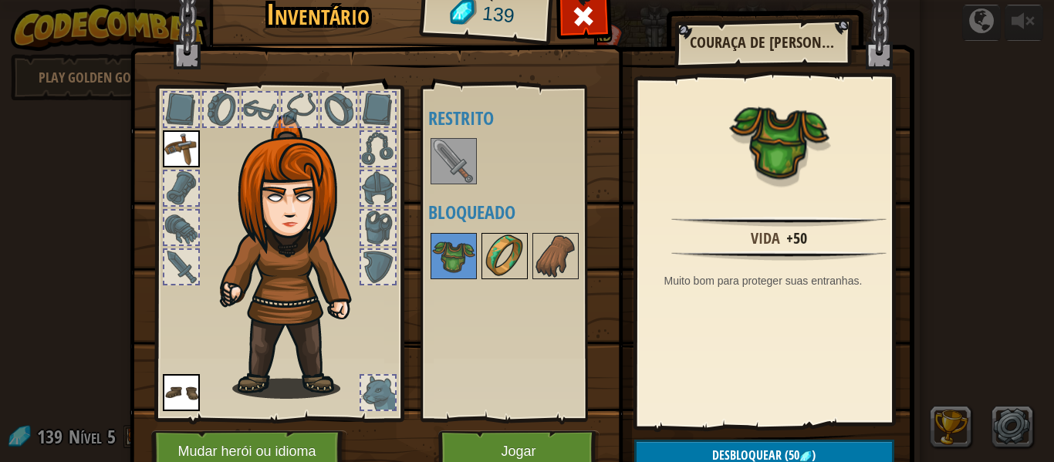
click at [485, 260] on img at bounding box center [504, 255] width 43 height 43
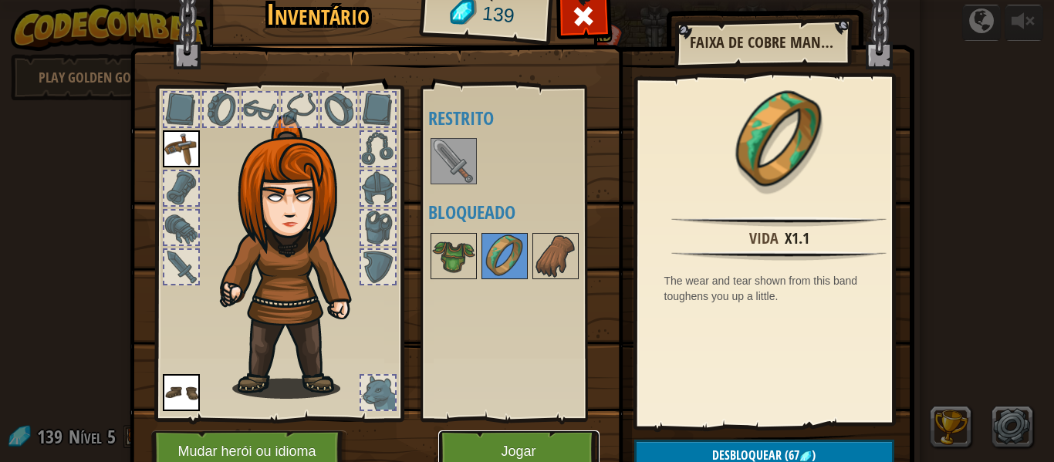
click at [514, 447] on button "Jogar" at bounding box center [518, 451] width 161 height 42
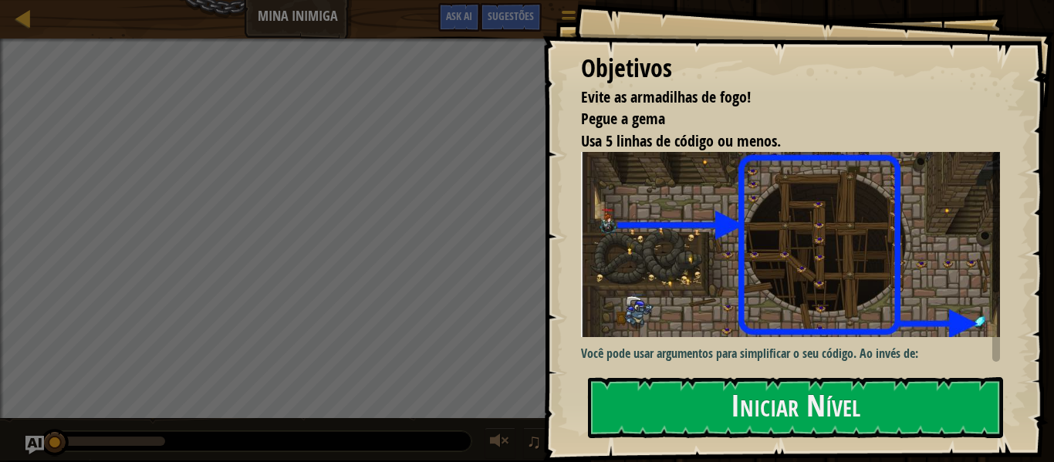
click at [622, 438] on div "Iniciar Nível" at bounding box center [795, 408] width 415 height 62
click at [641, 424] on button "Iniciar Nível" at bounding box center [795, 407] width 415 height 61
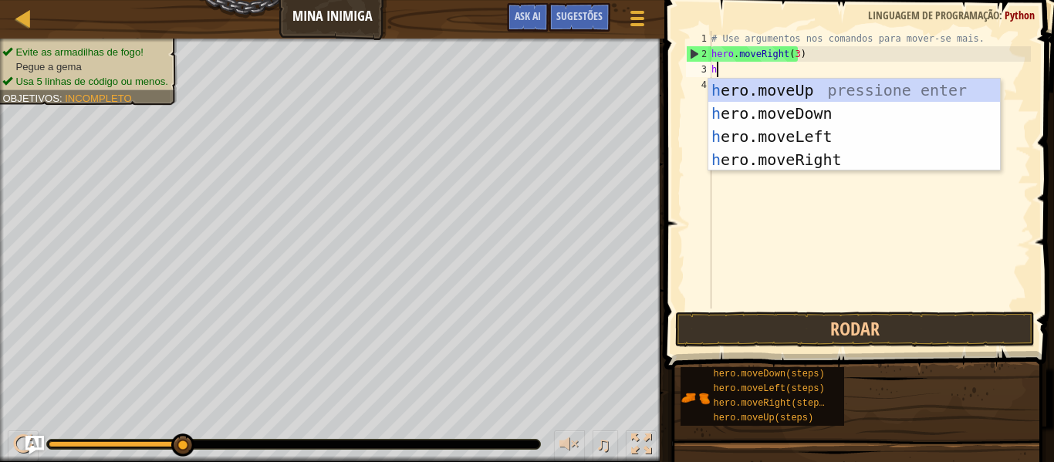
scroll to position [7, 0]
type textarea "hero"
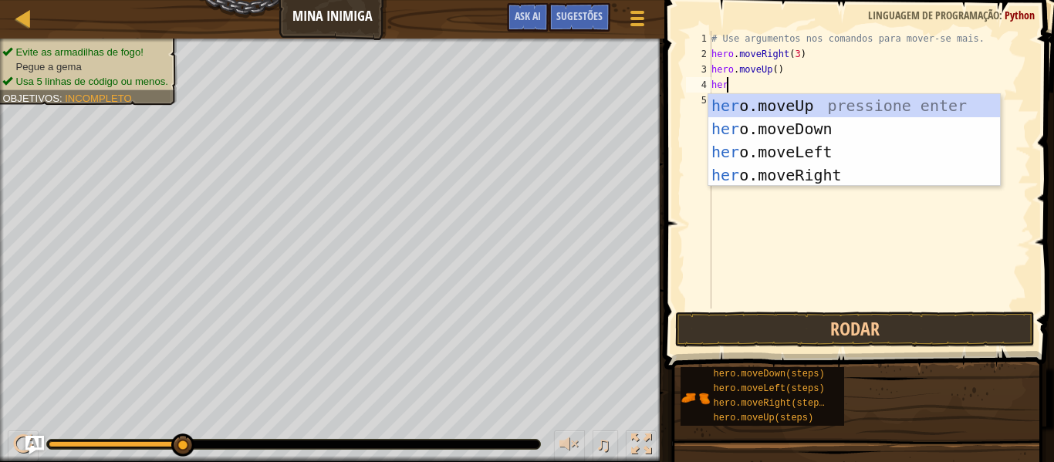
type textarea "hero"
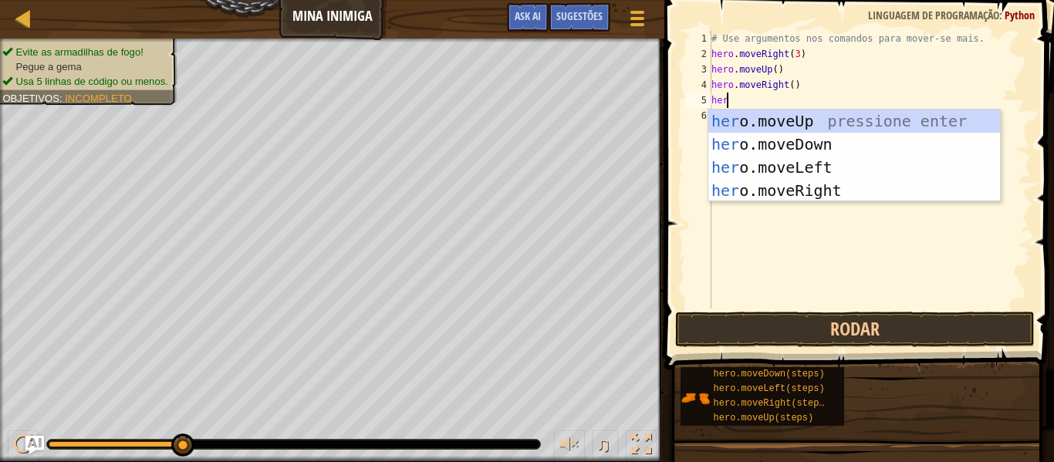
type textarea "hero"
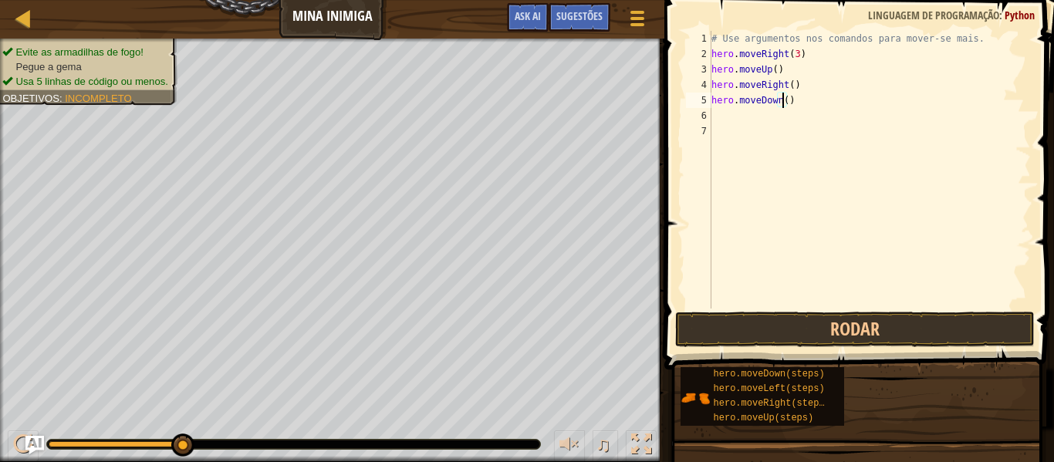
type textarea "hero.moveDown(4)"
type textarea "hero"
type textarea "hero.moveRight(3)"
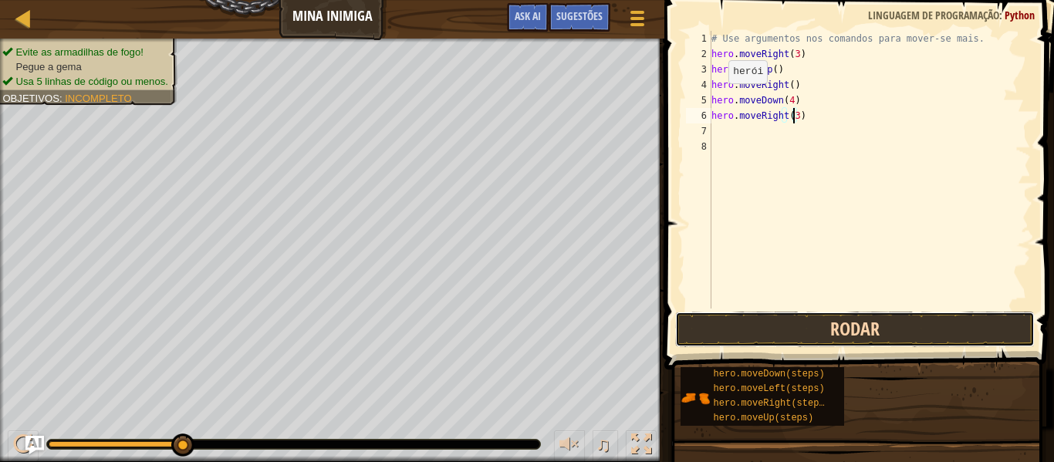
click at [811, 328] on button "Rodar" at bounding box center [854, 329] width 359 height 35
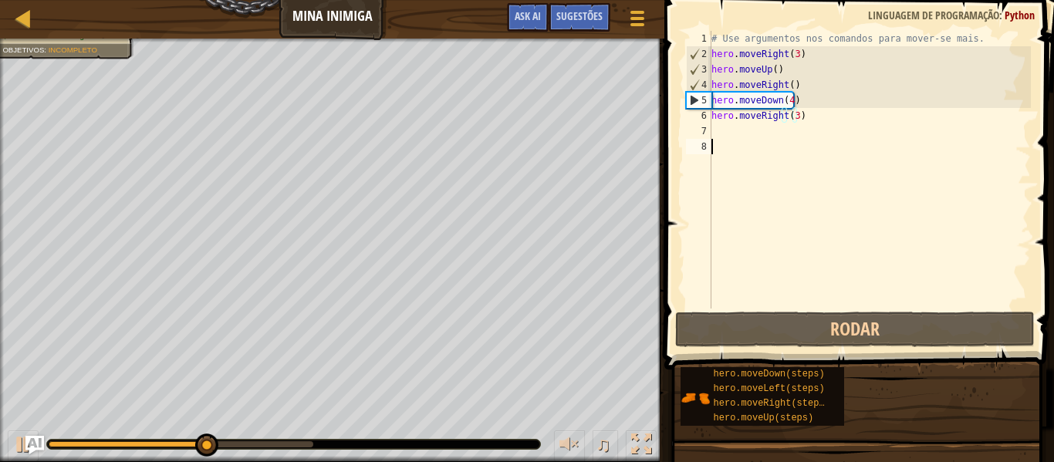
click at [819, 190] on div "# Use argumentos nos comandos para mover-se mais. hero . moveRight ( 3 ) hero .…" at bounding box center [869, 185] width 322 height 309
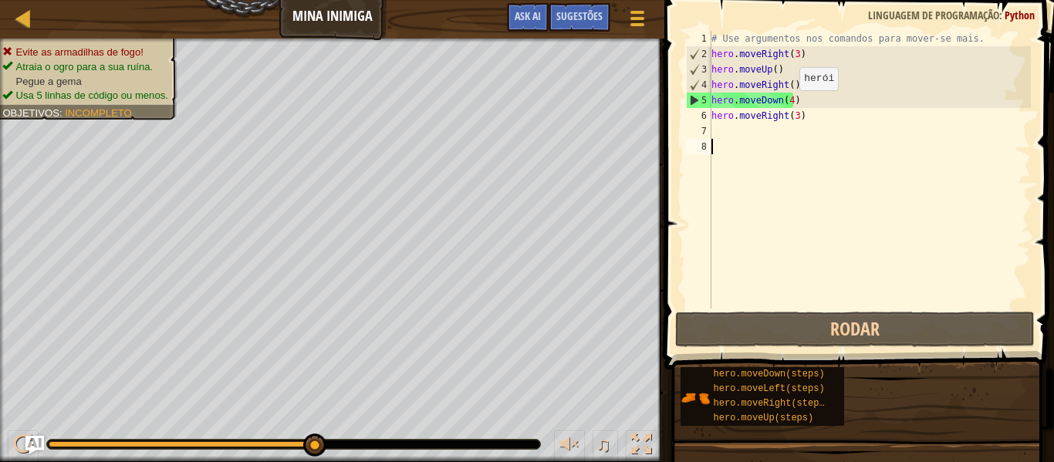
click at [786, 106] on div "# Use argumentos nos comandos para mover-se mais. hero . moveRight ( 3 ) hero .…" at bounding box center [869, 185] width 322 height 309
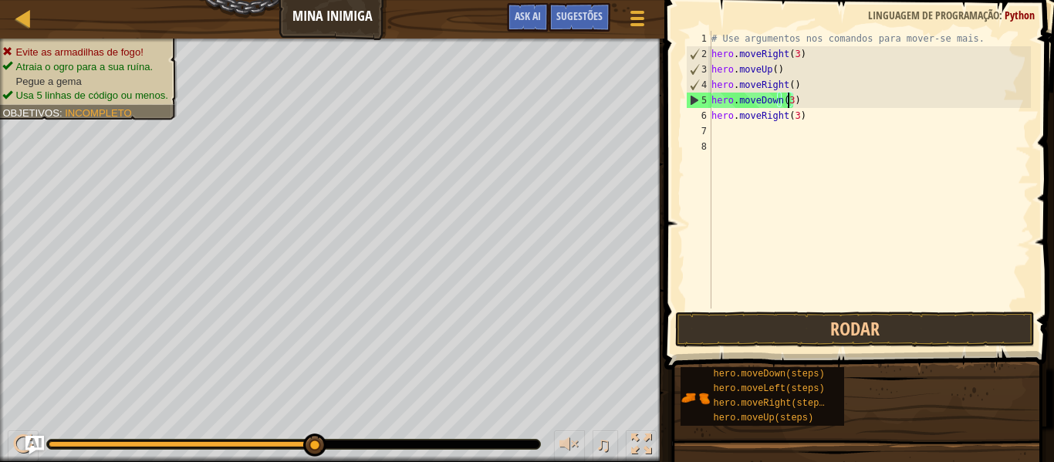
scroll to position [7, 6]
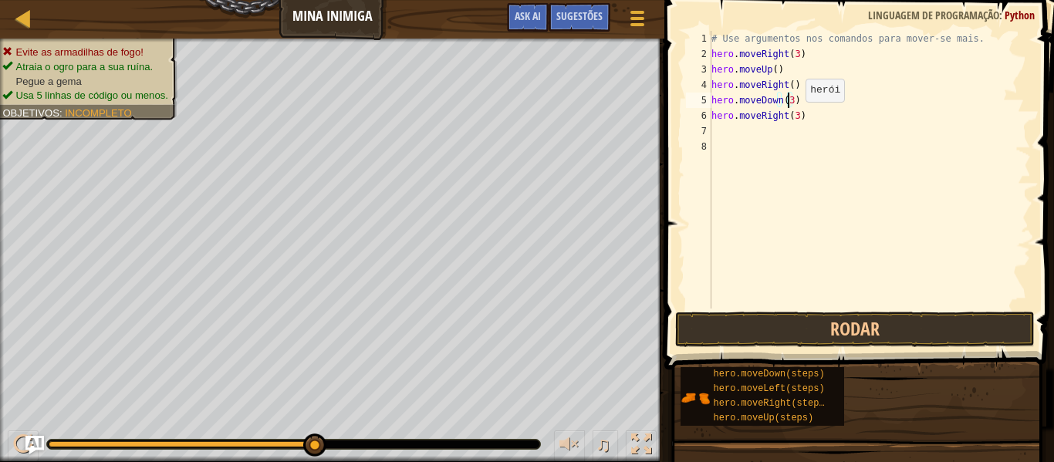
click at [792, 117] on div "# Use argumentos nos comandos para mover-se mais. hero . moveRight ( 3 ) hero .…" at bounding box center [869, 185] width 322 height 309
type textarea "hero.moveRight(2)"
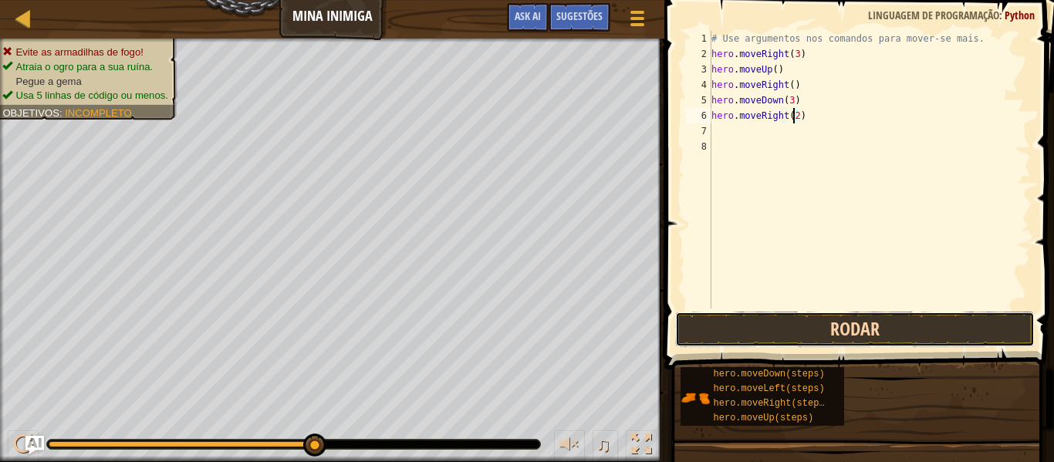
drag, startPoint x: 808, startPoint y: 332, endPoint x: 793, endPoint y: 327, distance: 16.3
click at [808, 332] on button "Rodar" at bounding box center [854, 329] width 359 height 35
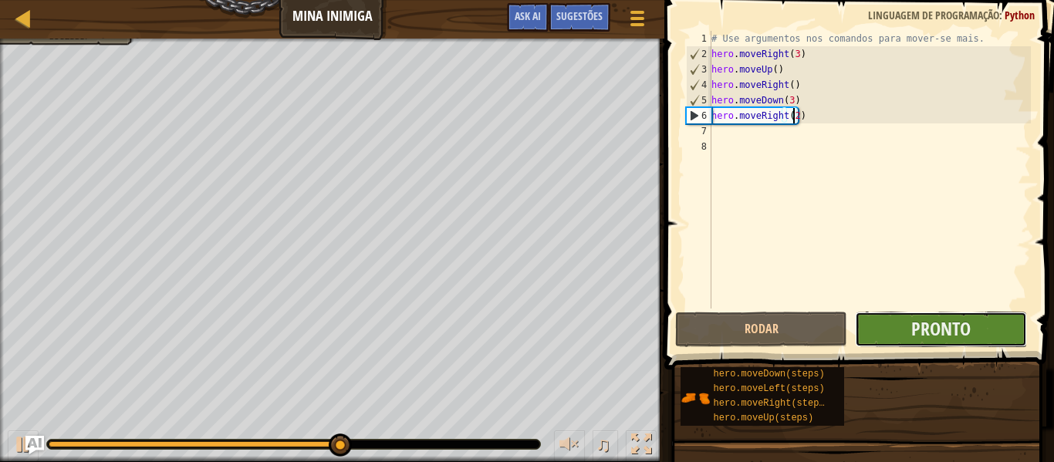
click at [971, 336] on button "Pronto" at bounding box center [941, 329] width 172 height 35
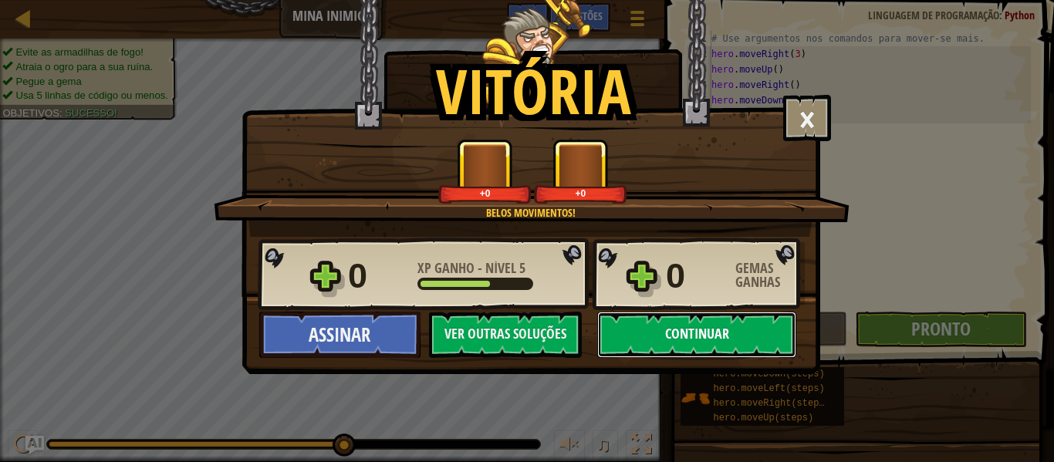
click at [742, 332] on button "Continuar" at bounding box center [696, 335] width 199 height 46
select select "pt-BR"
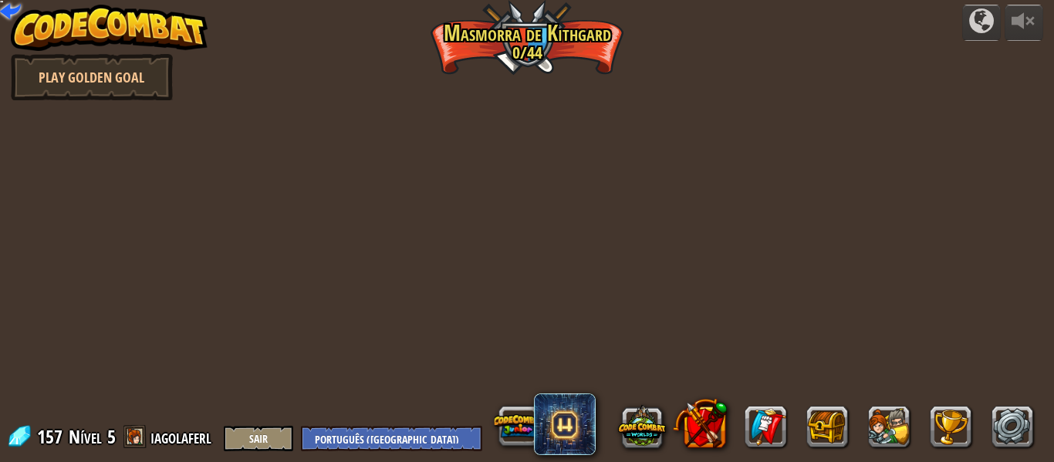
select select "pt-BR"
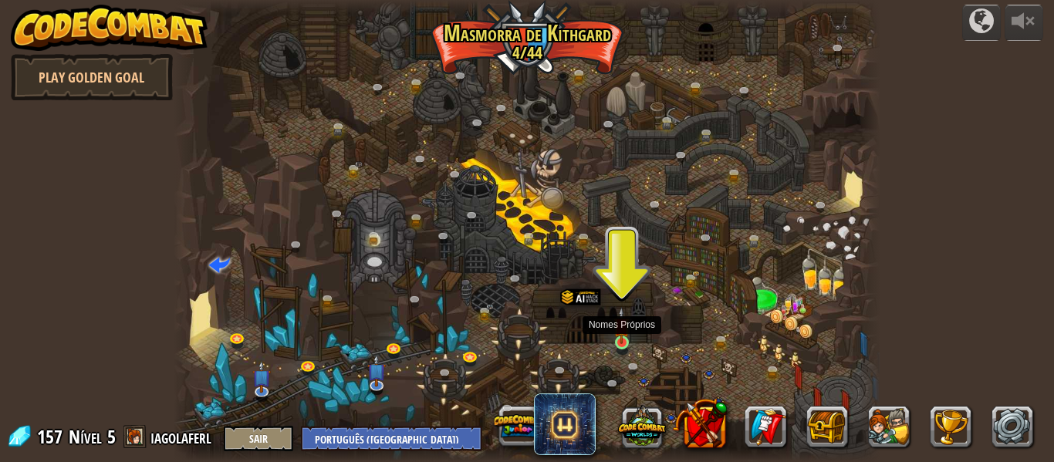
click at [624, 343] on img at bounding box center [621, 325] width 16 height 37
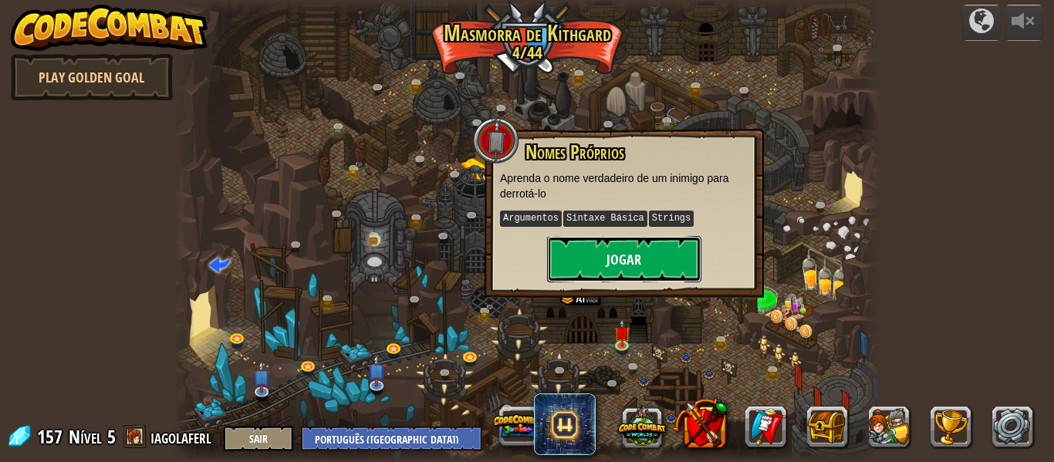
click at [608, 263] on button "Jogar" at bounding box center [624, 259] width 154 height 46
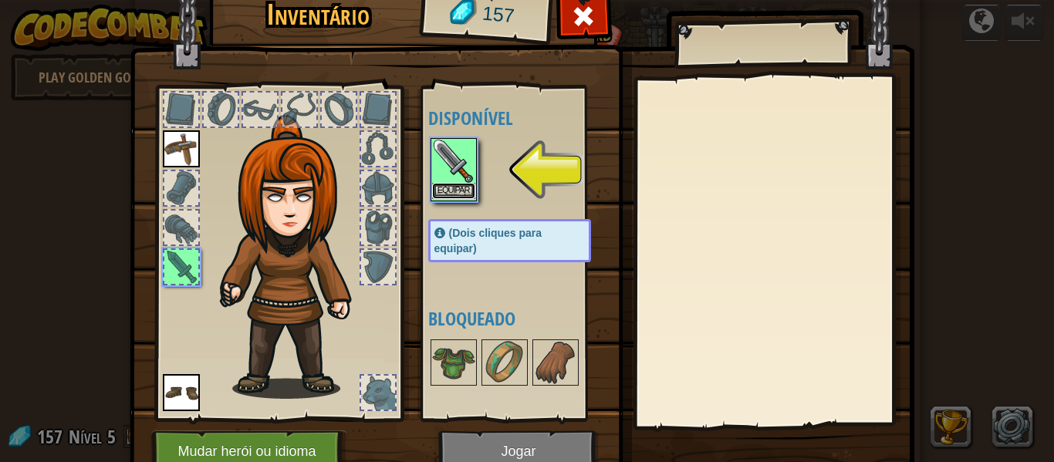
click at [457, 195] on button "Equipar" at bounding box center [453, 191] width 43 height 16
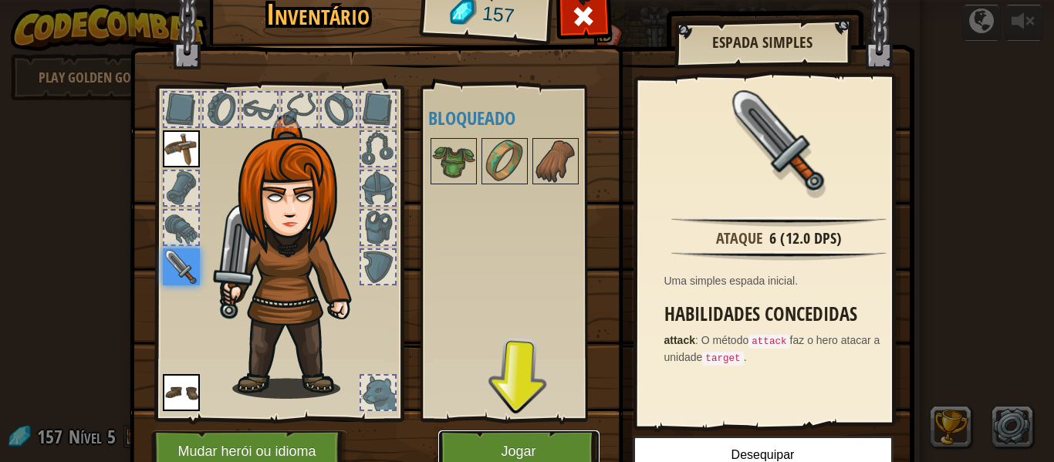
click at [541, 451] on button "Jogar" at bounding box center [518, 451] width 161 height 42
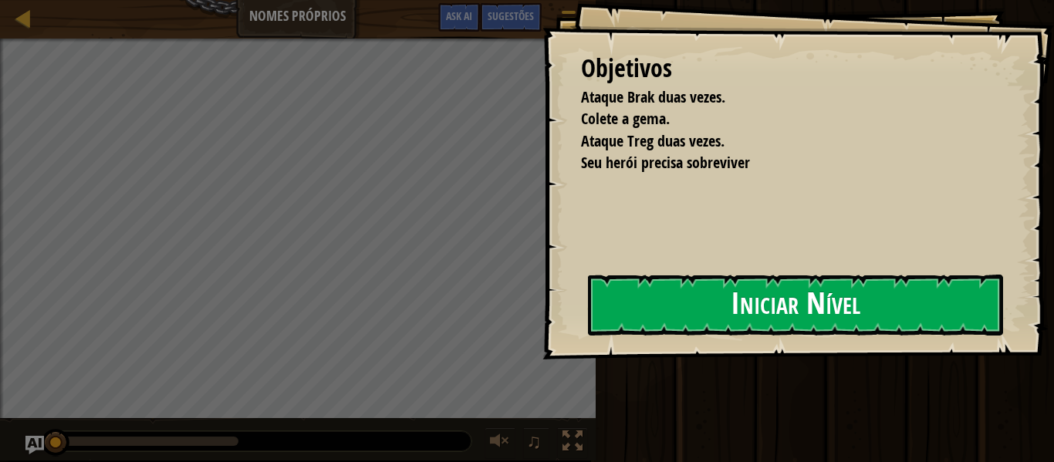
click at [674, 310] on button "Iniciar Nível" at bounding box center [795, 305] width 415 height 61
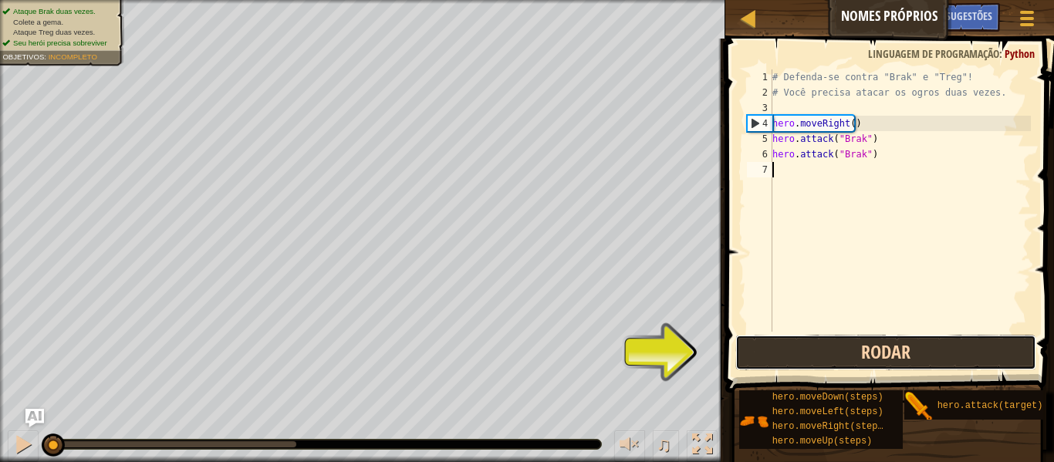
click at [873, 355] on button "Rodar" at bounding box center [885, 352] width 301 height 35
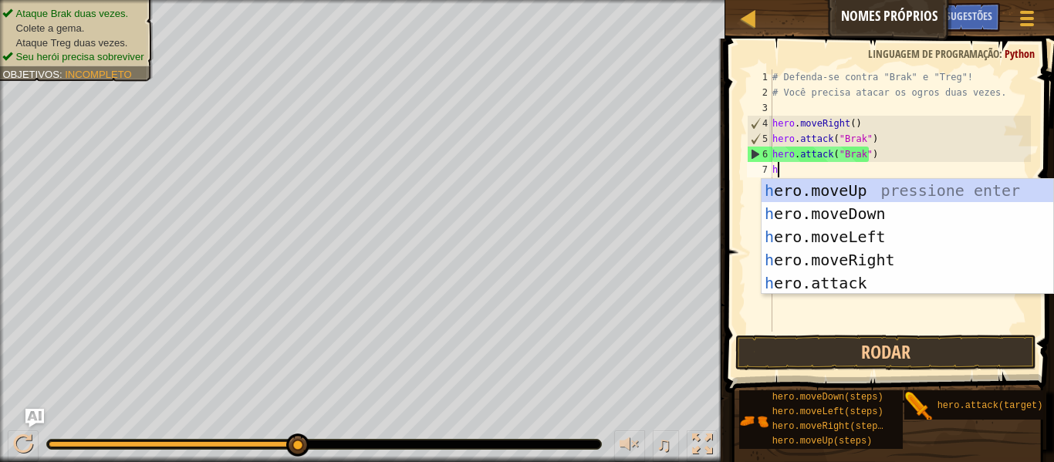
scroll to position [7, 0]
type textarea "hero"
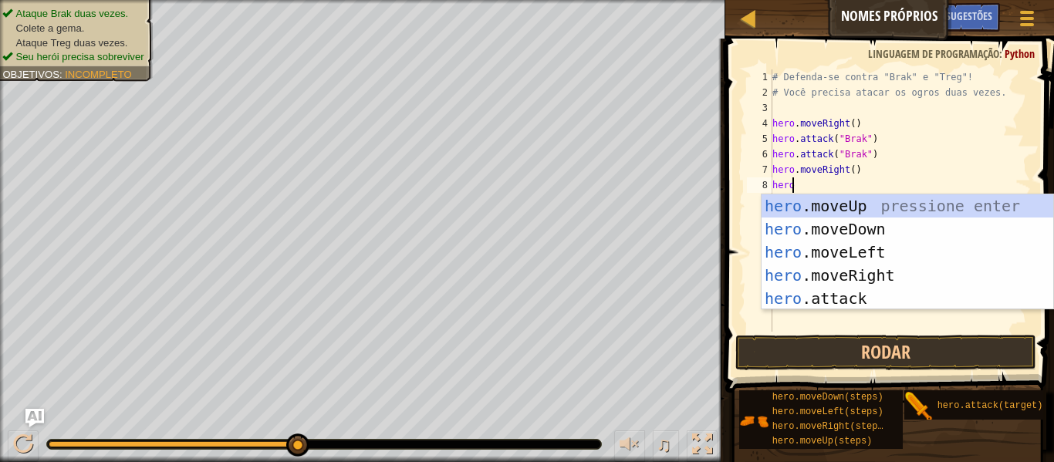
scroll to position [7, 1]
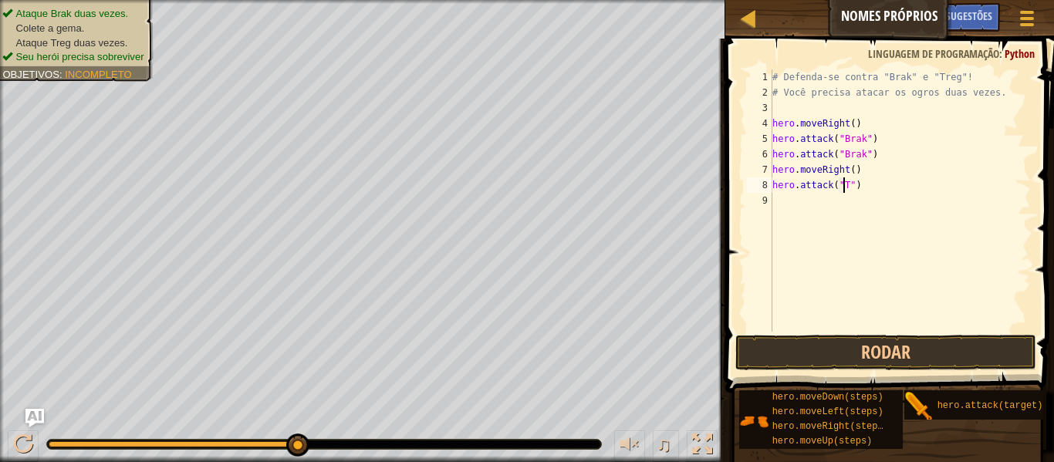
type textarea "hero.attack("Treg")"
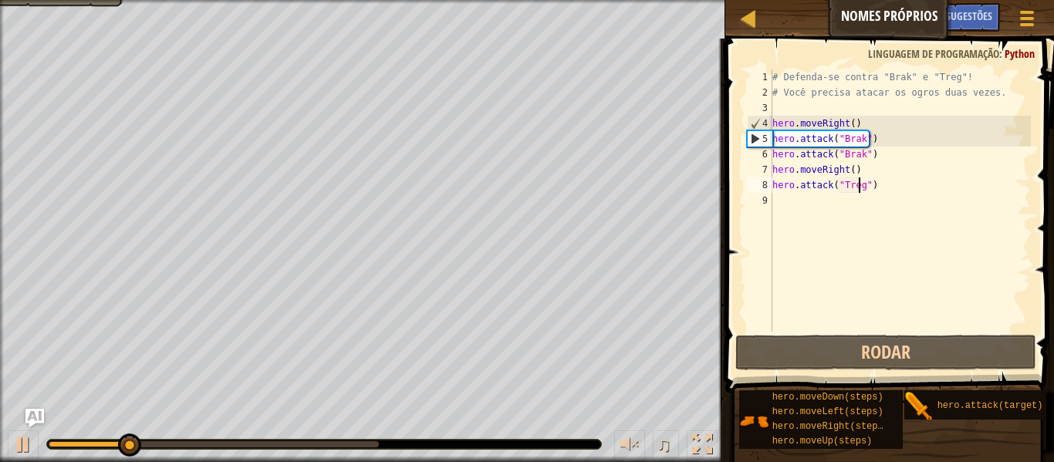
scroll to position [7, 0]
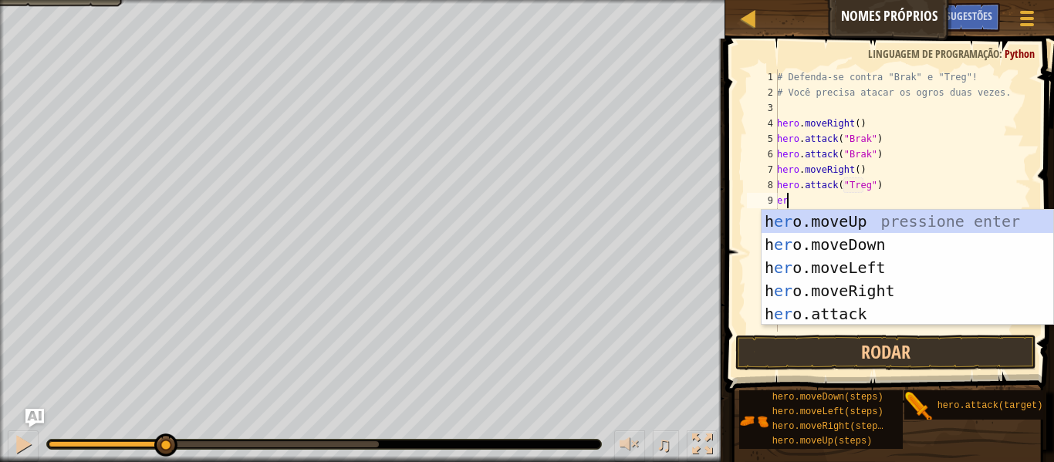
type textarea "e"
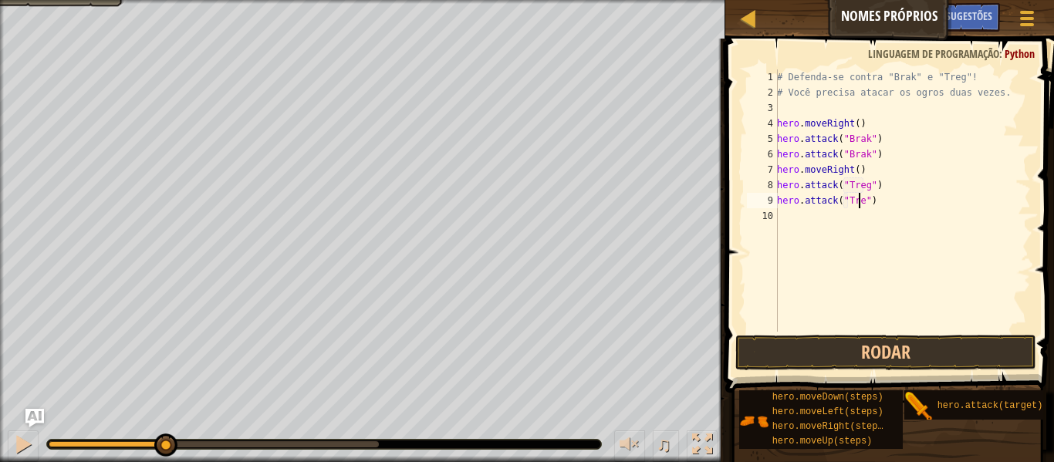
type textarea "hero.attack("Treg")"
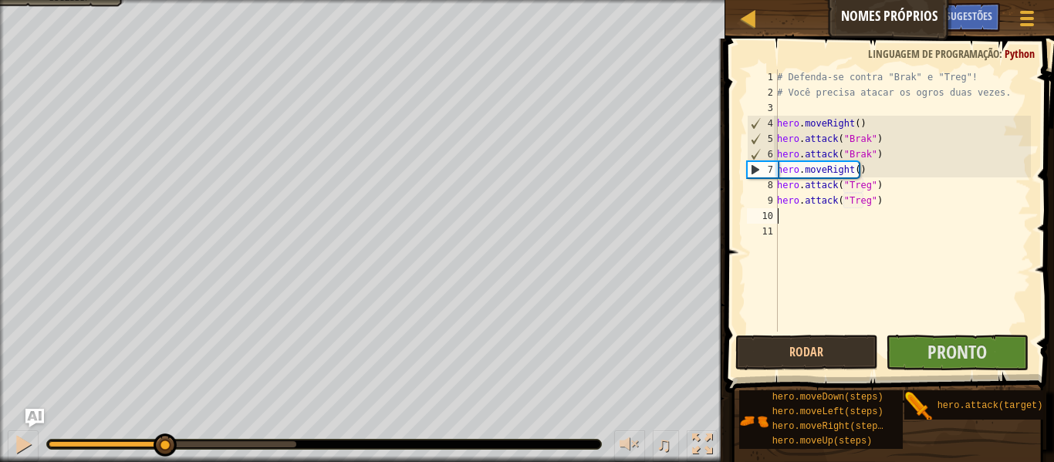
click at [959, 364] on button "Pronto" at bounding box center [956, 352] width 143 height 35
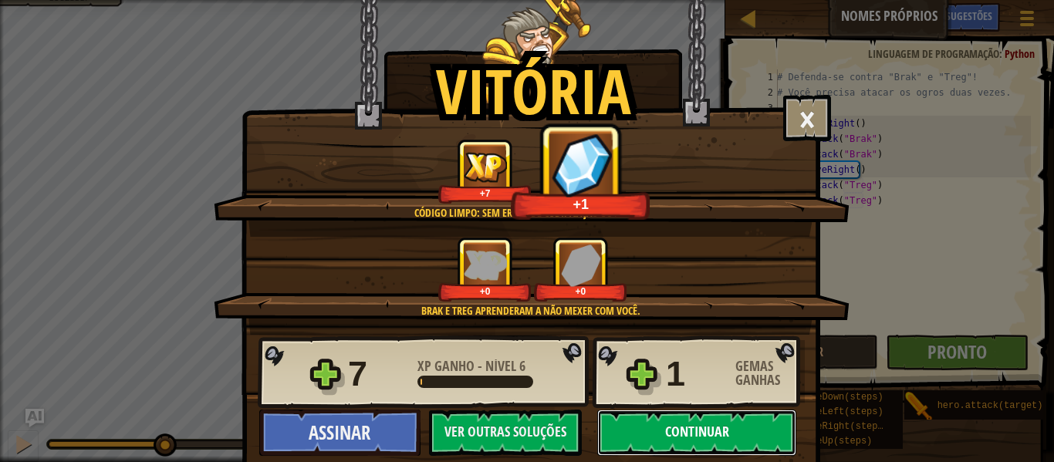
click at [640, 423] on button "Continuar" at bounding box center [696, 433] width 199 height 46
select select "pt-BR"
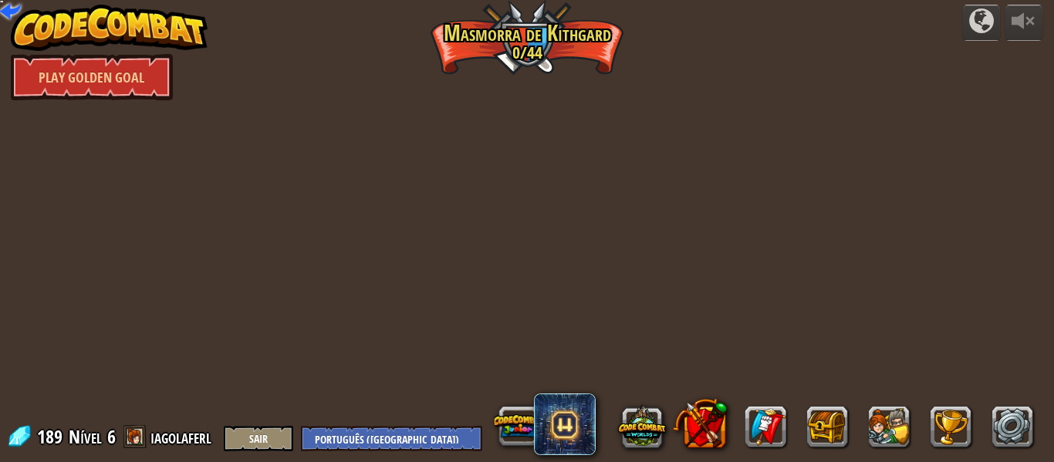
select select "pt-BR"
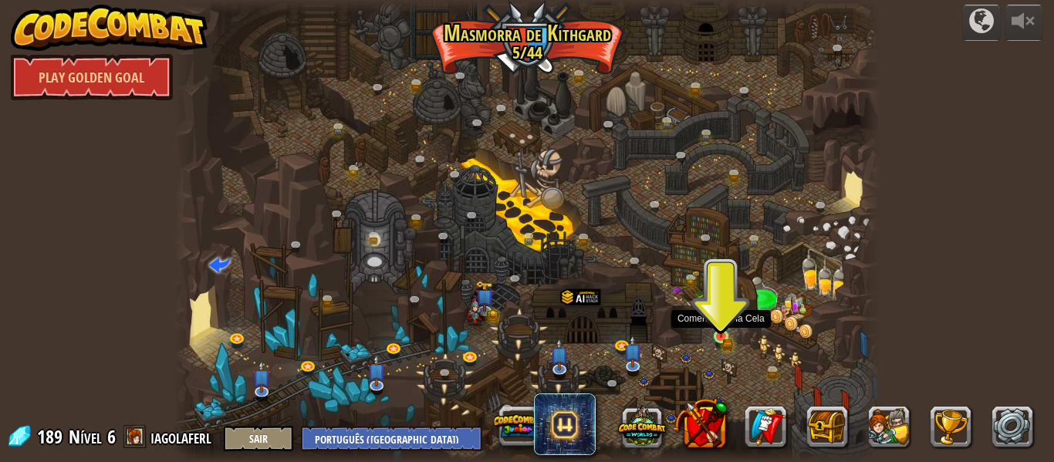
click at [722, 333] on img at bounding box center [721, 319] width 16 height 35
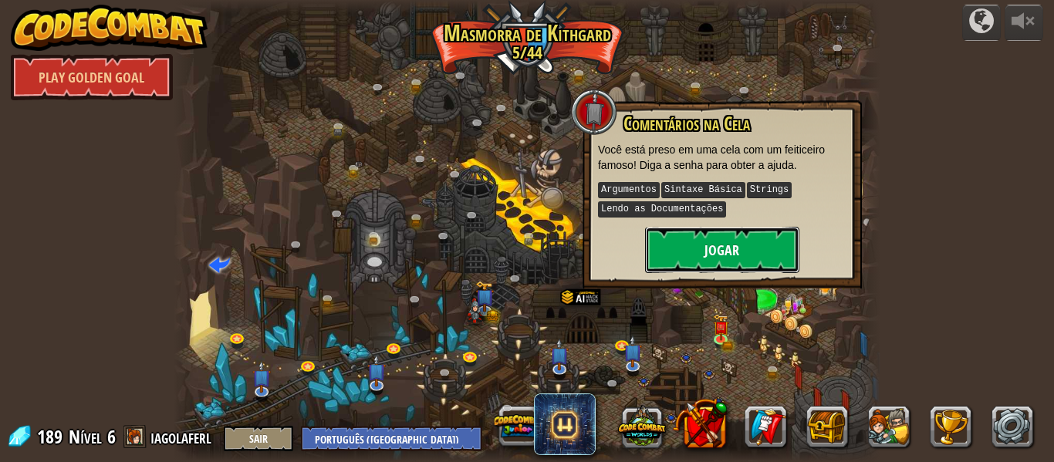
click at [690, 248] on button "Jogar" at bounding box center [722, 250] width 154 height 46
